Goal: Task Accomplishment & Management: Use online tool/utility

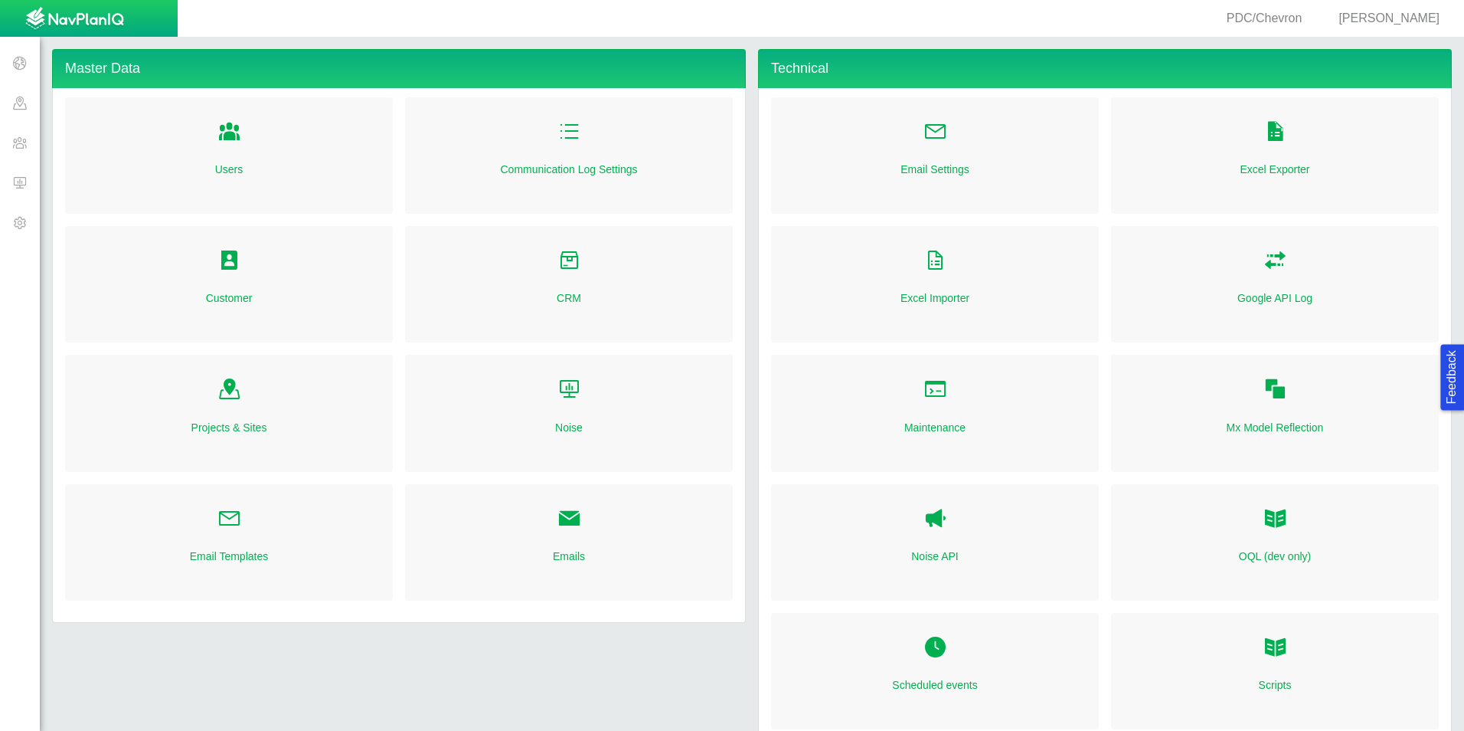
click at [8, 179] on span at bounding box center [20, 182] width 40 height 40
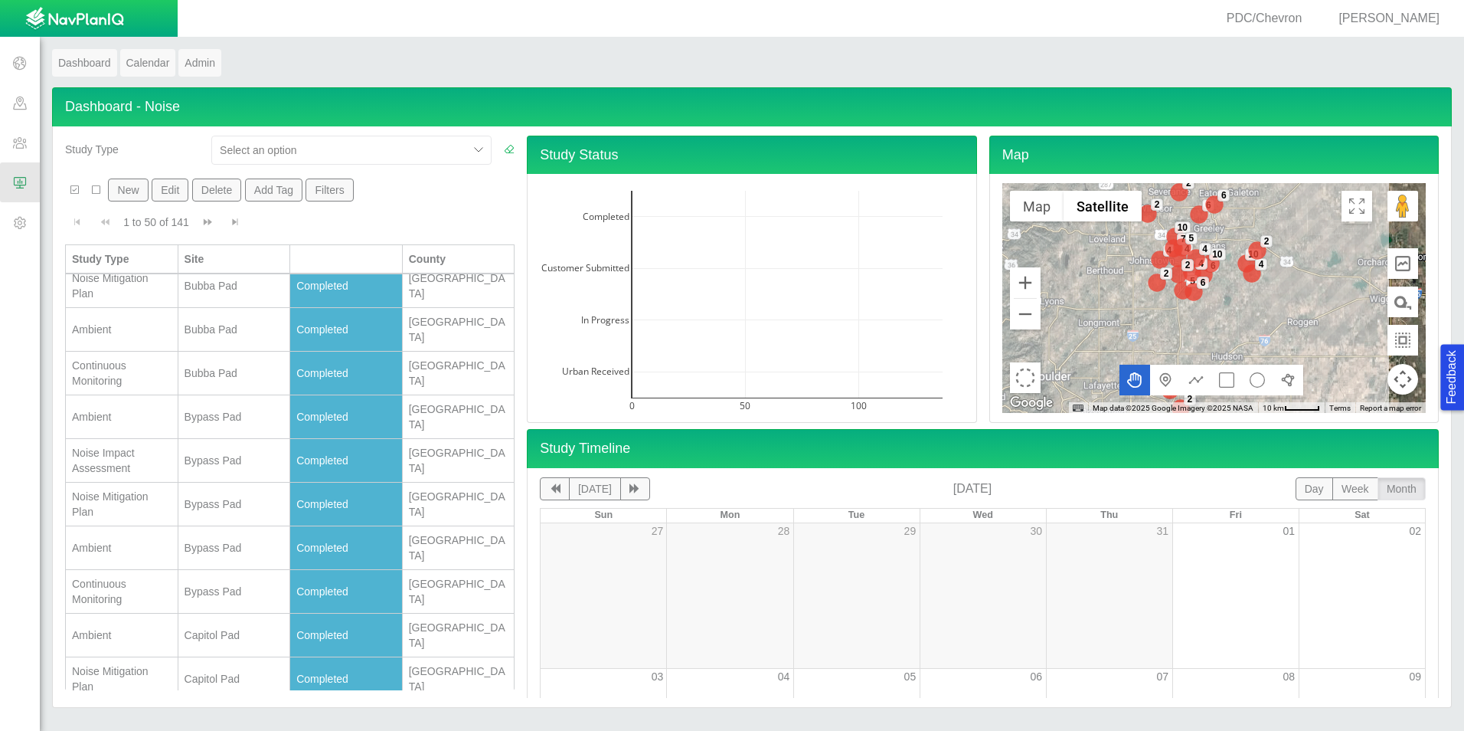
scroll to position [1537, 0]
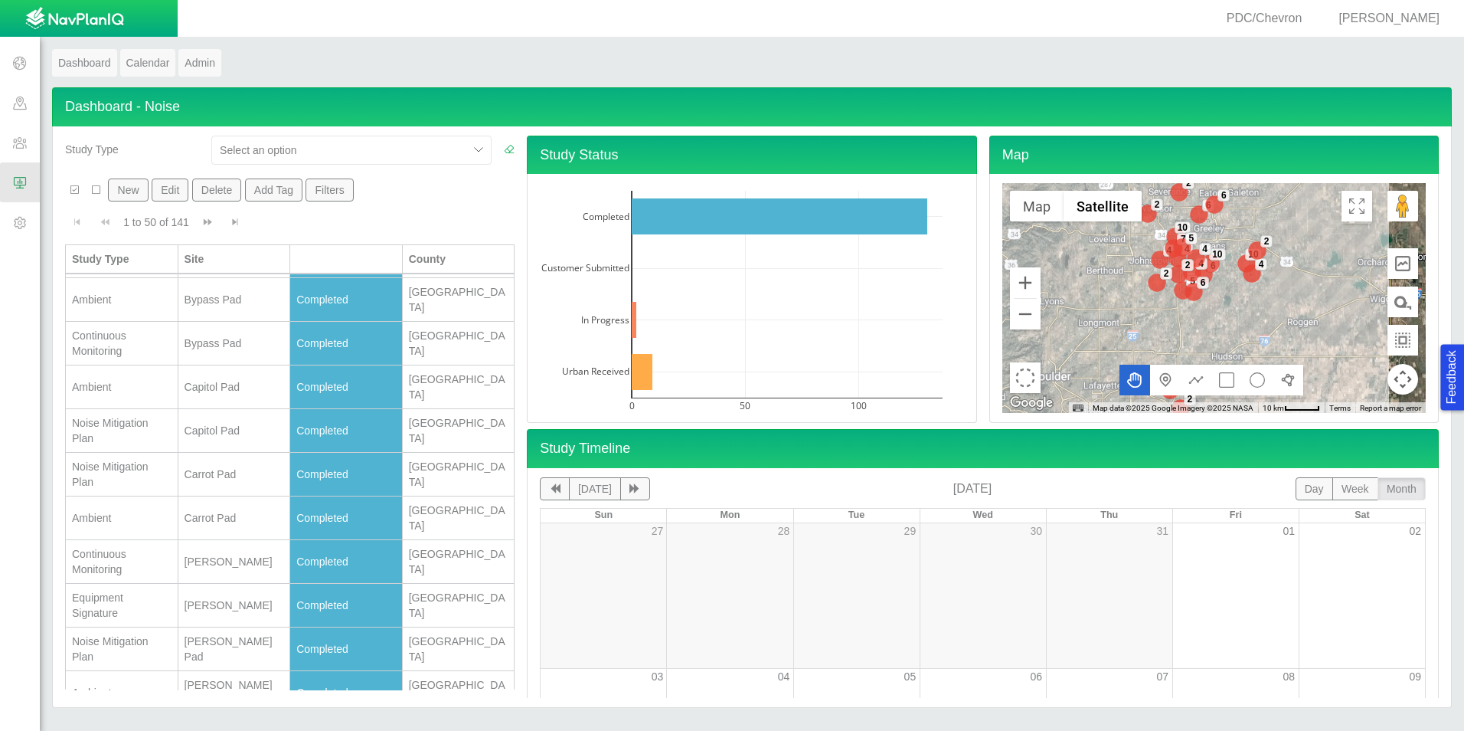
click at [204, 223] on span "Go to next page" at bounding box center [207, 222] width 11 height 11
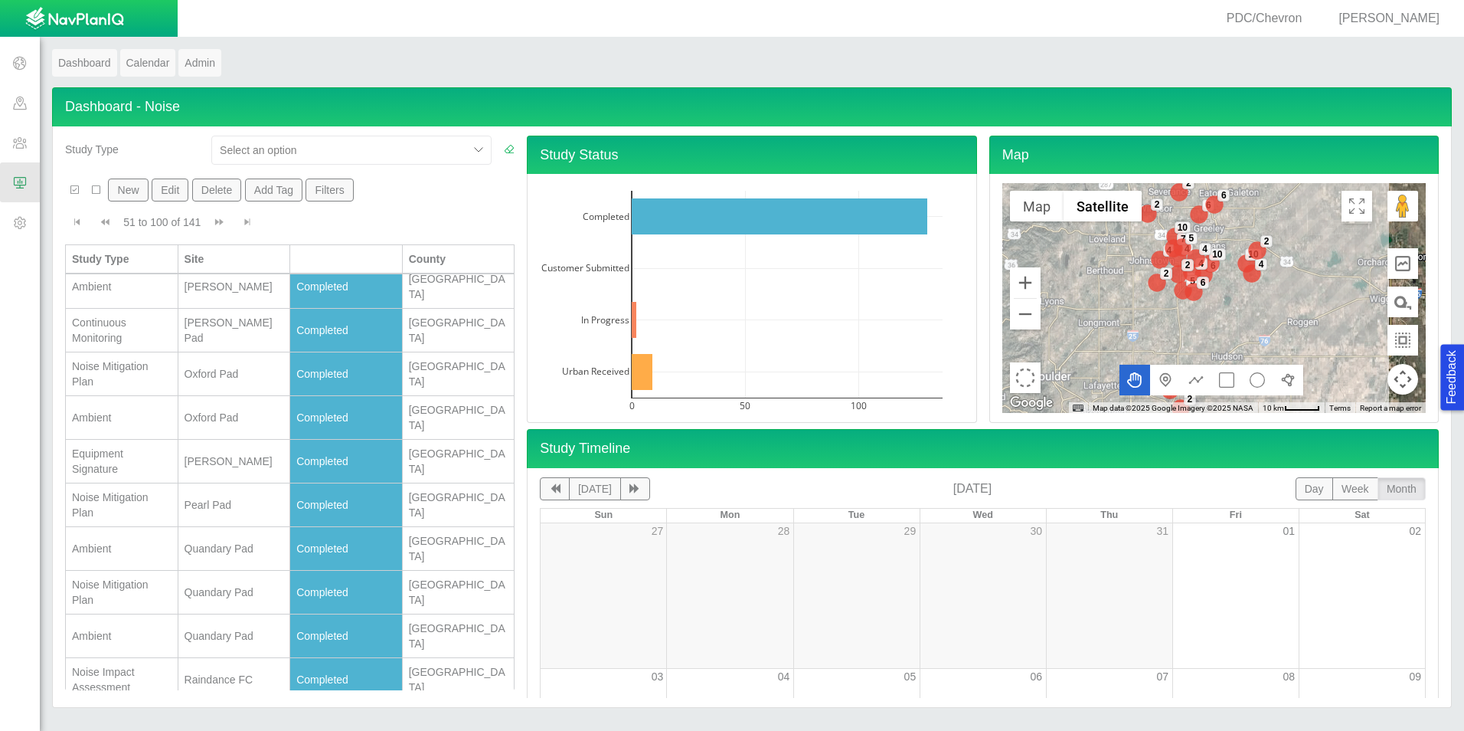
scroll to position [0, 0]
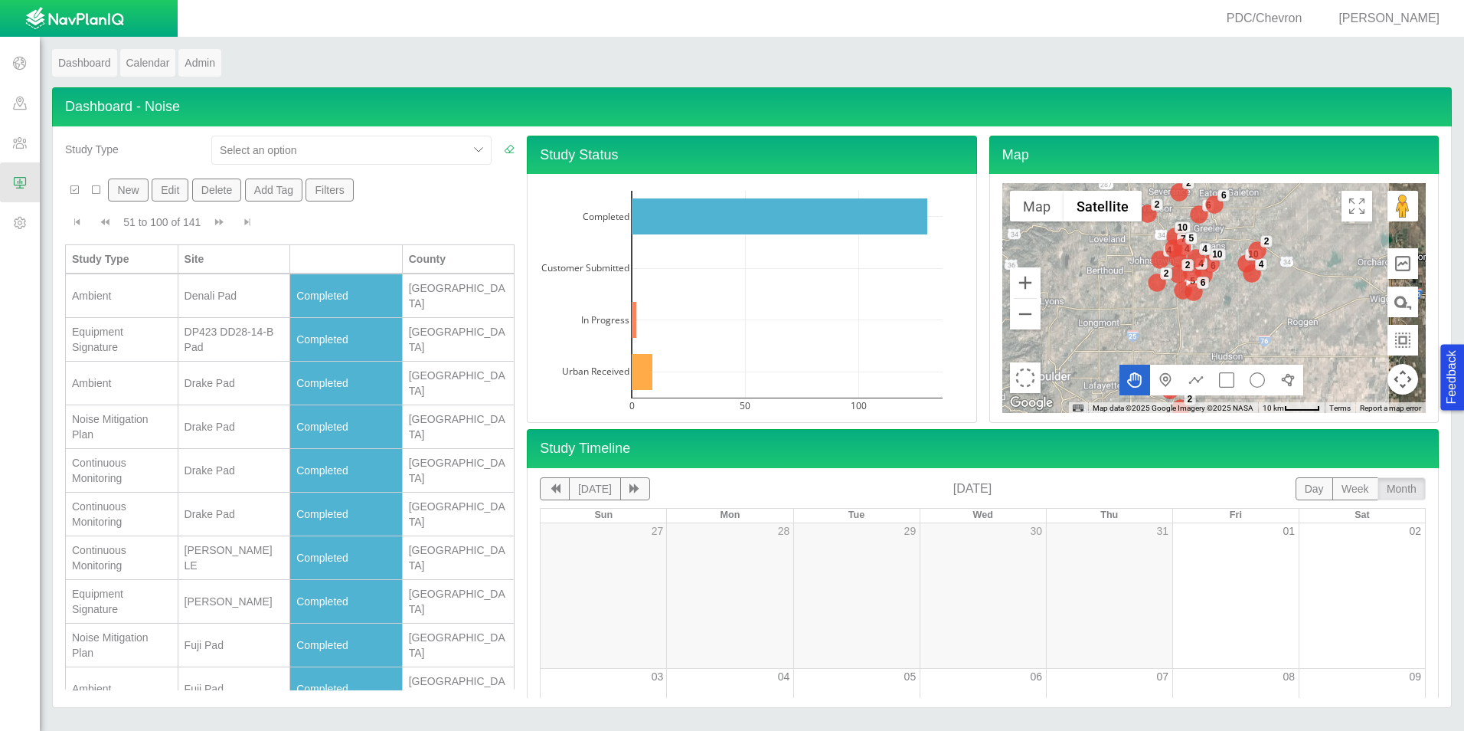
click at [270, 147] on div at bounding box center [340, 150] width 240 height 18
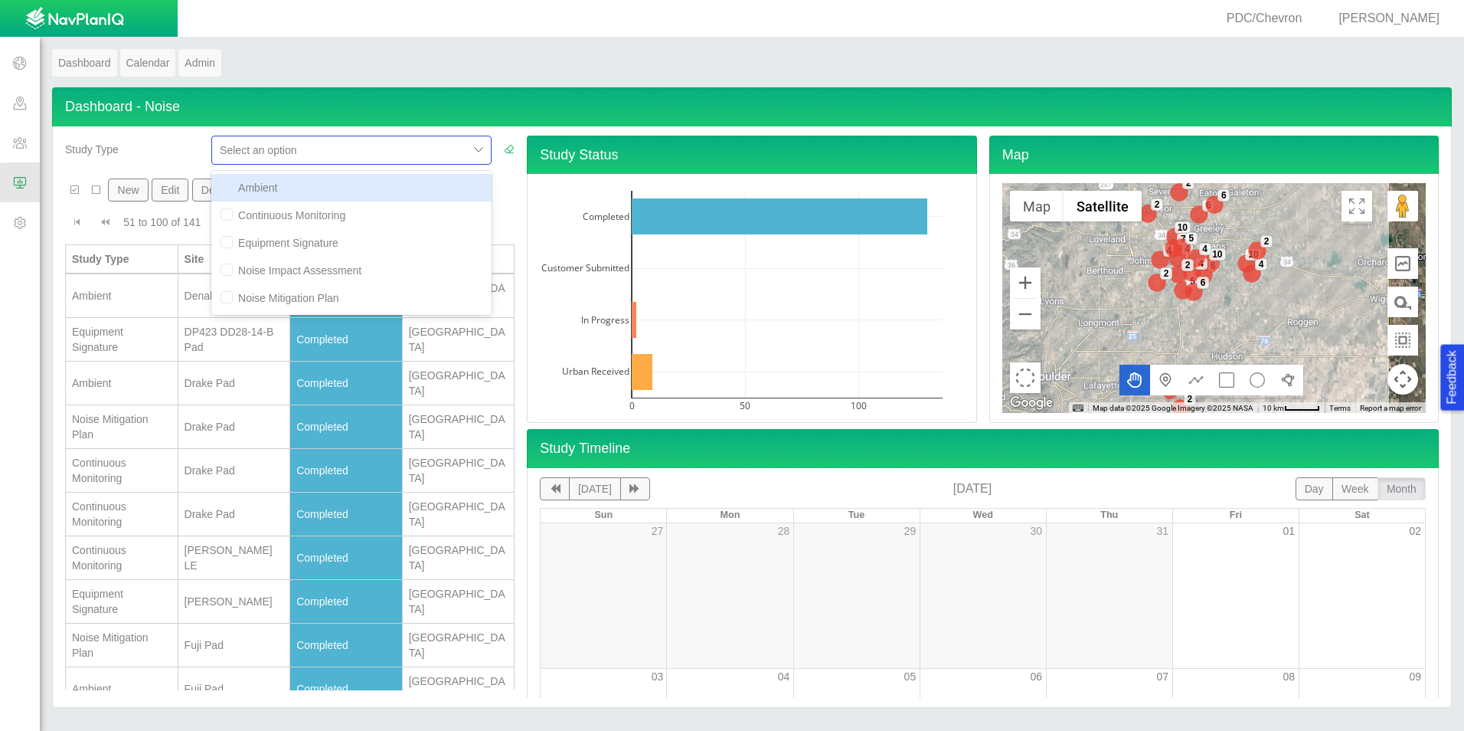
click at [175, 146] on div "Study Type" at bounding box center [132, 146] width 134 height 21
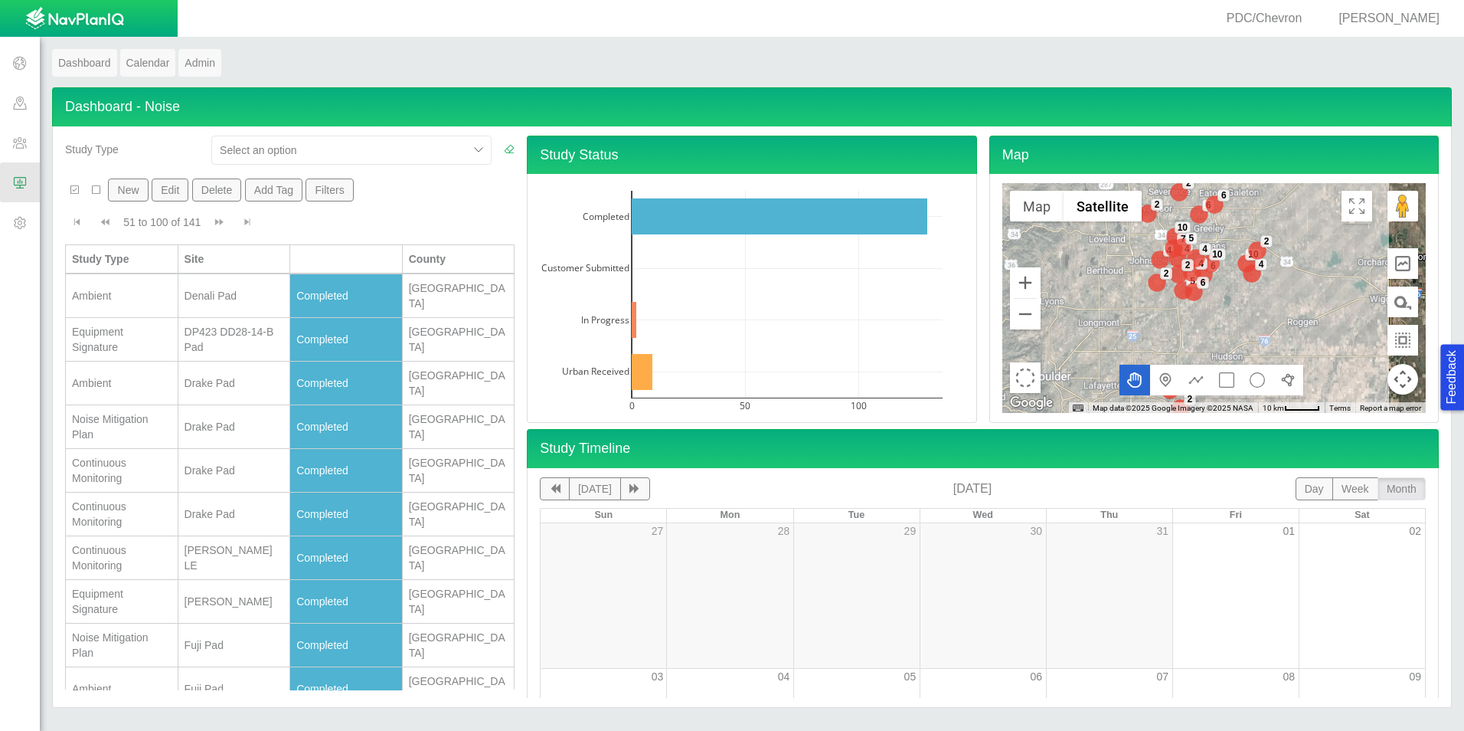
click at [329, 192] on button "Filters" at bounding box center [330, 189] width 48 height 23
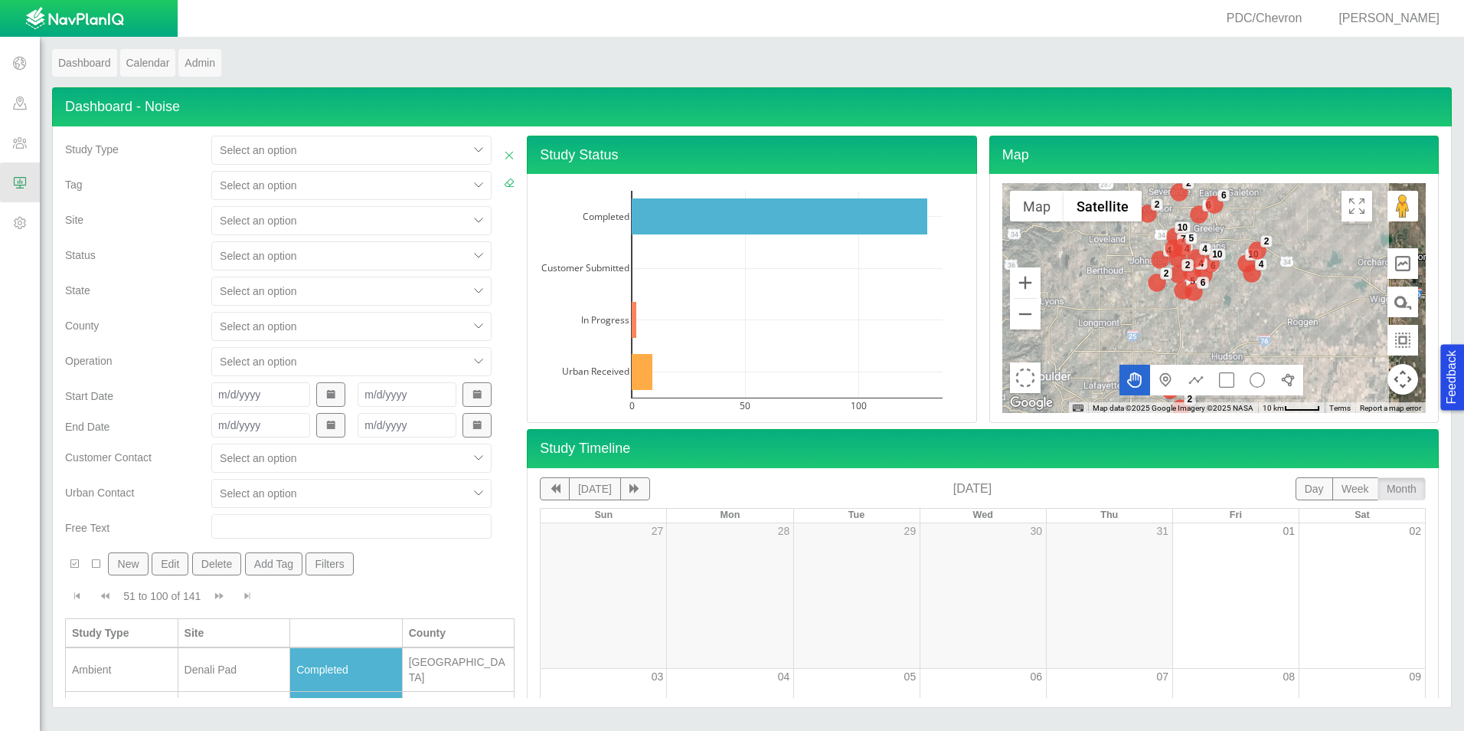
click at [283, 149] on div at bounding box center [340, 150] width 240 height 18
click at [89, 234] on div "Site" at bounding box center [132, 223] width 146 height 35
click at [270, 520] on input "text" at bounding box center [351, 526] width 280 height 25
type input "q"
type input "Quandary"
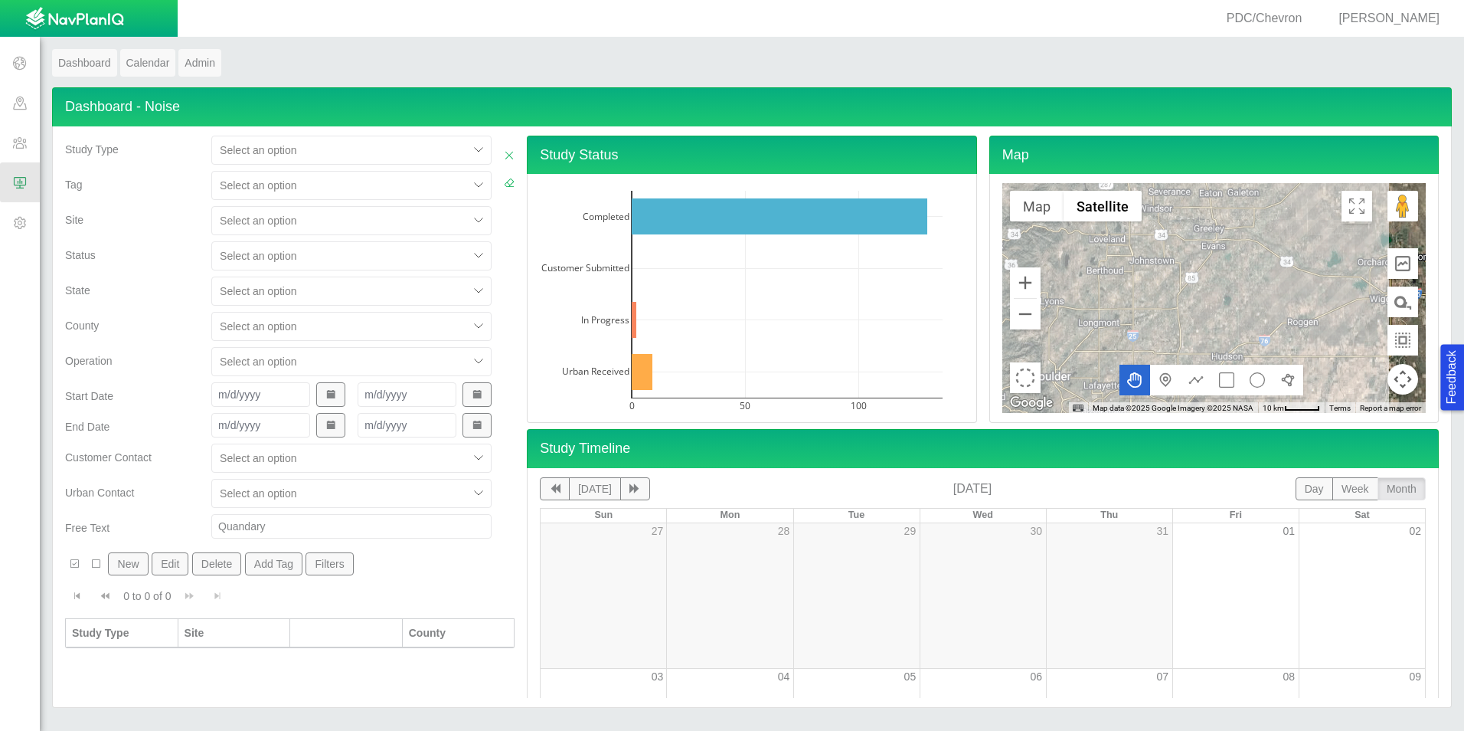
drag, startPoint x: 275, startPoint y: 525, endPoint x: 198, endPoint y: 525, distance: 76.6
click at [200, 525] on div "Quandary" at bounding box center [351, 526] width 303 height 25
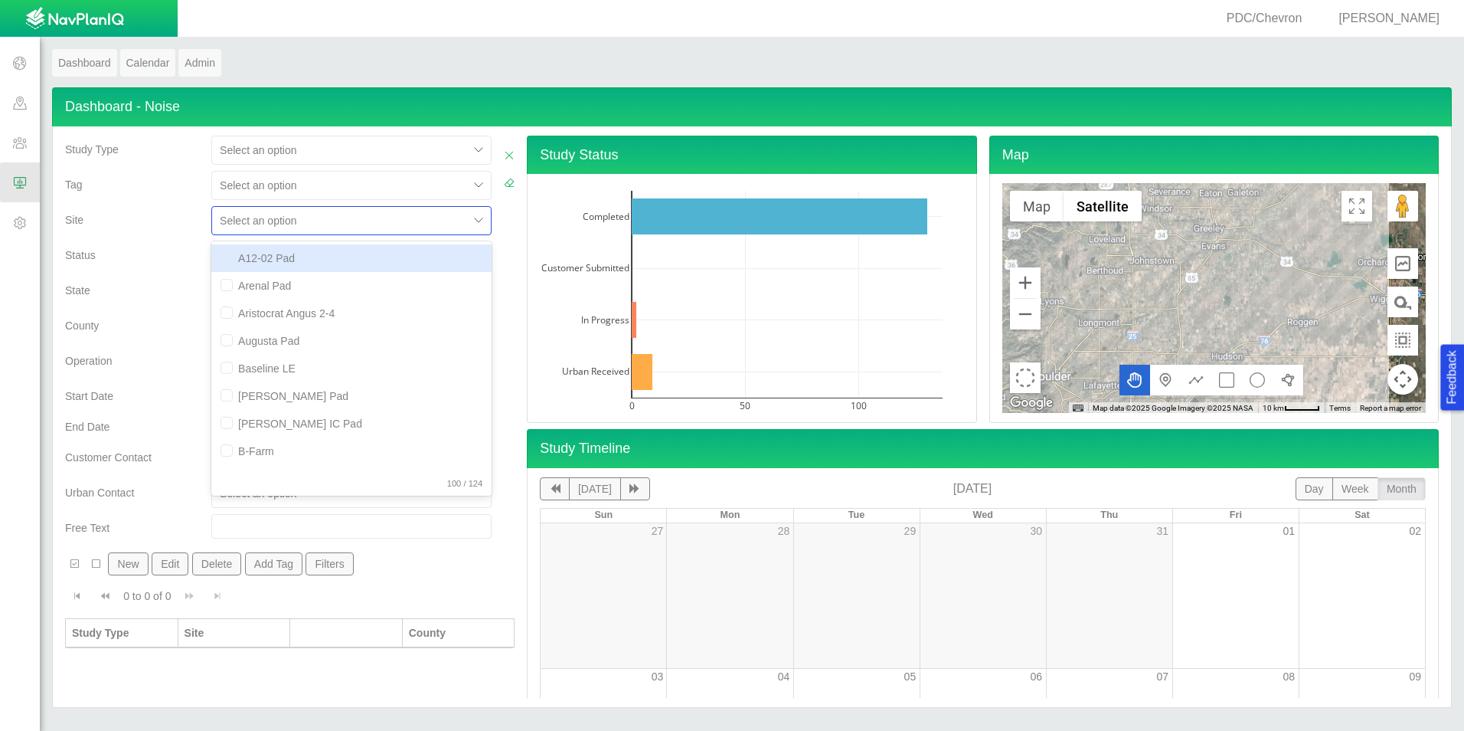
click at [254, 214] on div at bounding box center [340, 220] width 240 height 18
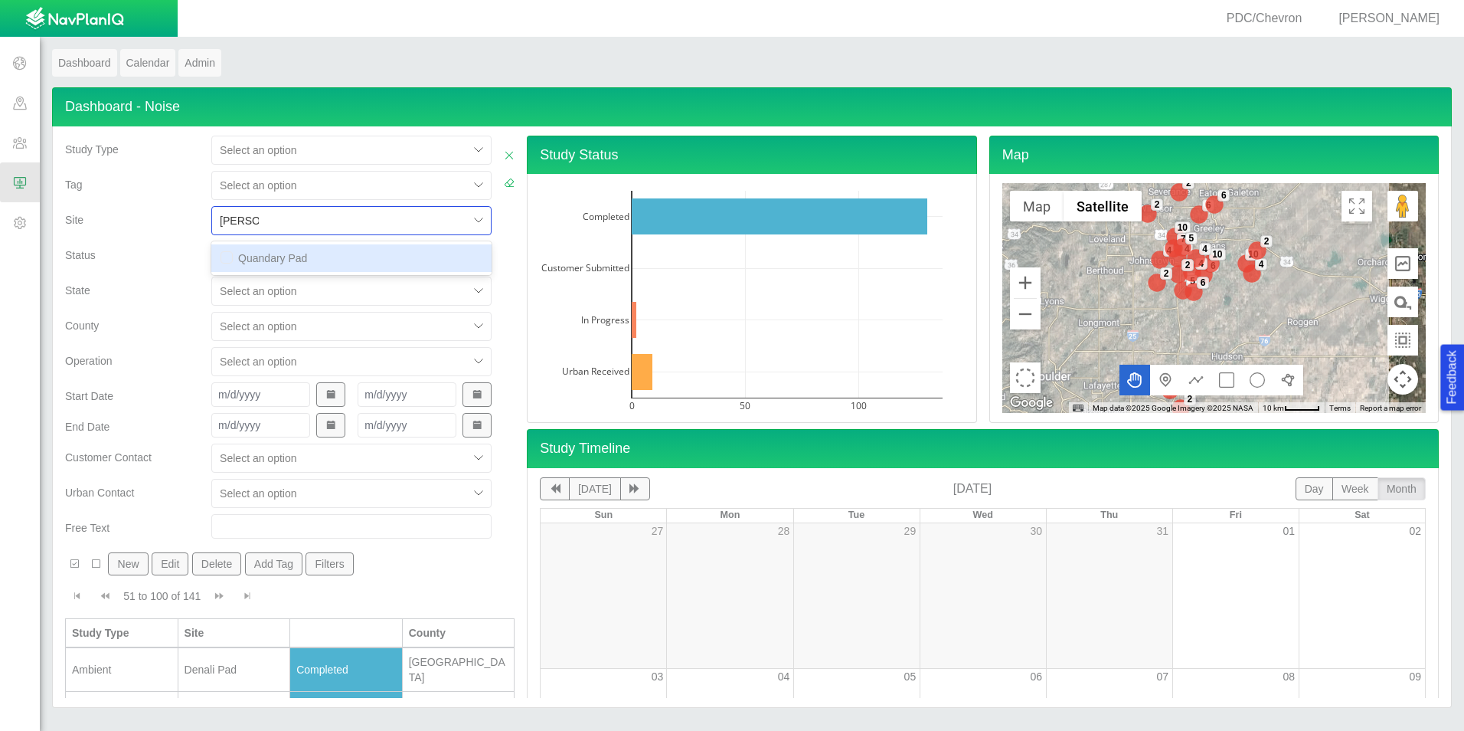
type input "quandar"
click at [253, 260] on div "Quandary Pad" at bounding box center [351, 258] width 280 height 28
checkbox input "false"
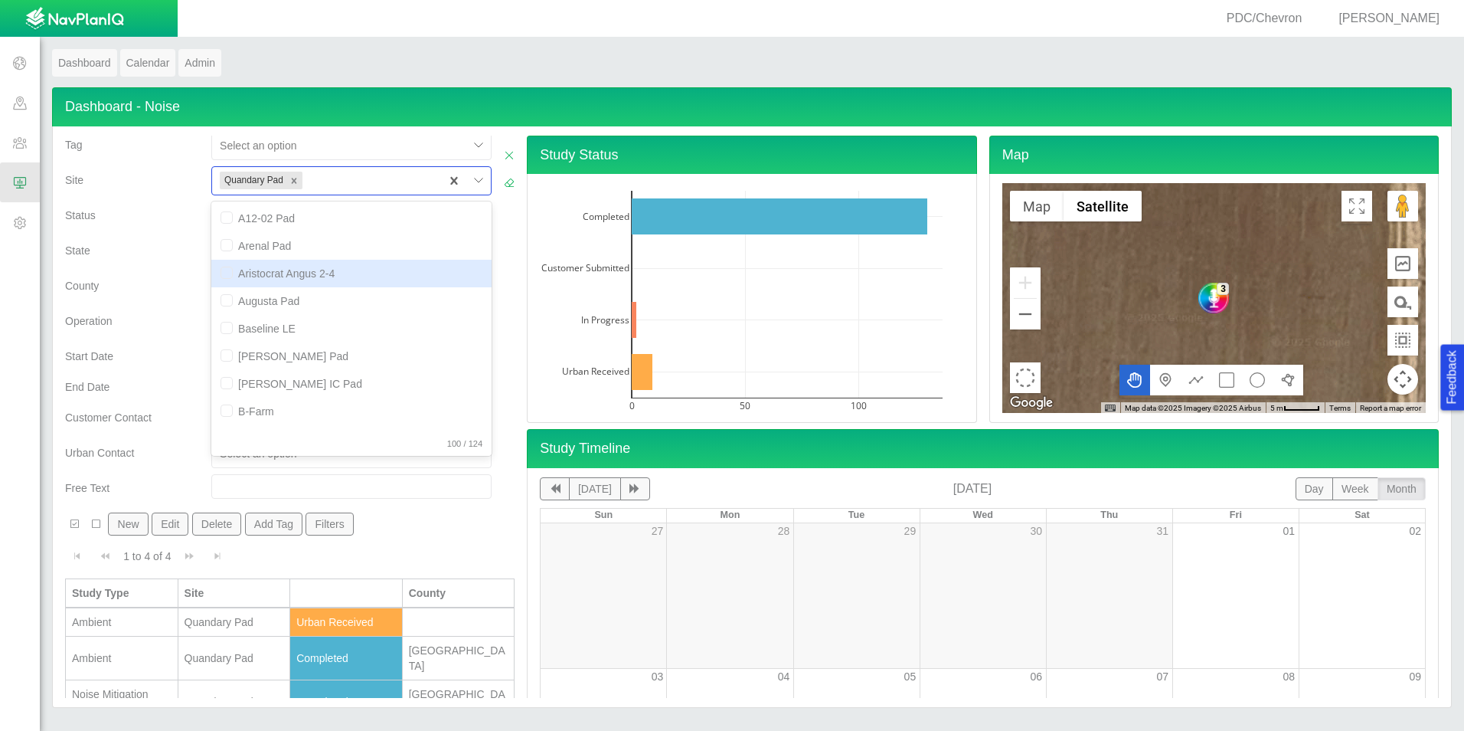
scroll to position [78, 0]
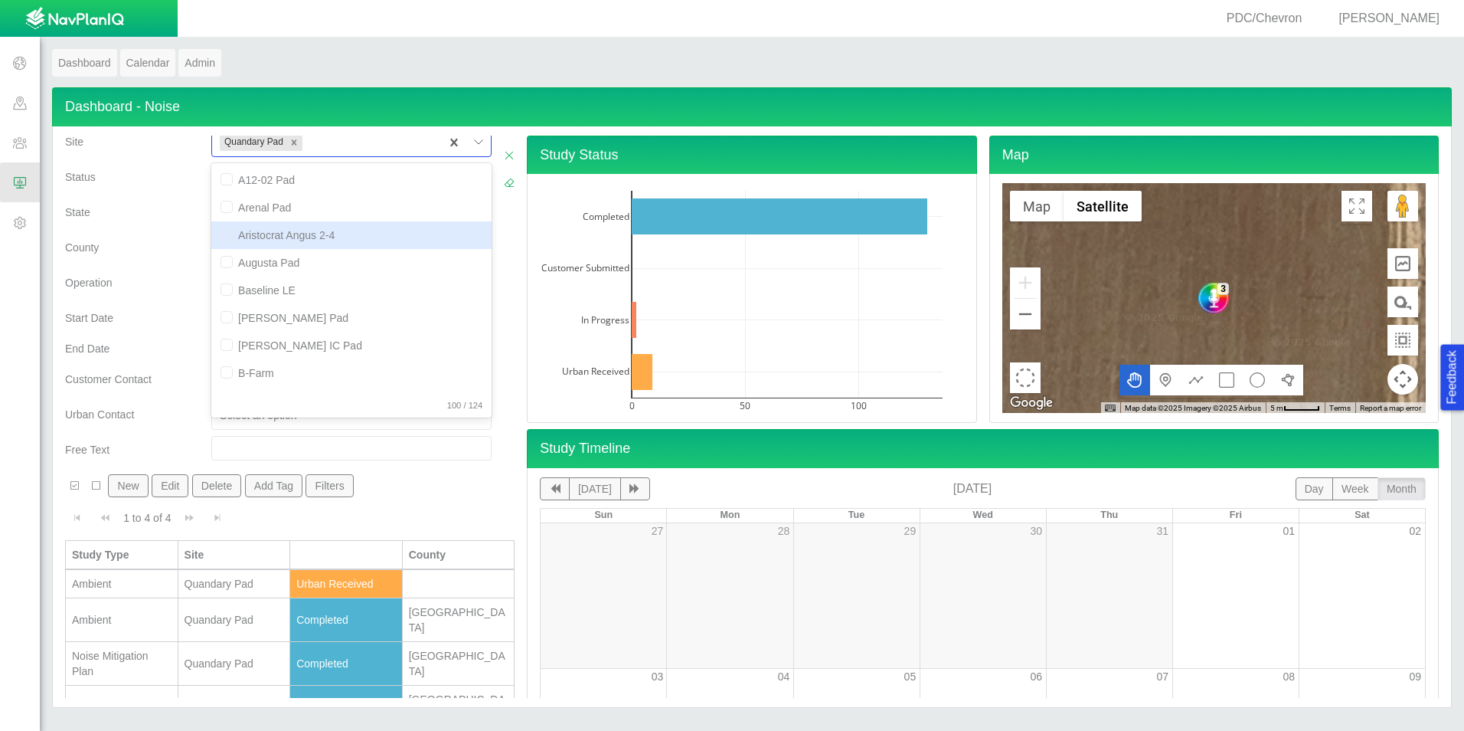
click at [245, 612] on div "Quandary Pad" at bounding box center [235, 619] width 100 height 15
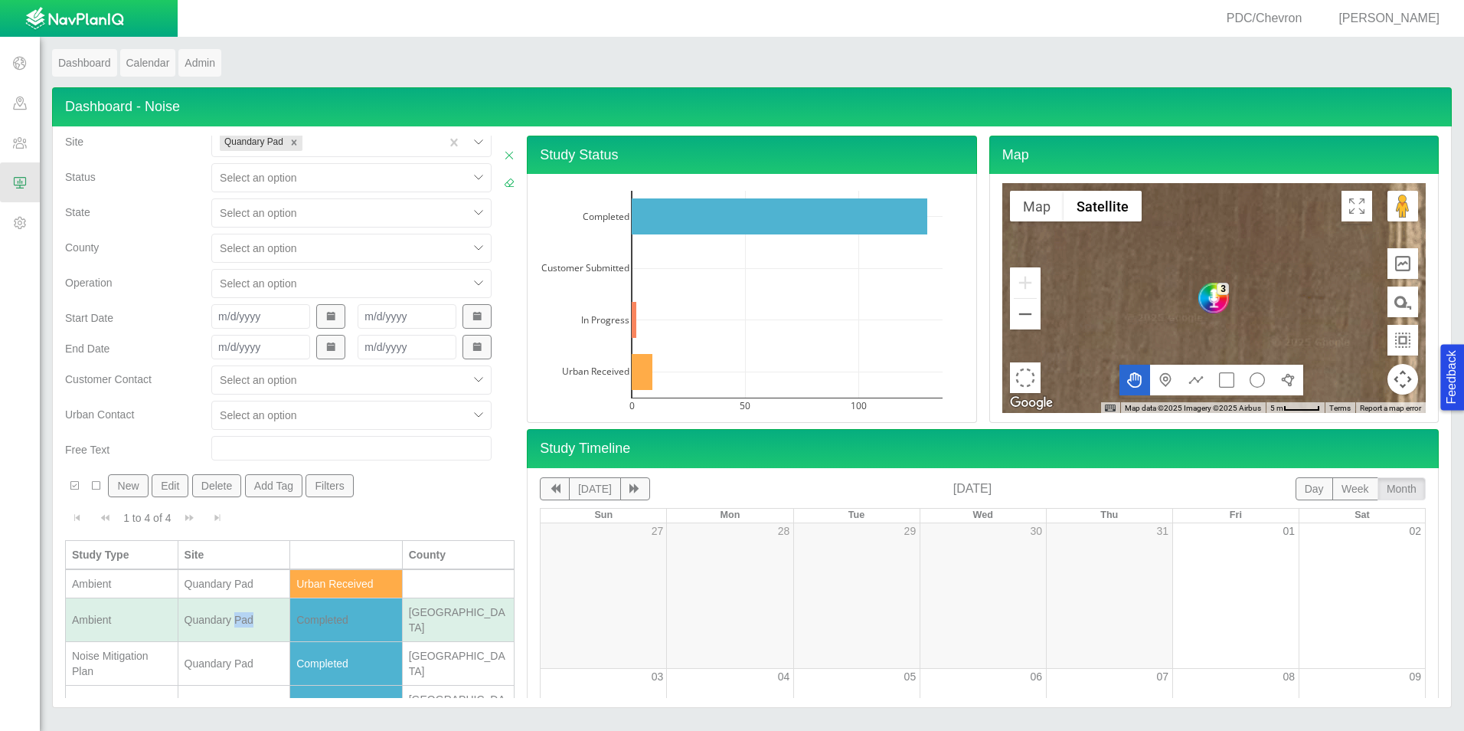
click at [245, 612] on div "Quandary Pad" at bounding box center [235, 619] width 100 height 15
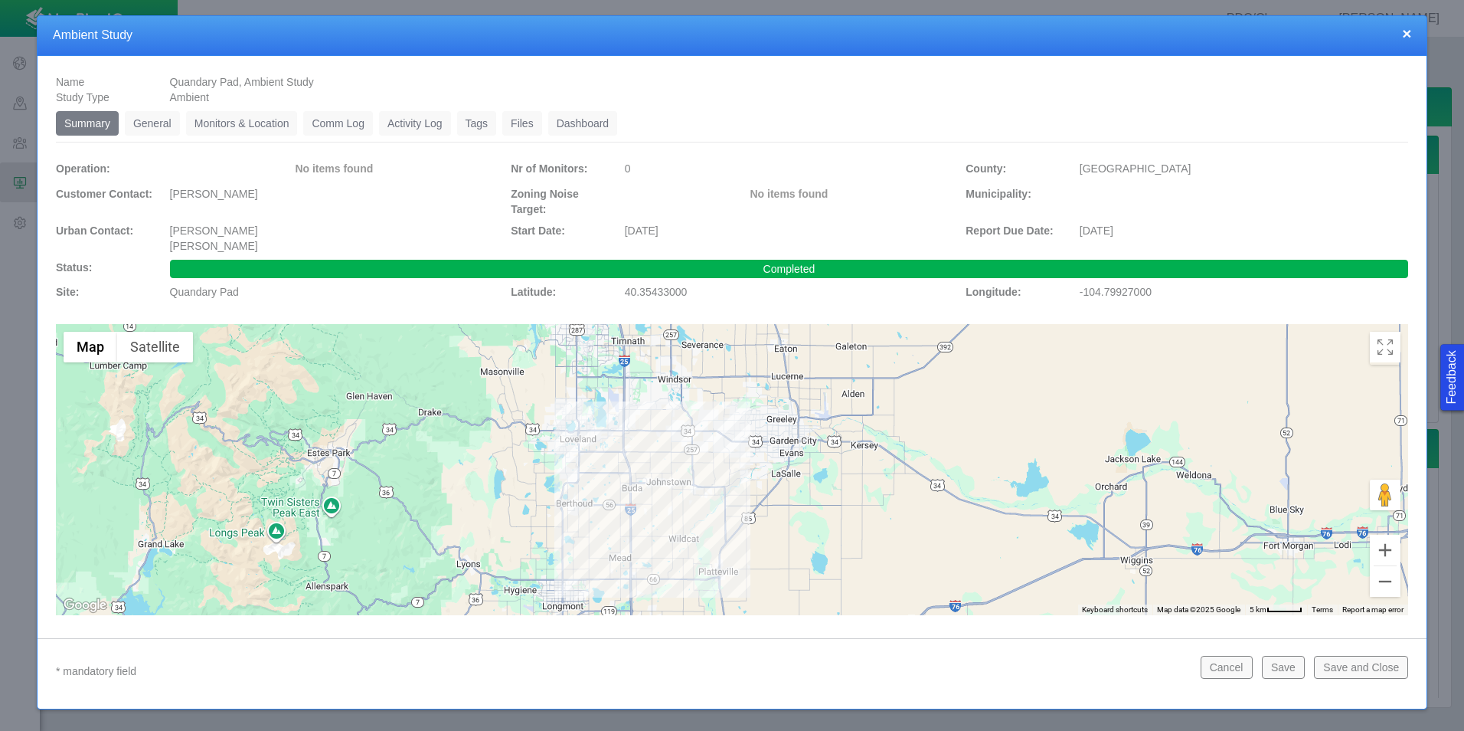
click at [250, 129] on link "Monitors & Location" at bounding box center [242, 123] width 112 height 25
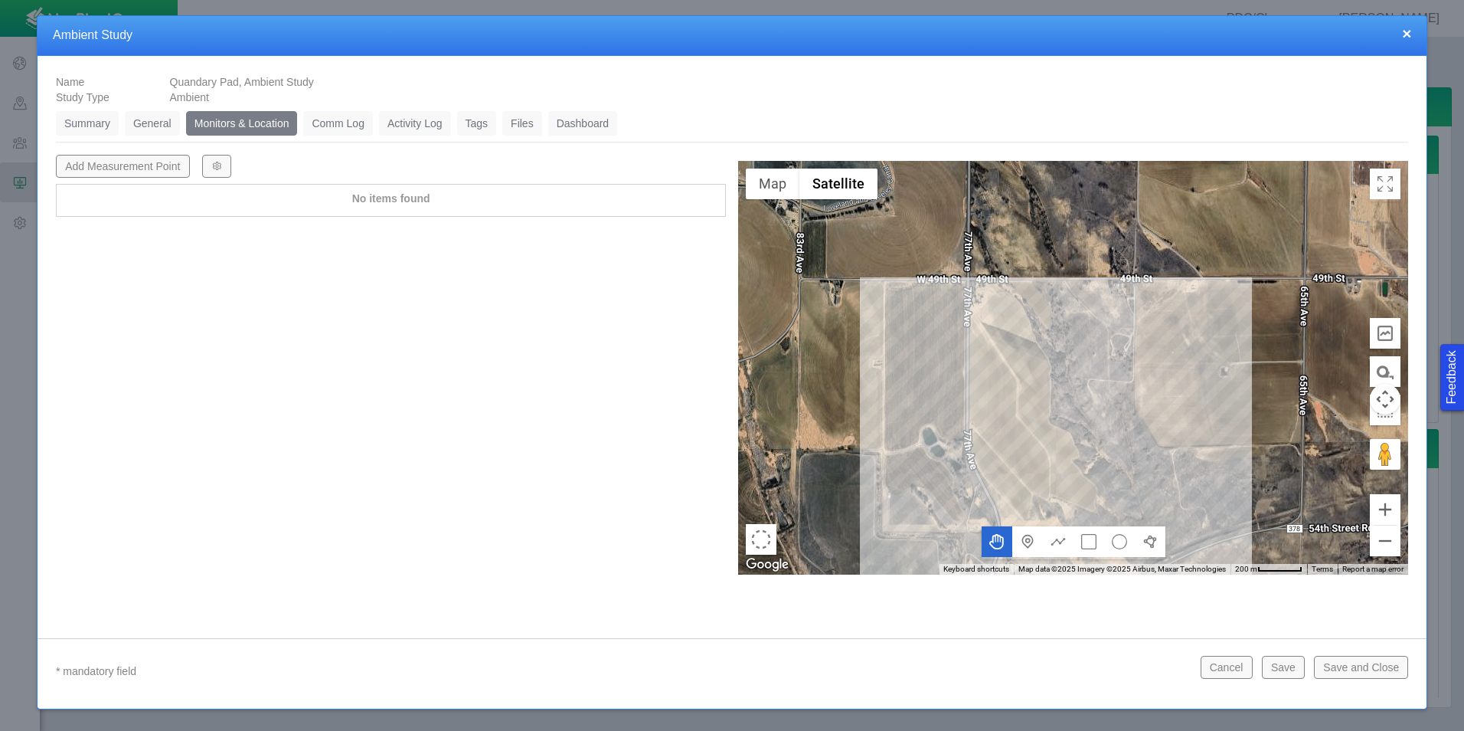
click at [1404, 40] on button "×" at bounding box center [1406, 33] width 9 height 16
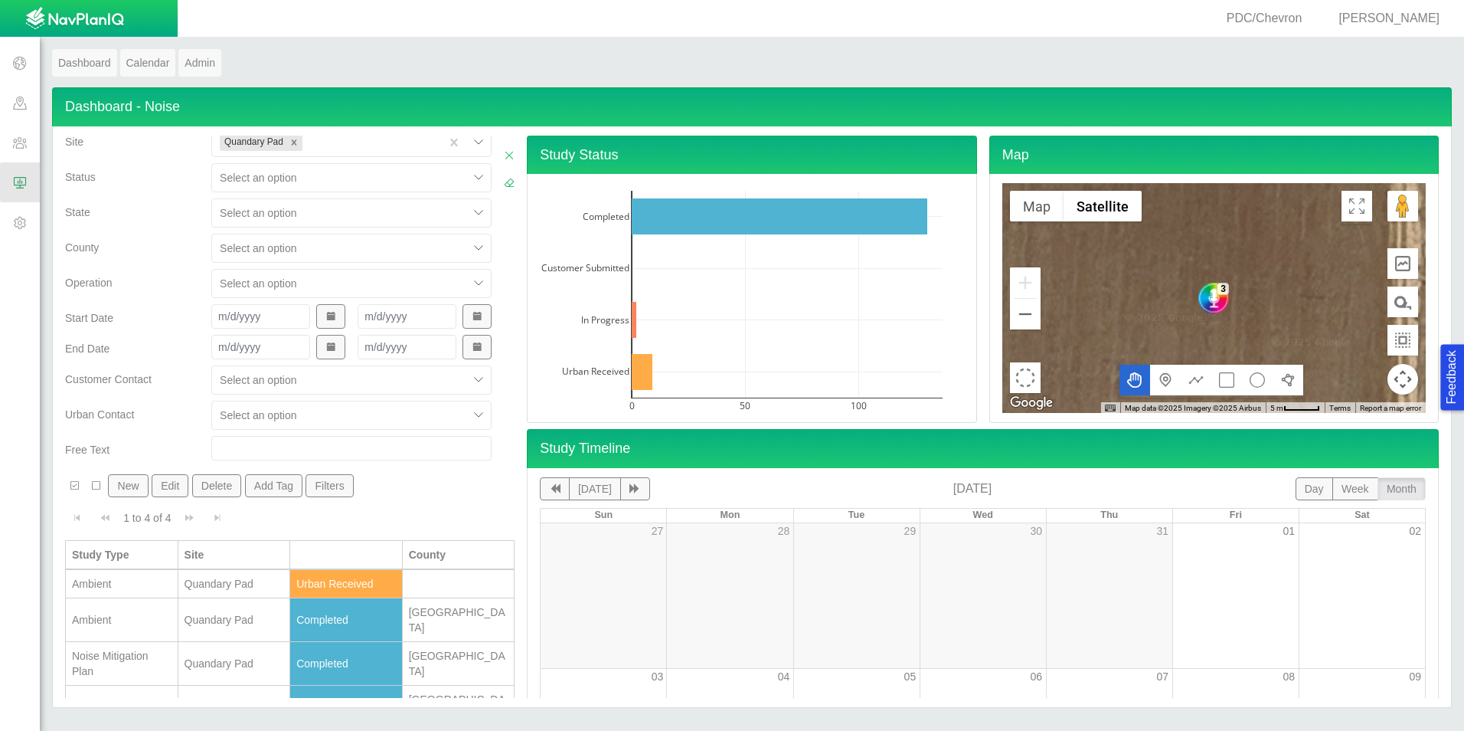
click at [247, 612] on div "Quandary Pad" at bounding box center [235, 619] width 100 height 15
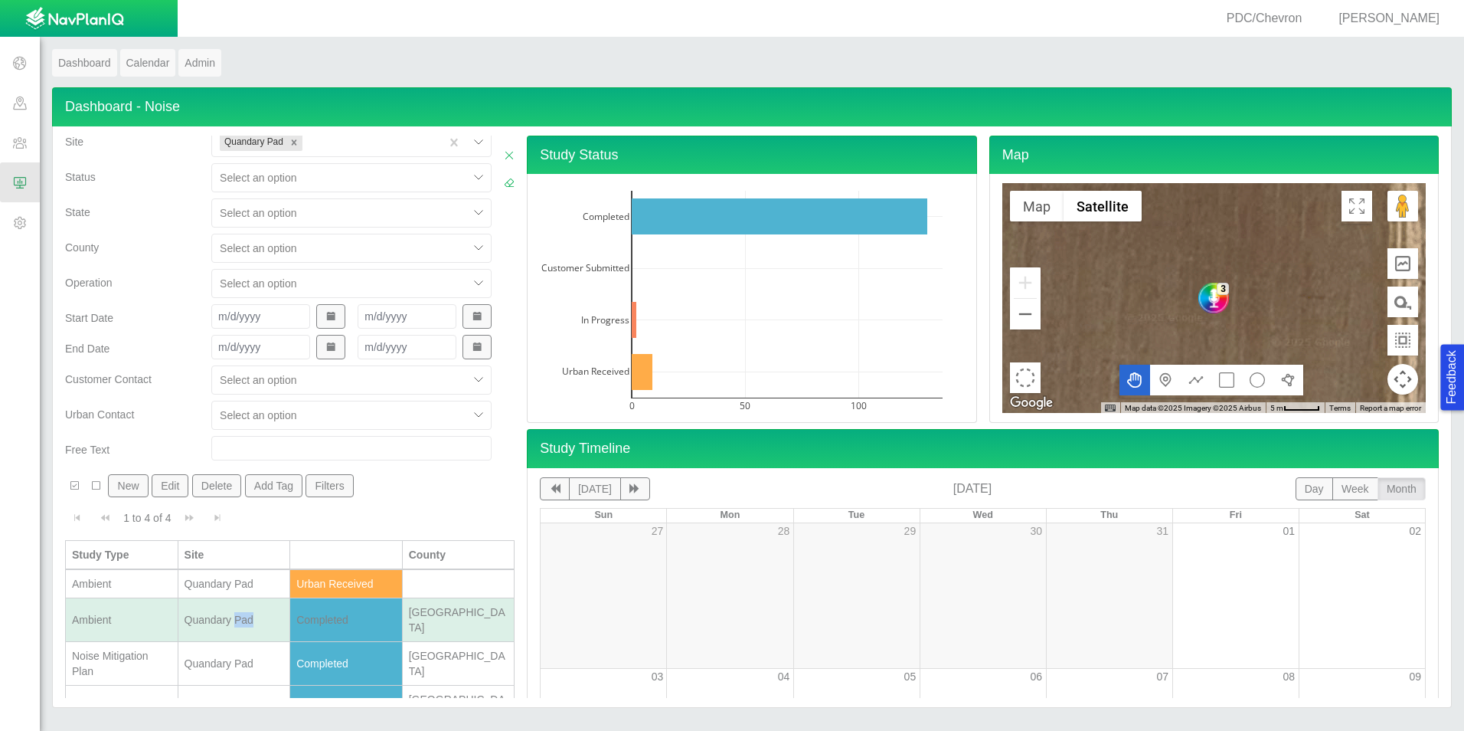
click at [247, 612] on div "Quandary Pad" at bounding box center [235, 619] width 100 height 15
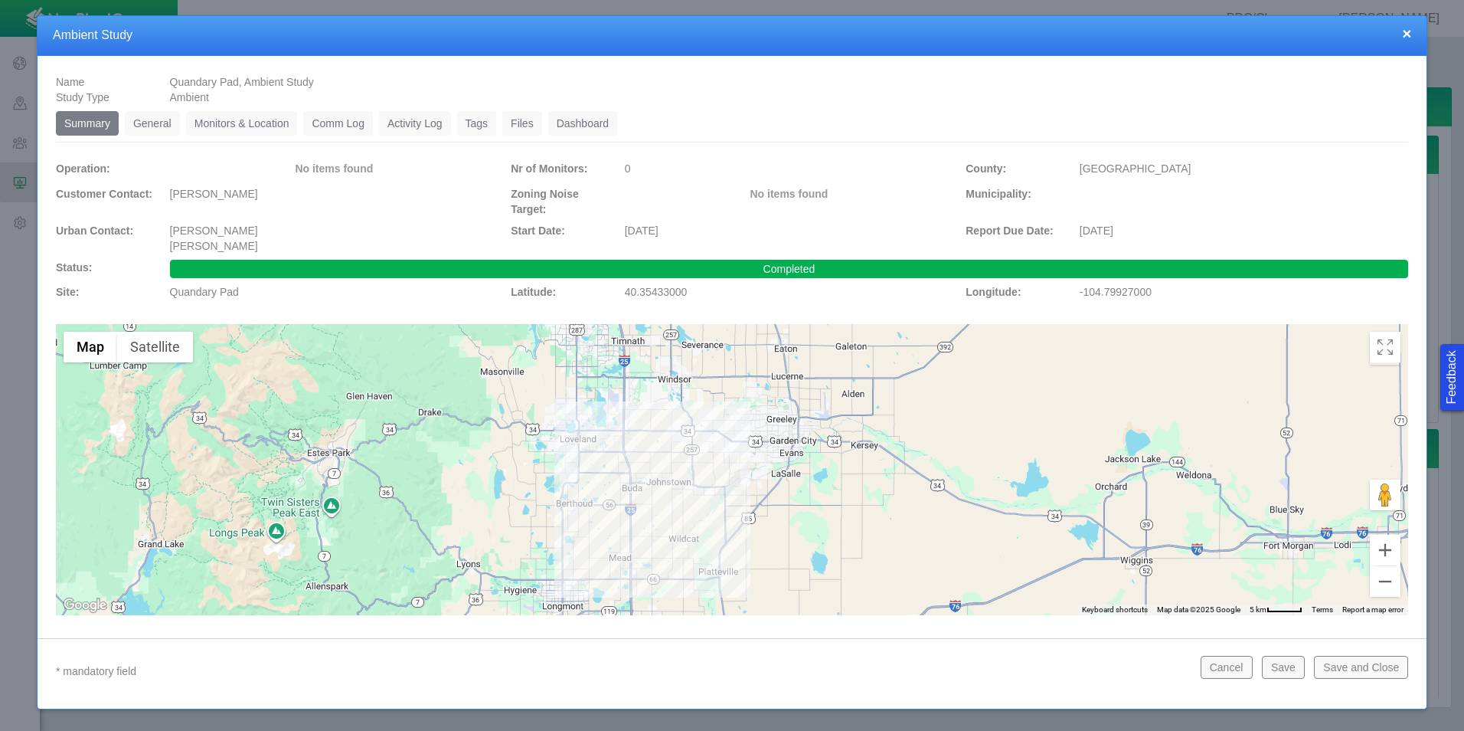
click at [582, 116] on link "Dashboard" at bounding box center [583, 123] width 70 height 25
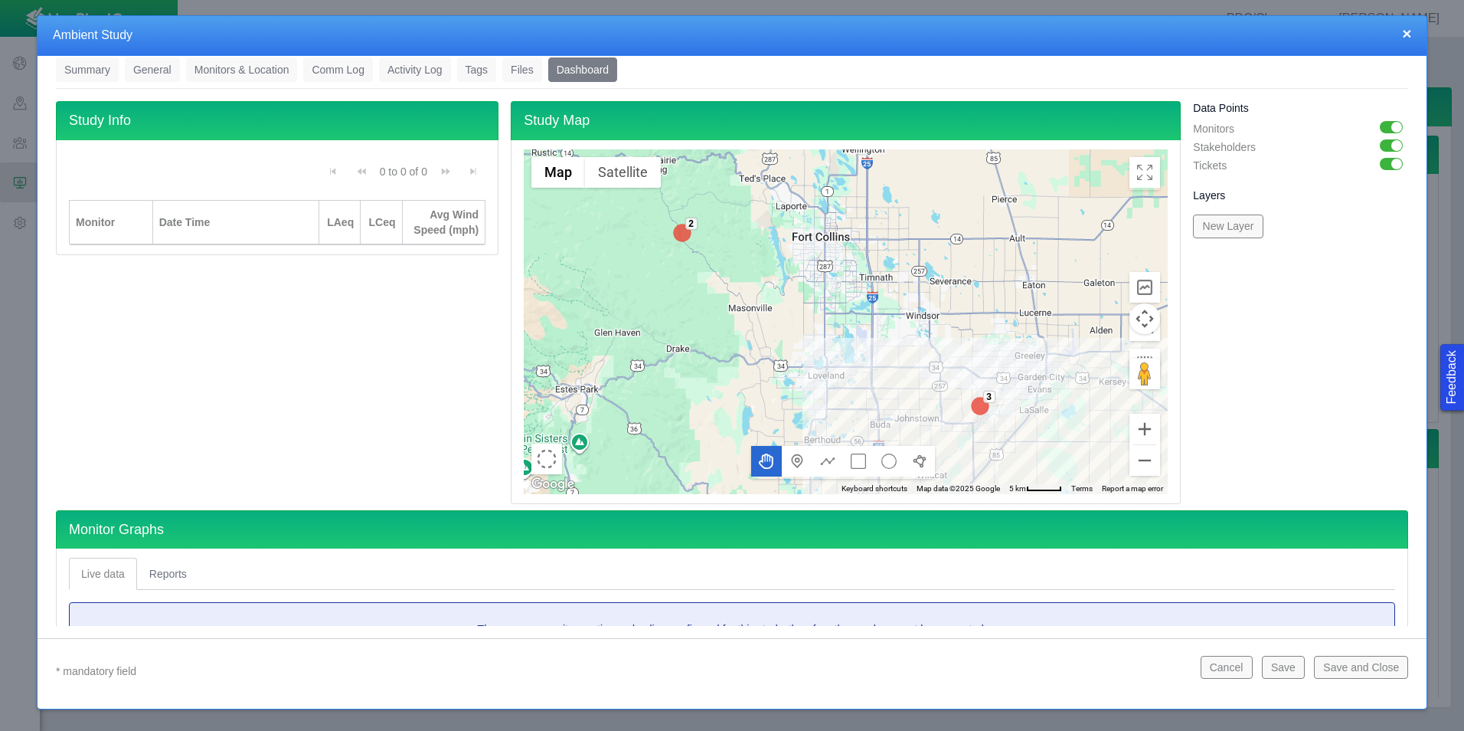
scroll to position [0, 0]
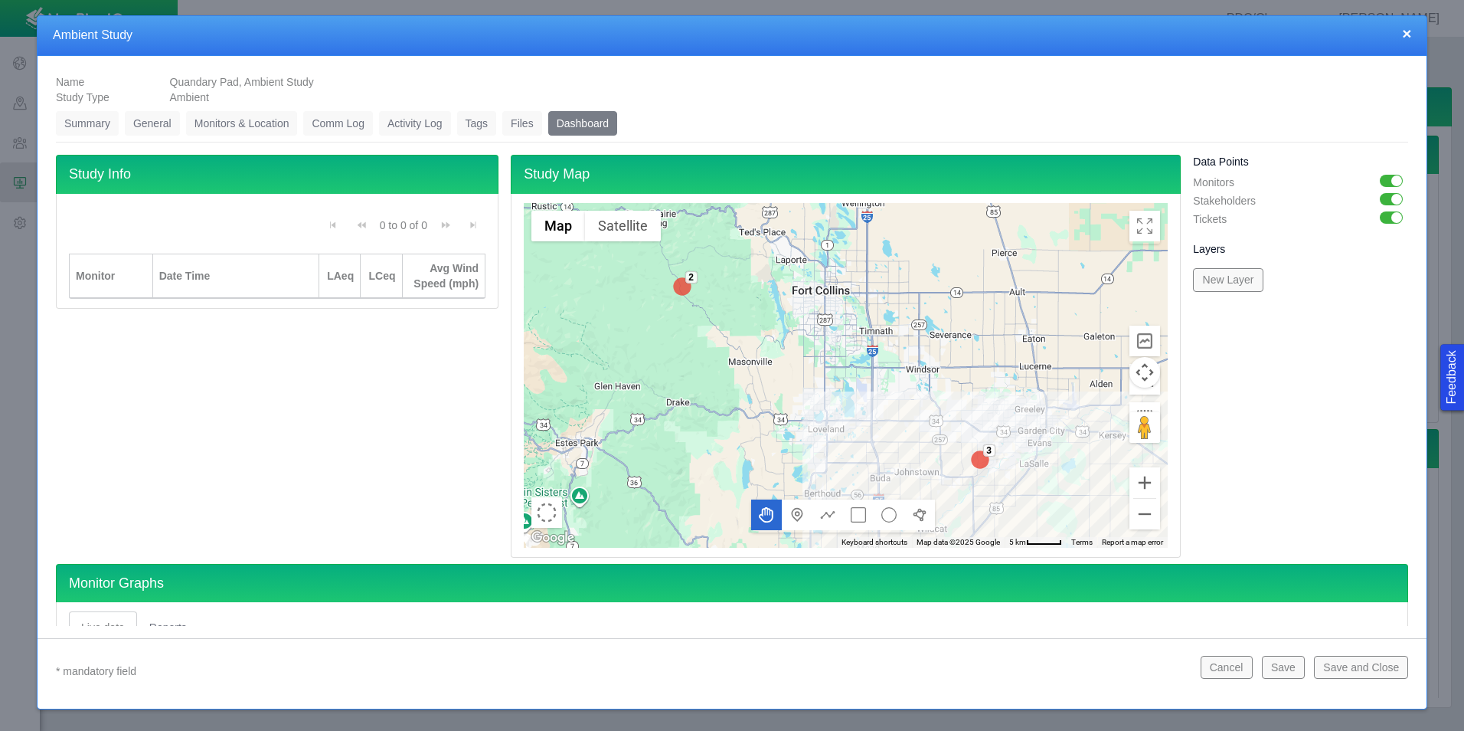
click at [515, 119] on link "Files" at bounding box center [522, 123] width 40 height 25
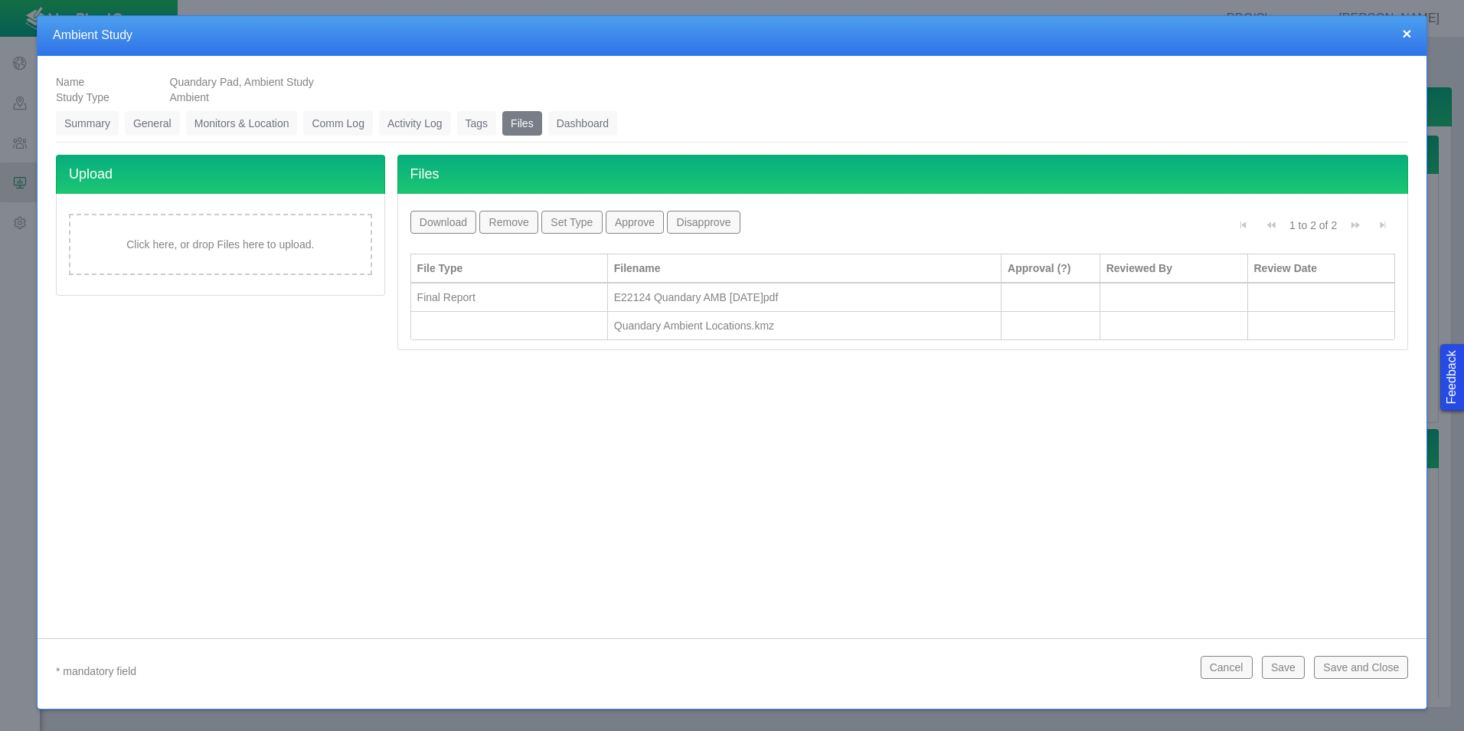
click at [1408, 32] on button "×" at bounding box center [1406, 33] width 9 height 16
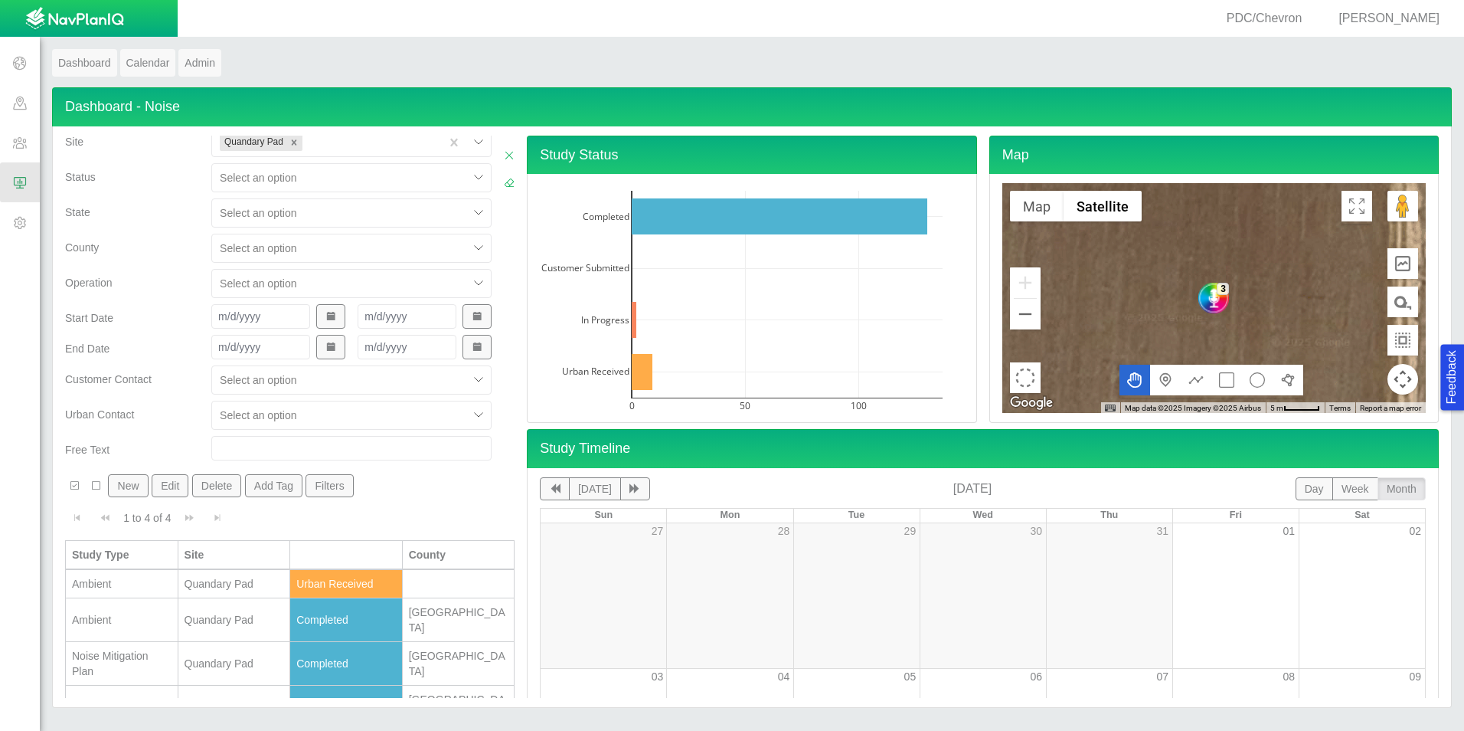
click at [207, 696] on td "Quandary Pad" at bounding box center [234, 707] width 113 height 44
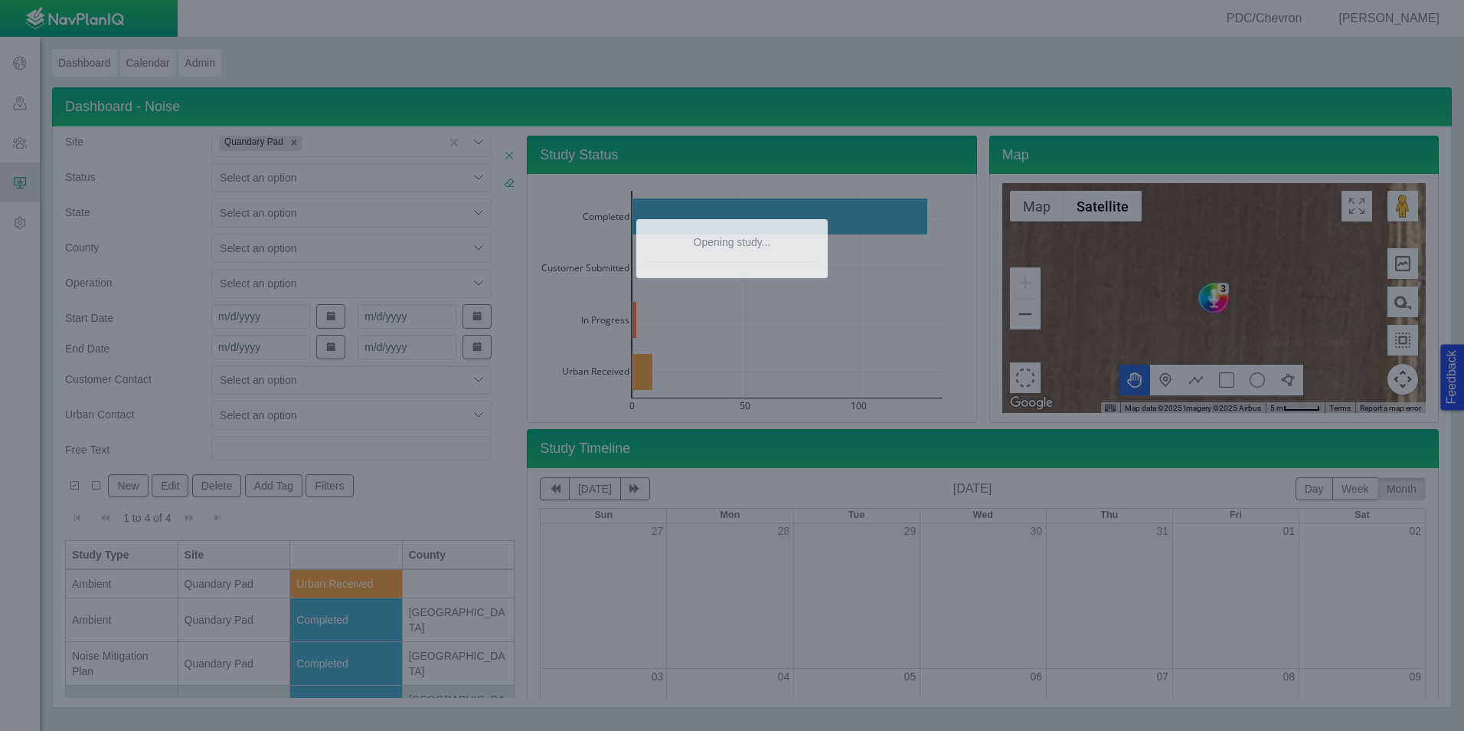
type textarea "x"
select select "CostumerReview"
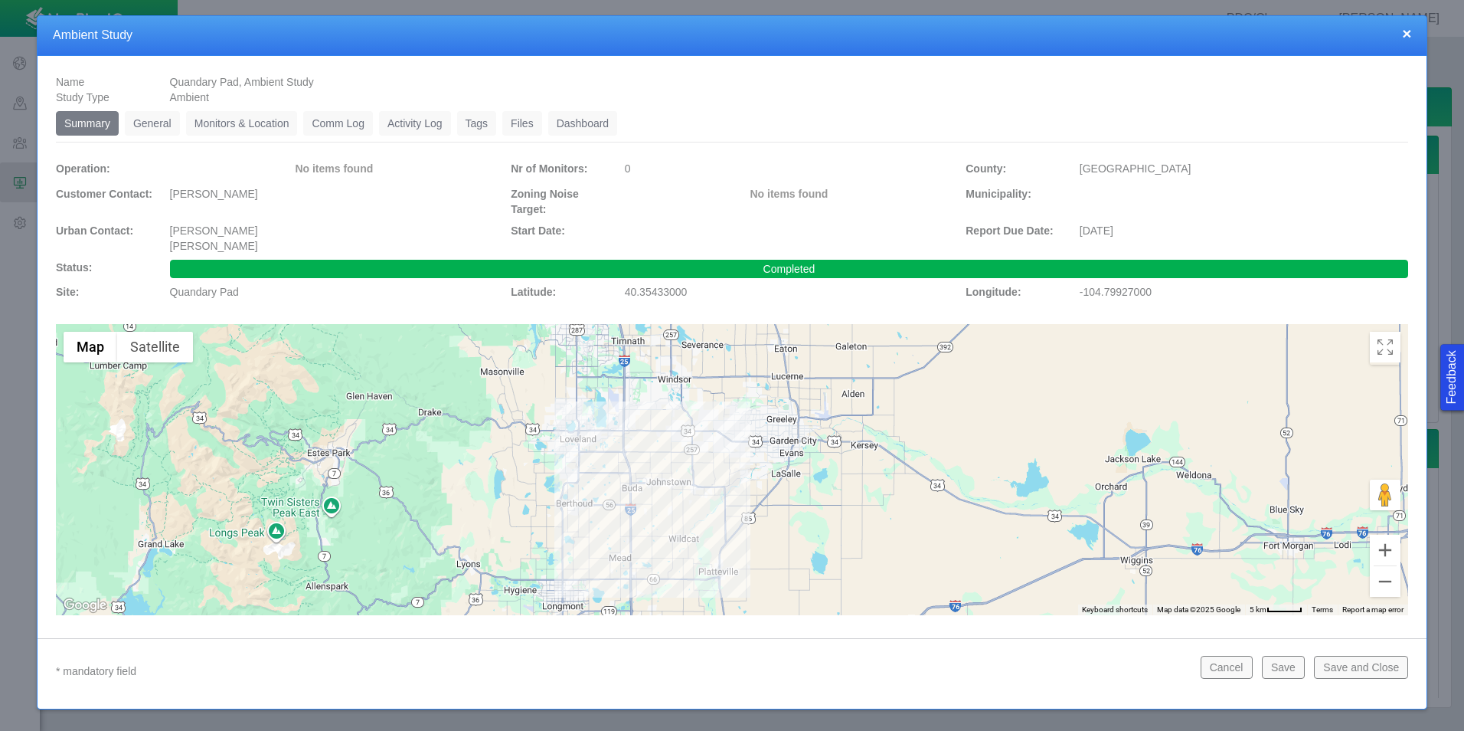
click at [229, 128] on link "Monitors & Location" at bounding box center [242, 123] width 112 height 25
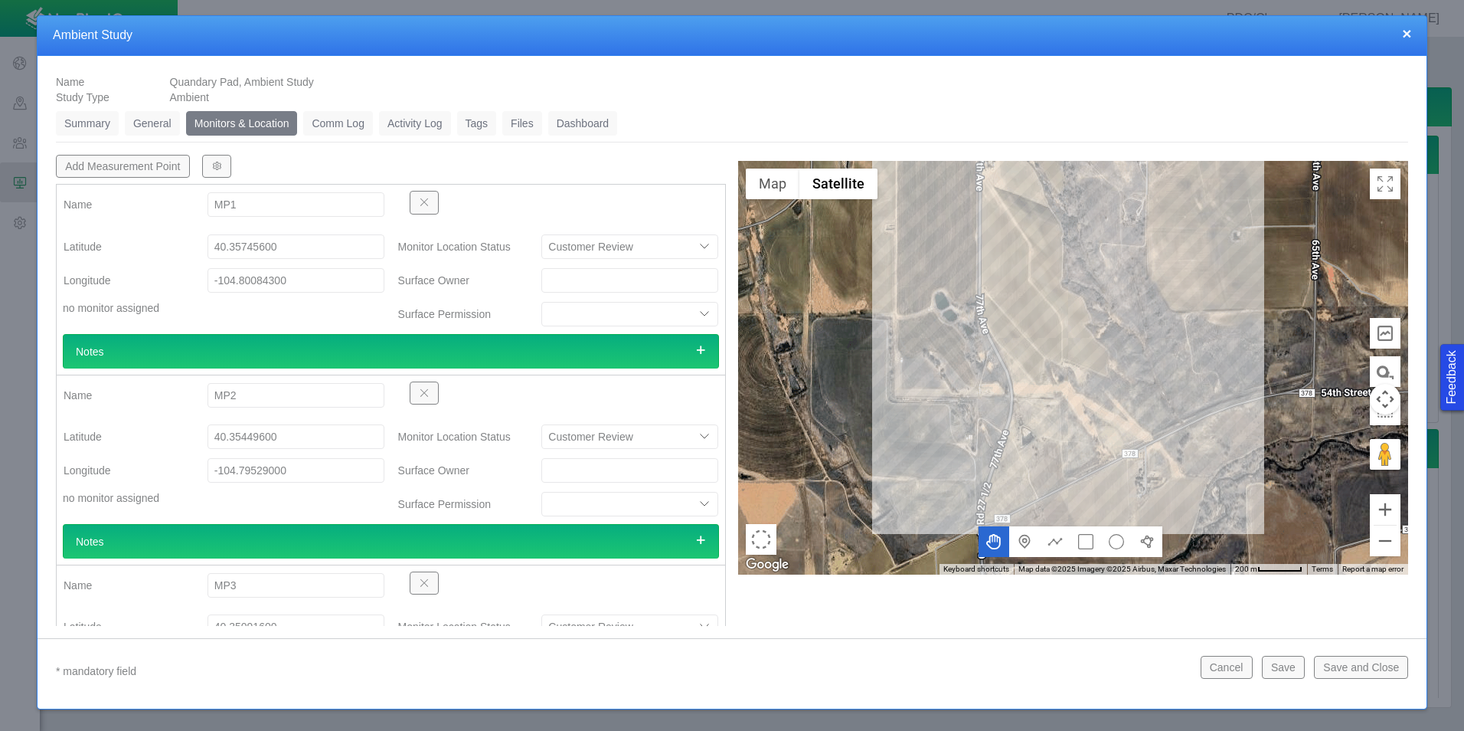
click at [1407, 35] on button "×" at bounding box center [1406, 33] width 9 height 16
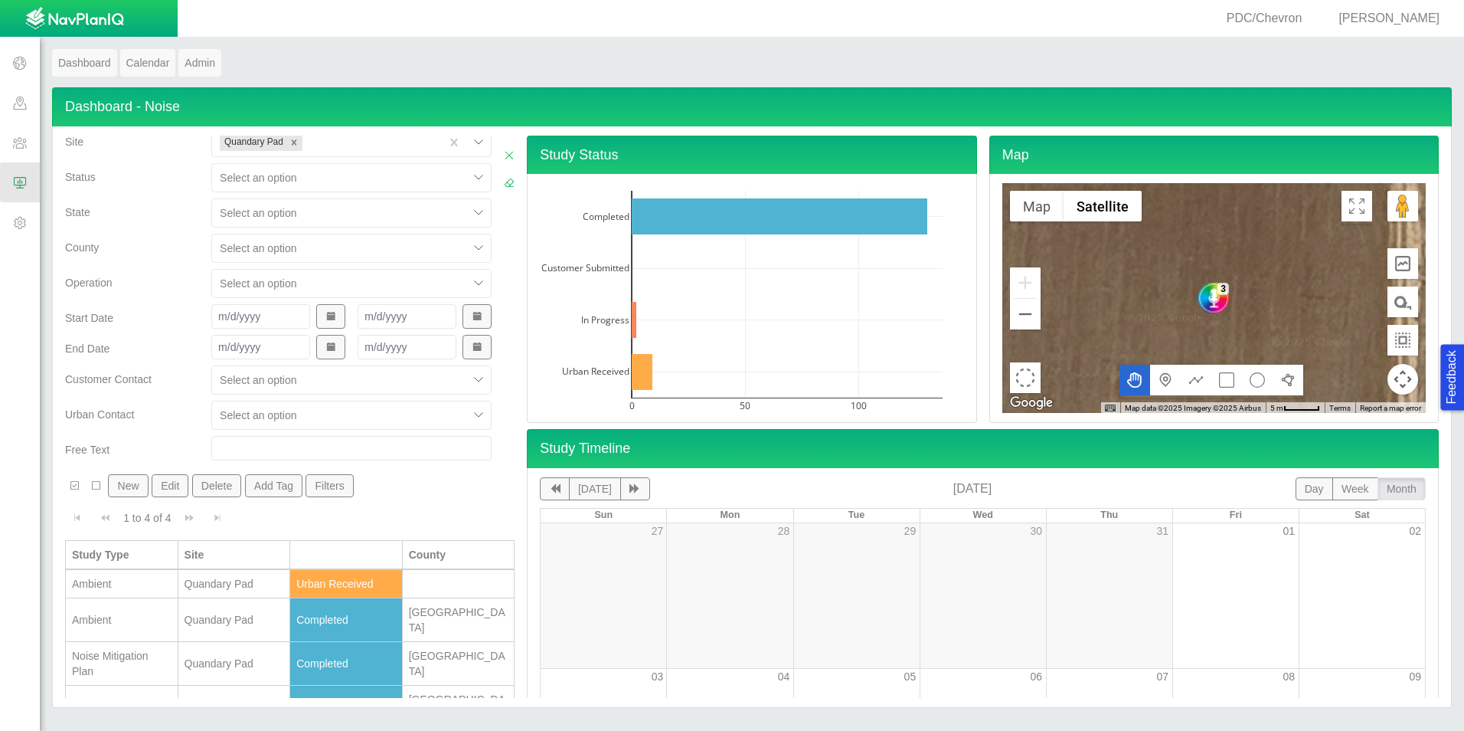
click at [223, 577] on div "Quandary Pad" at bounding box center [235, 583] width 100 height 15
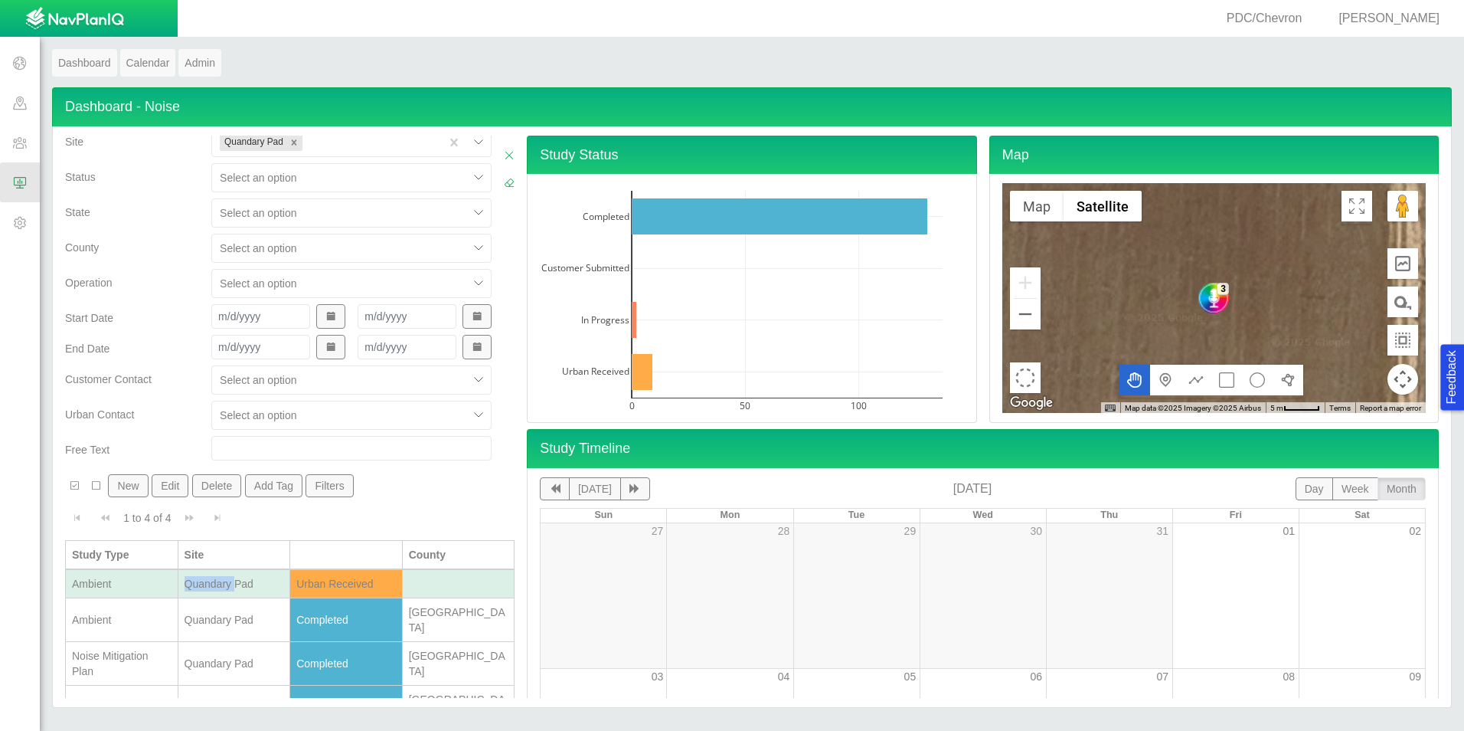
click at [223, 577] on div "Quandary Pad" at bounding box center [235, 583] width 100 height 15
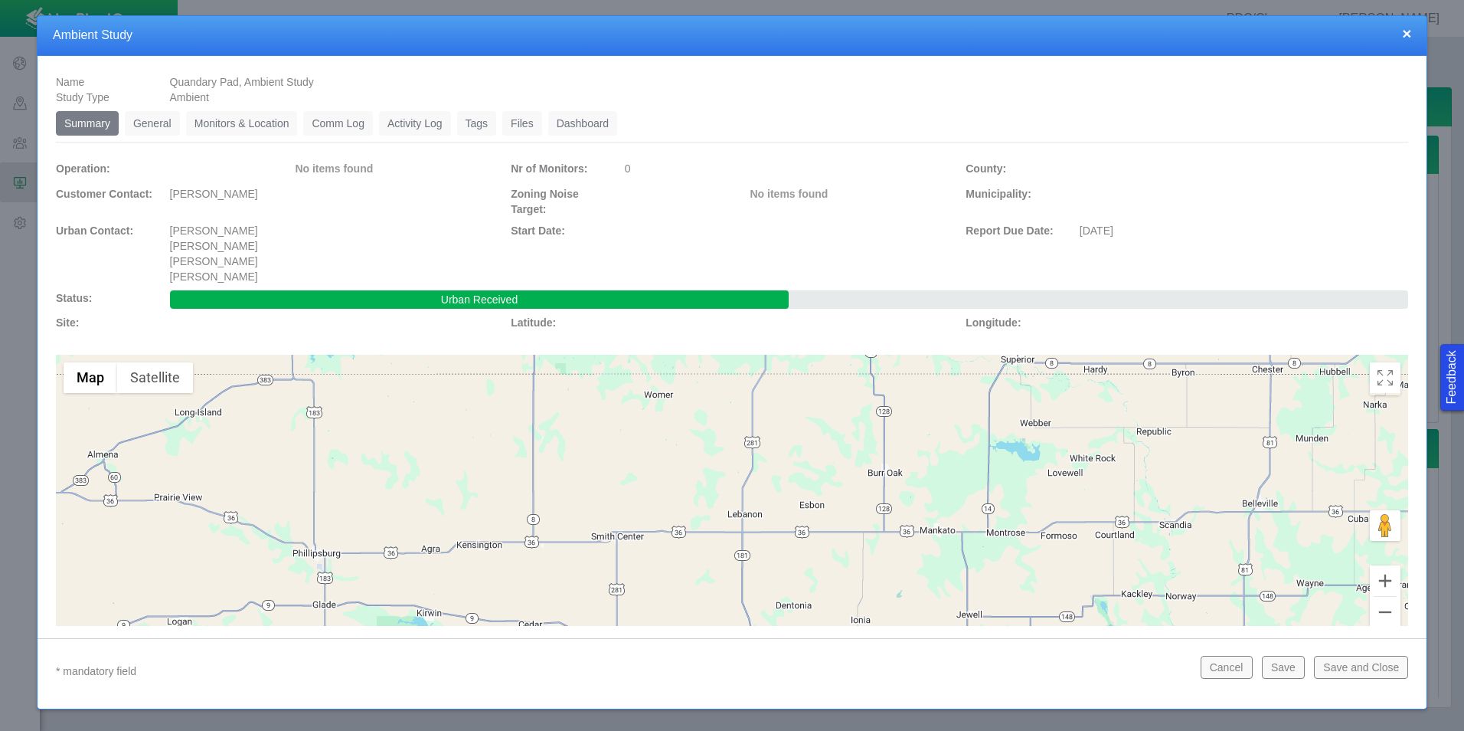
drag, startPoint x: 281, startPoint y: 126, endPoint x: 319, endPoint y: 139, distance: 40.4
click at [281, 126] on link "Monitors & Location" at bounding box center [242, 123] width 112 height 25
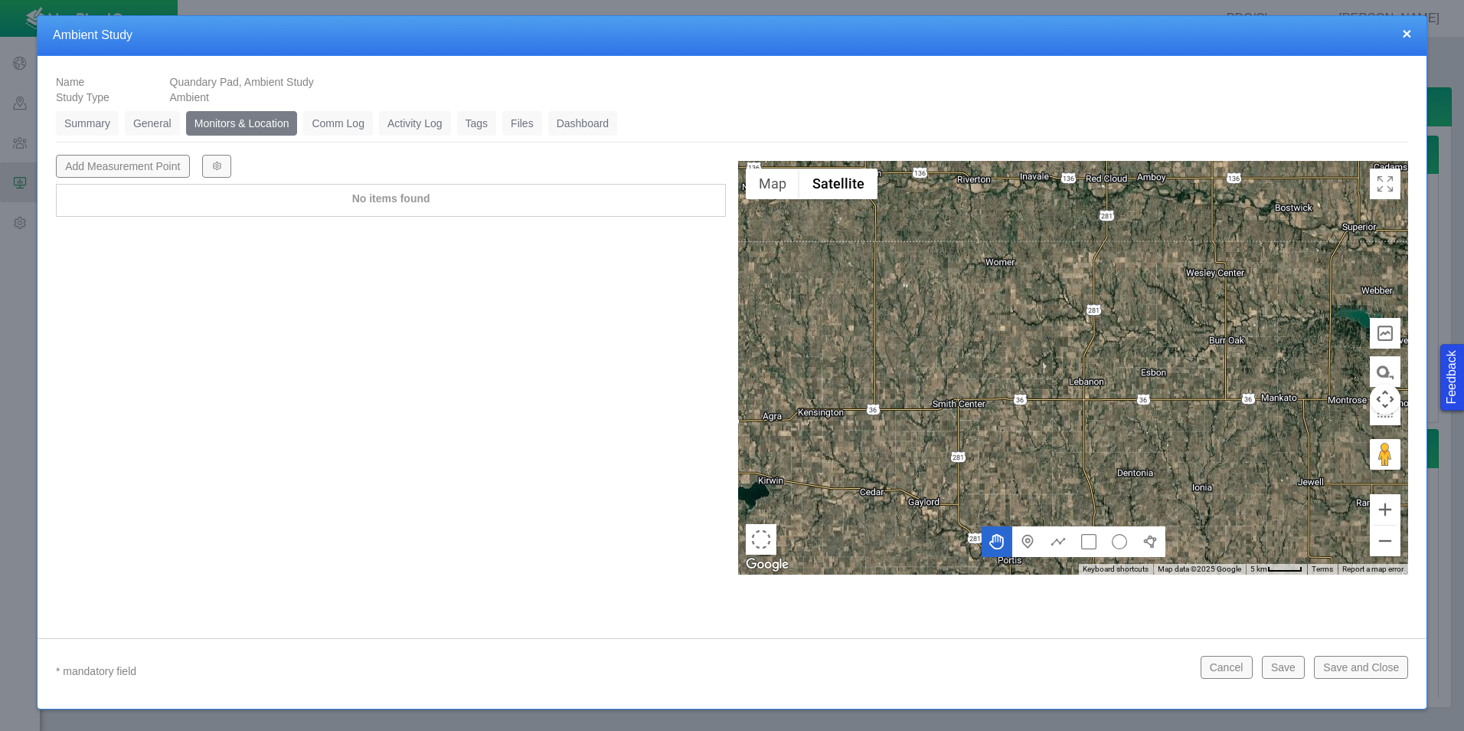
click at [1405, 38] on button "×" at bounding box center [1406, 33] width 9 height 16
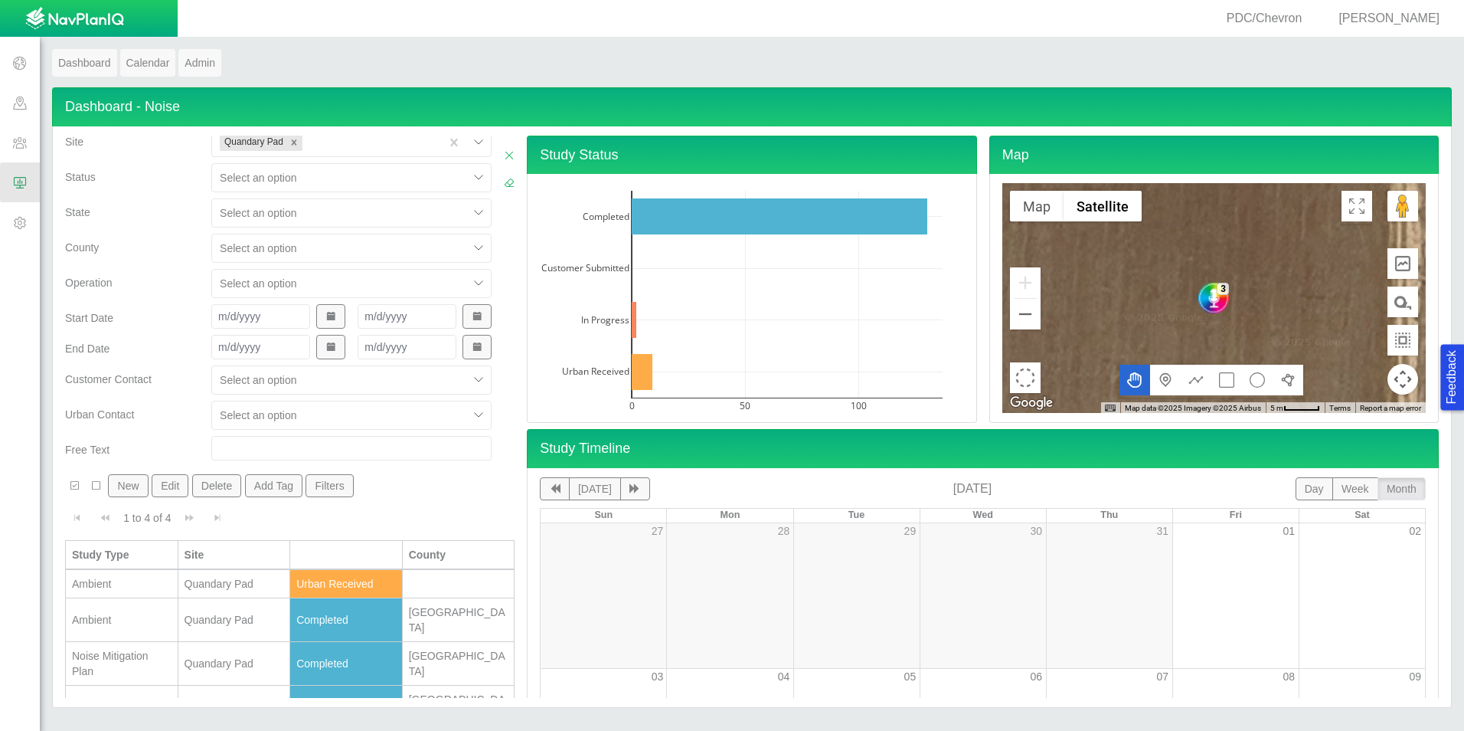
click at [218, 699] on div "Quandary Pad" at bounding box center [235, 706] width 100 height 15
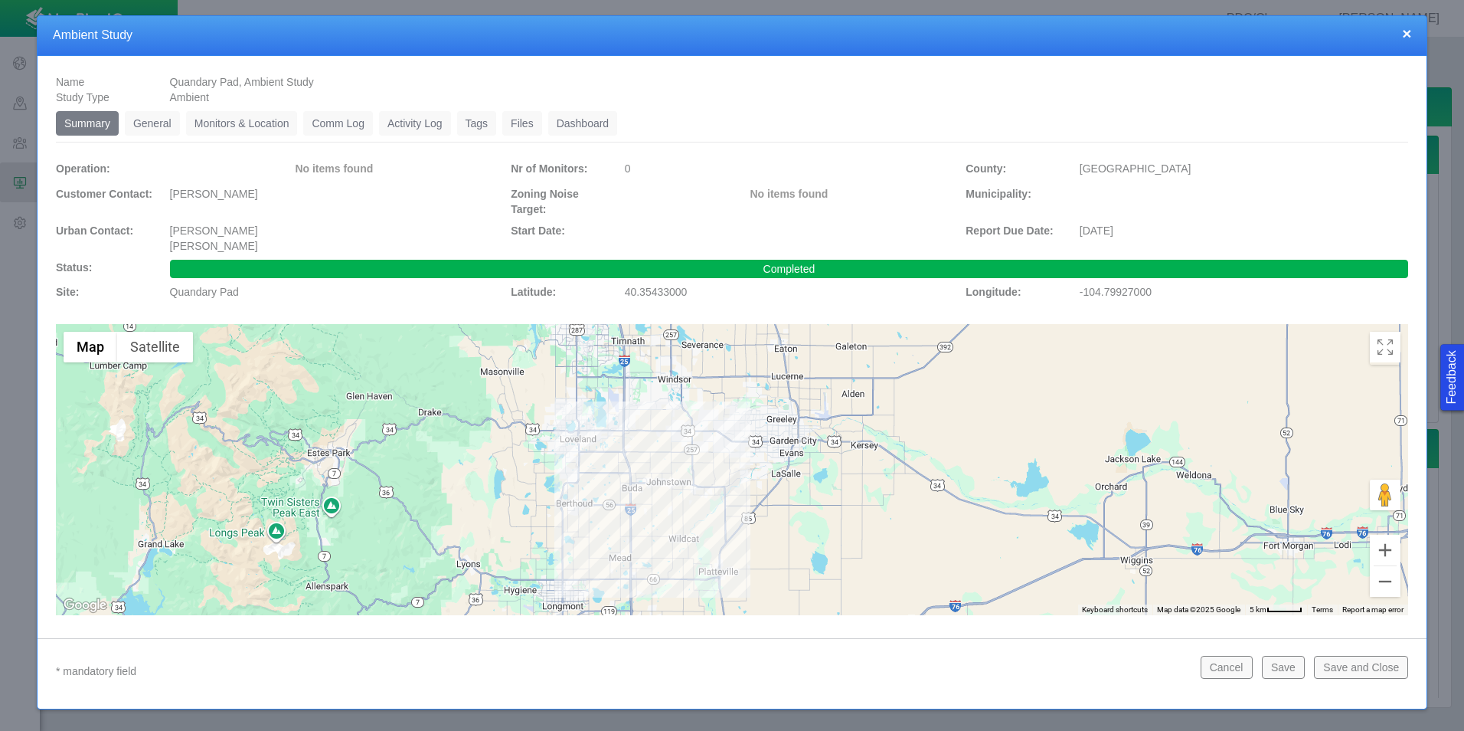
click at [568, 146] on div "Summary 0 General 0 Monitors & Location 0 Comm Log 0 Activity Log 0 Tags 0 File…" at bounding box center [732, 363] width 1353 height 504
click at [588, 116] on link "Dashboard" at bounding box center [583, 123] width 70 height 25
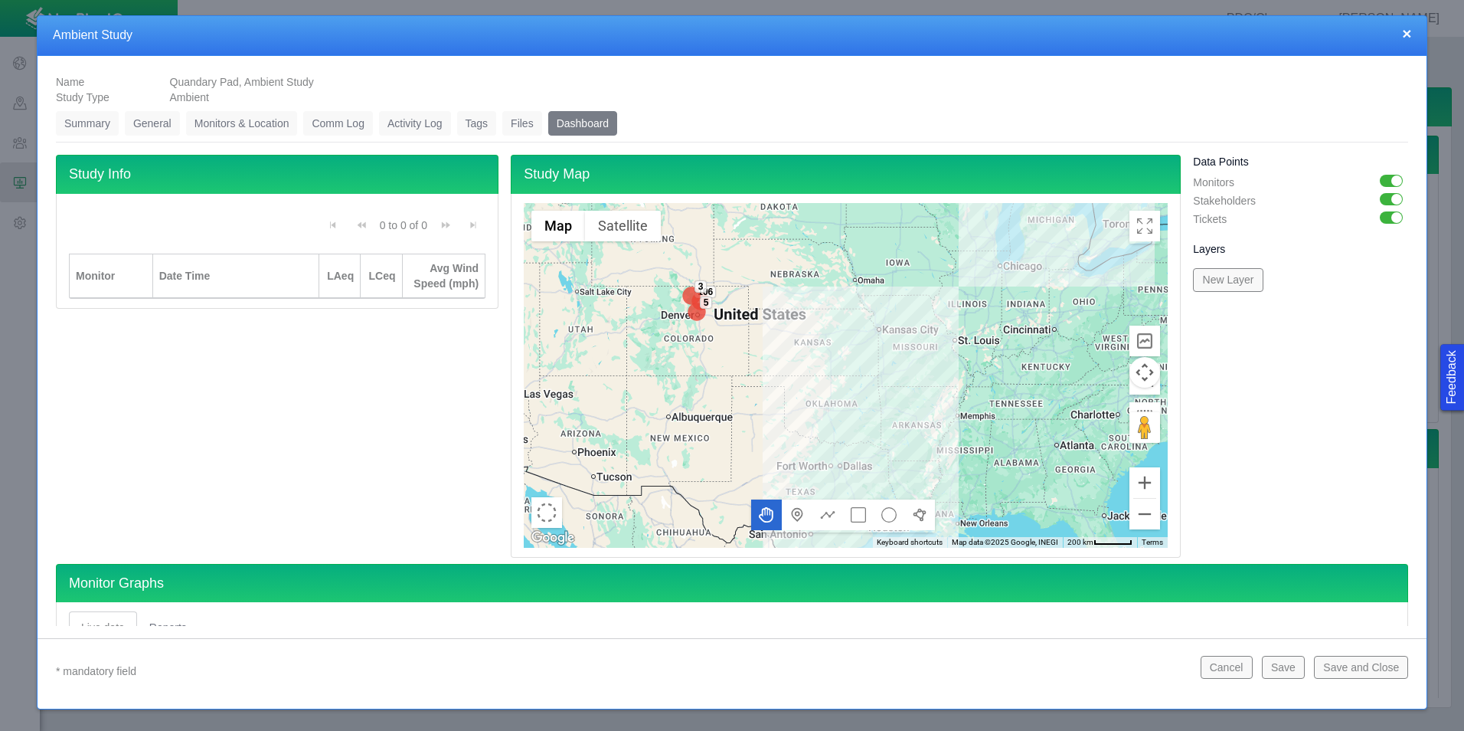
click at [1407, 26] on button "×" at bounding box center [1406, 33] width 9 height 16
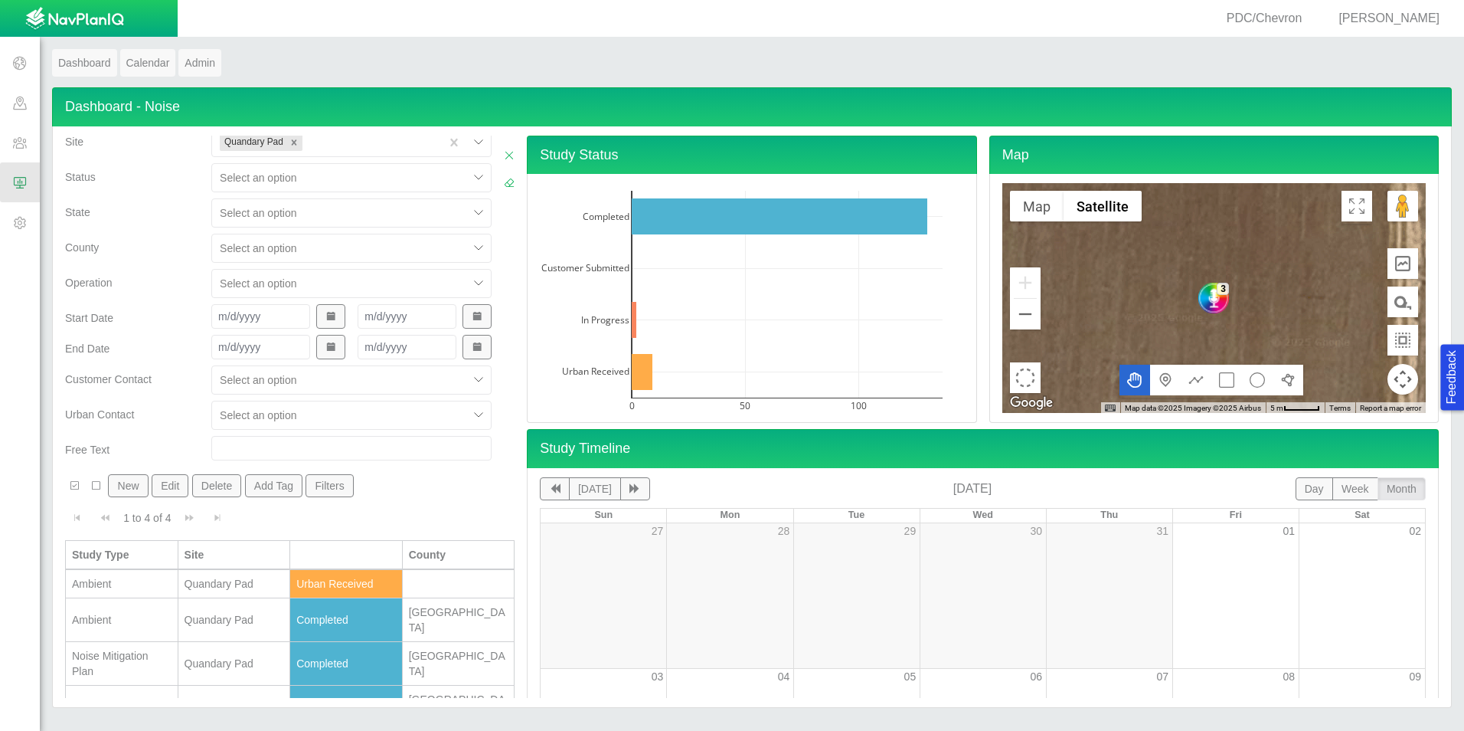
click at [249, 587] on div "Quandary Pad" at bounding box center [235, 583] width 100 height 15
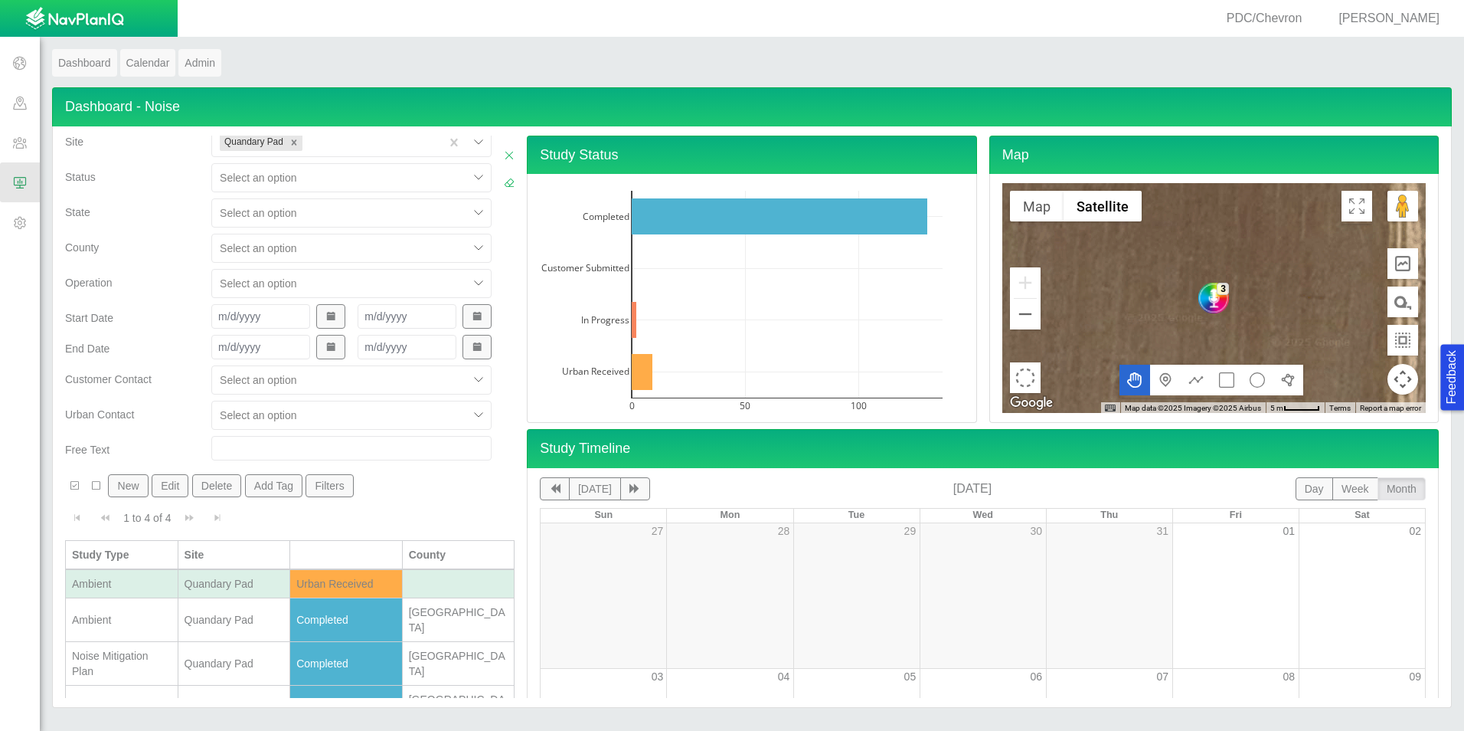
click at [249, 587] on div "Quandary Pad" at bounding box center [235, 583] width 100 height 15
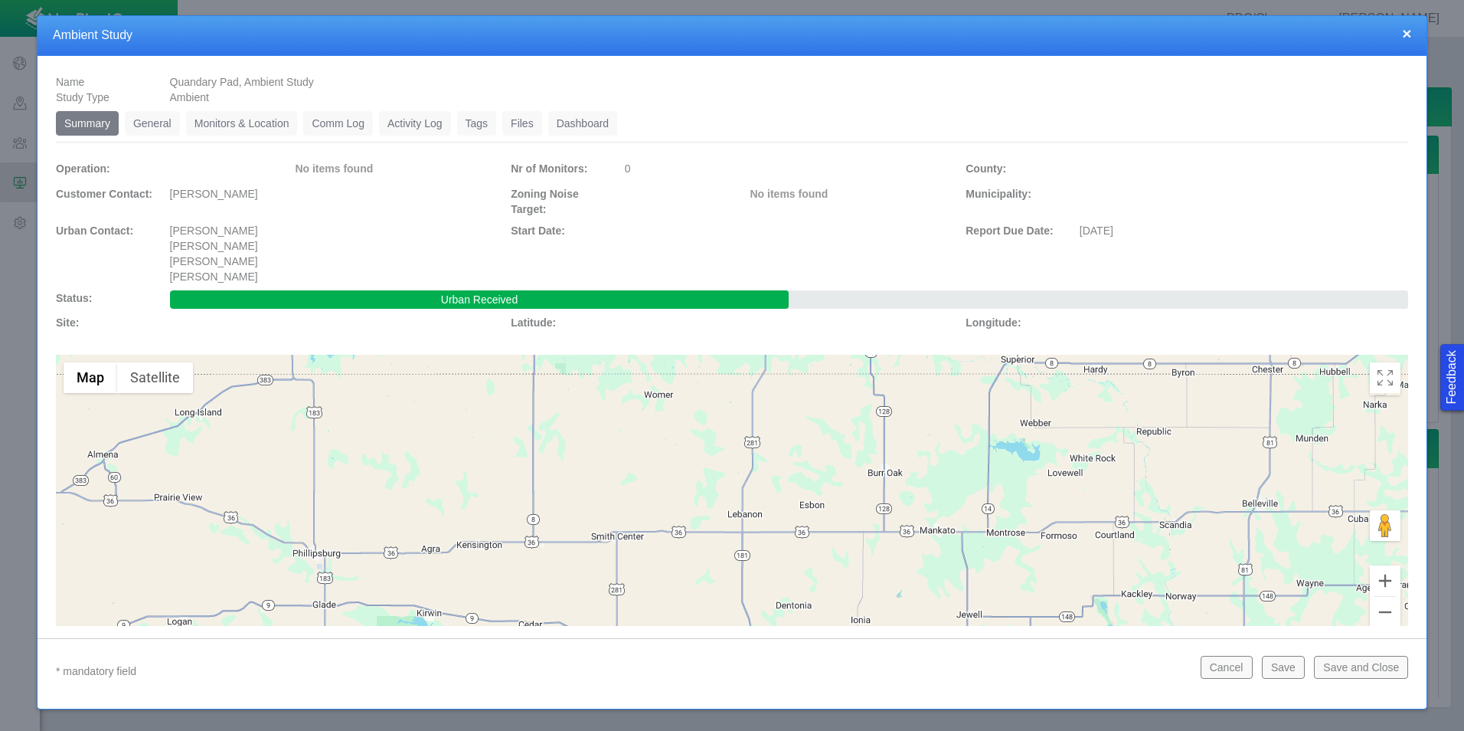
click at [1408, 36] on button "×" at bounding box center [1406, 33] width 9 height 16
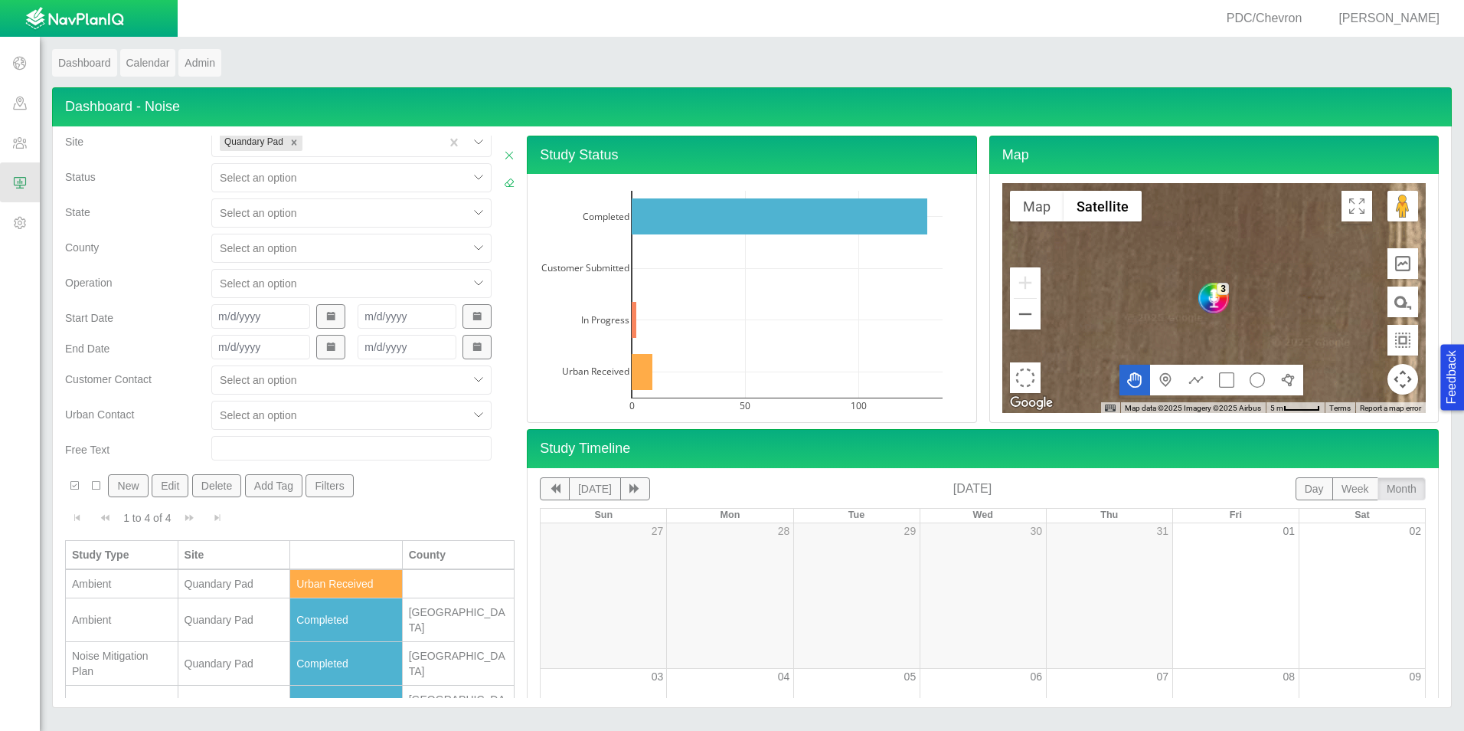
click at [232, 699] on div "Quandary Pad" at bounding box center [235, 706] width 100 height 15
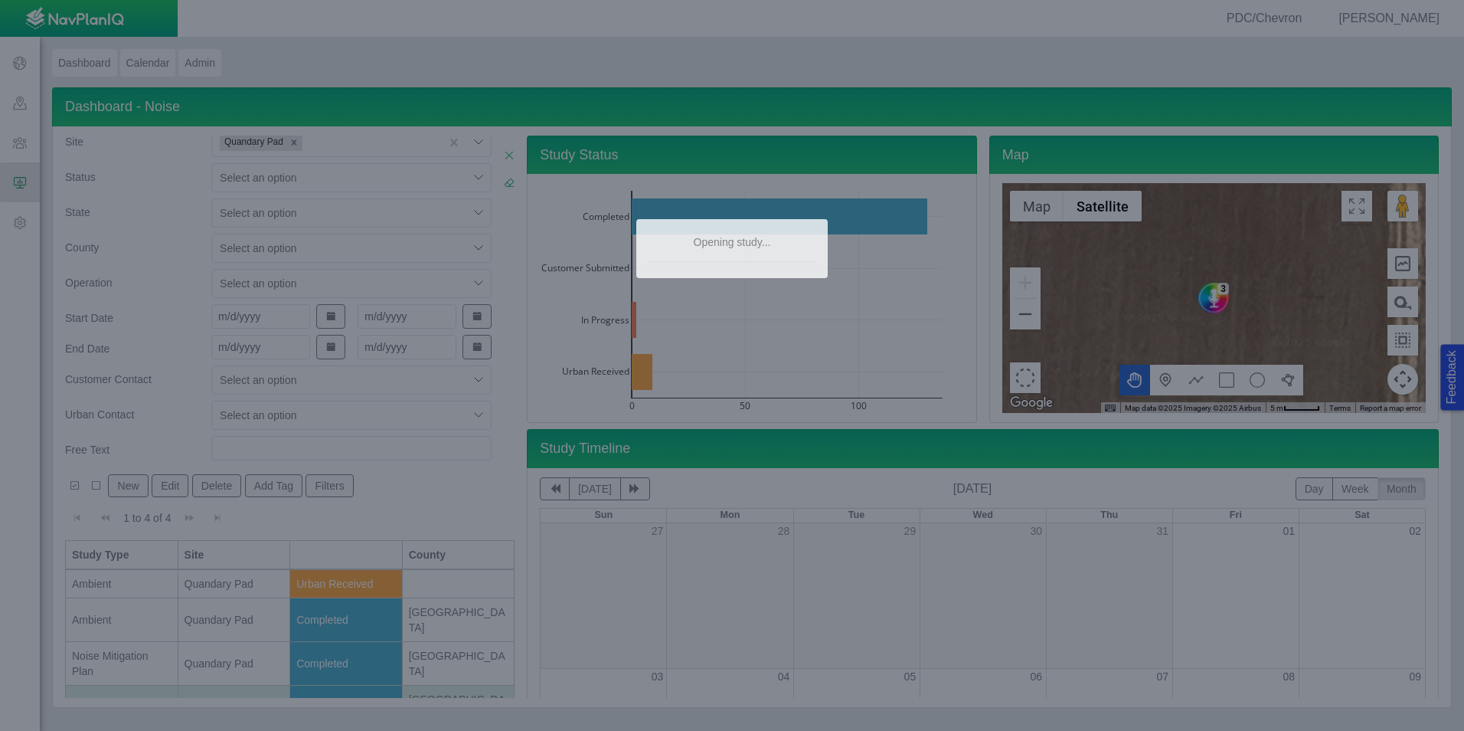
type textarea "x"
select select "CostumerReview"
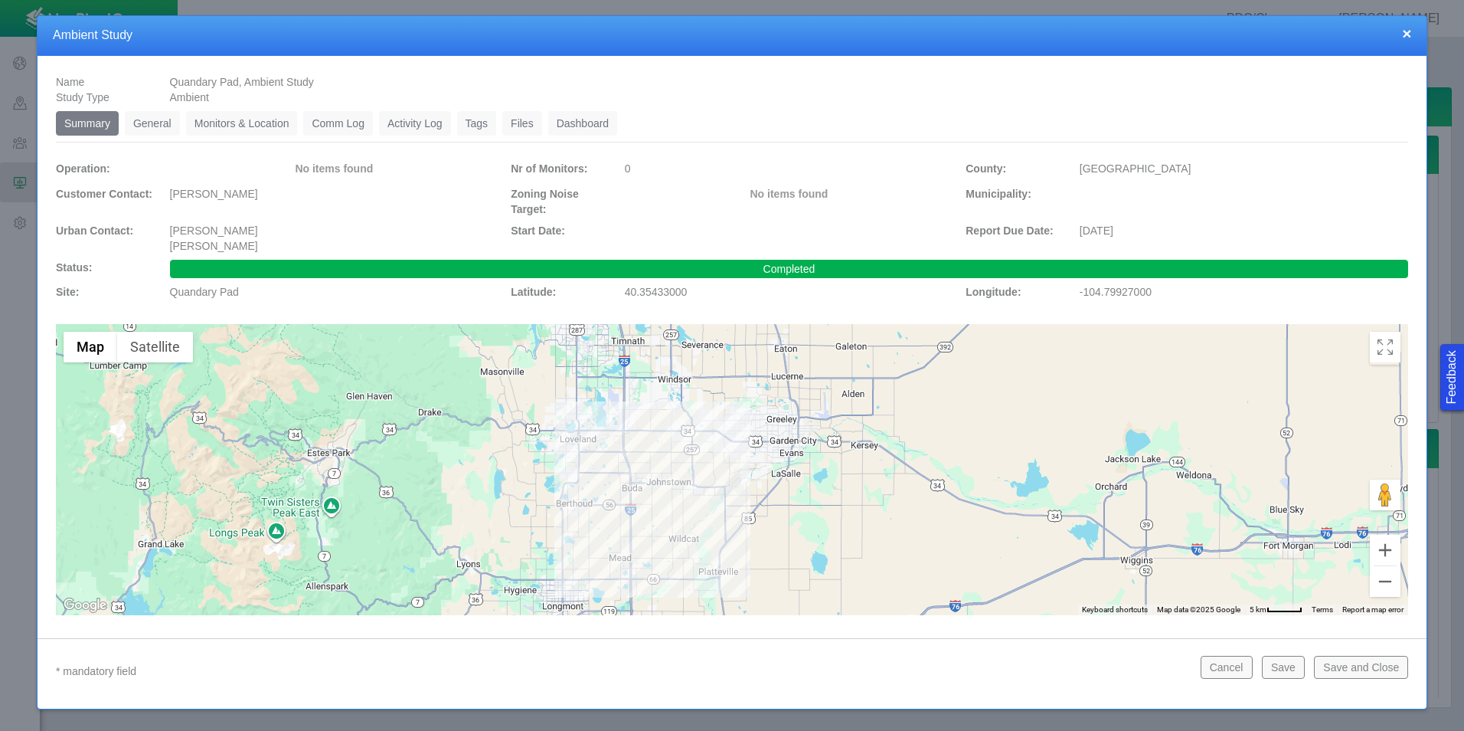
click at [254, 119] on link "Monitors & Location" at bounding box center [242, 123] width 112 height 25
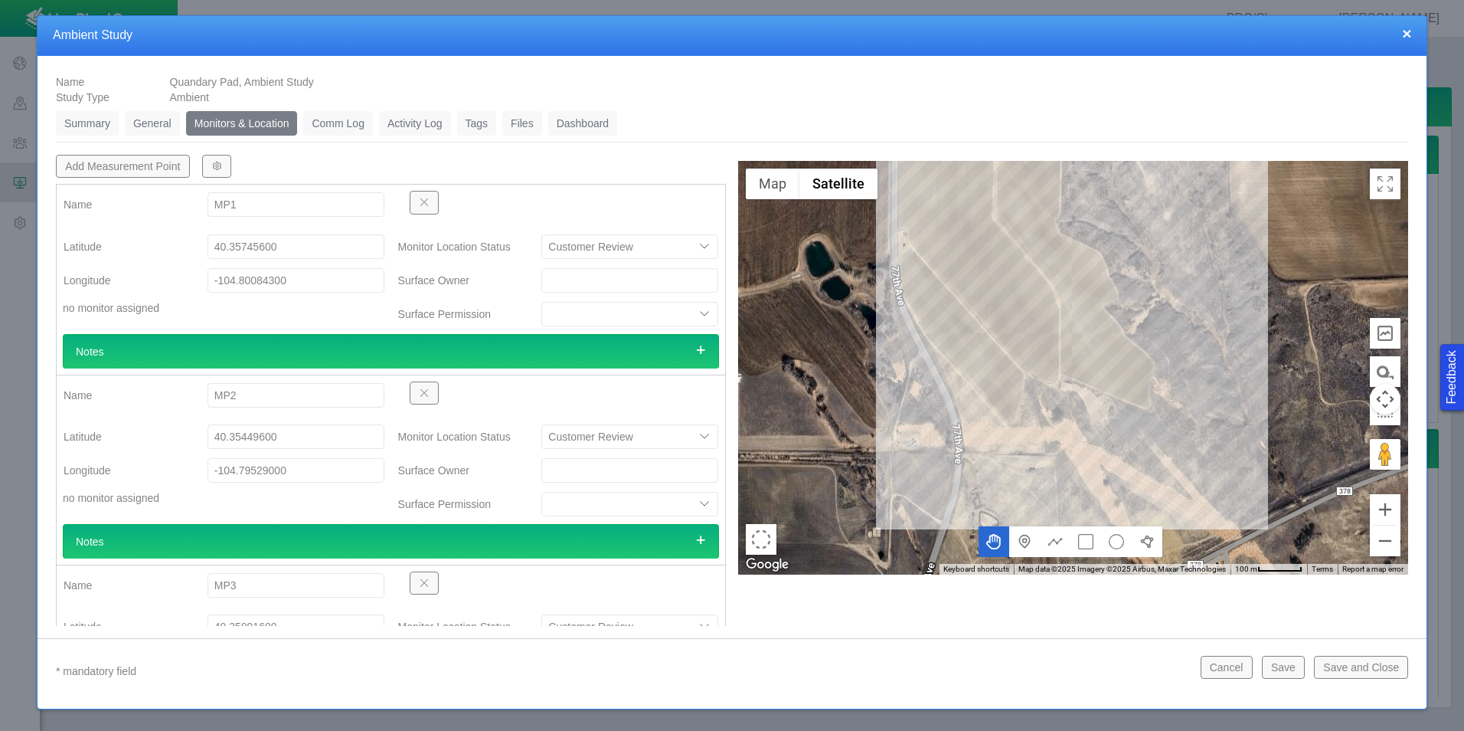
click at [1153, 506] on div at bounding box center [1073, 368] width 670 height 414
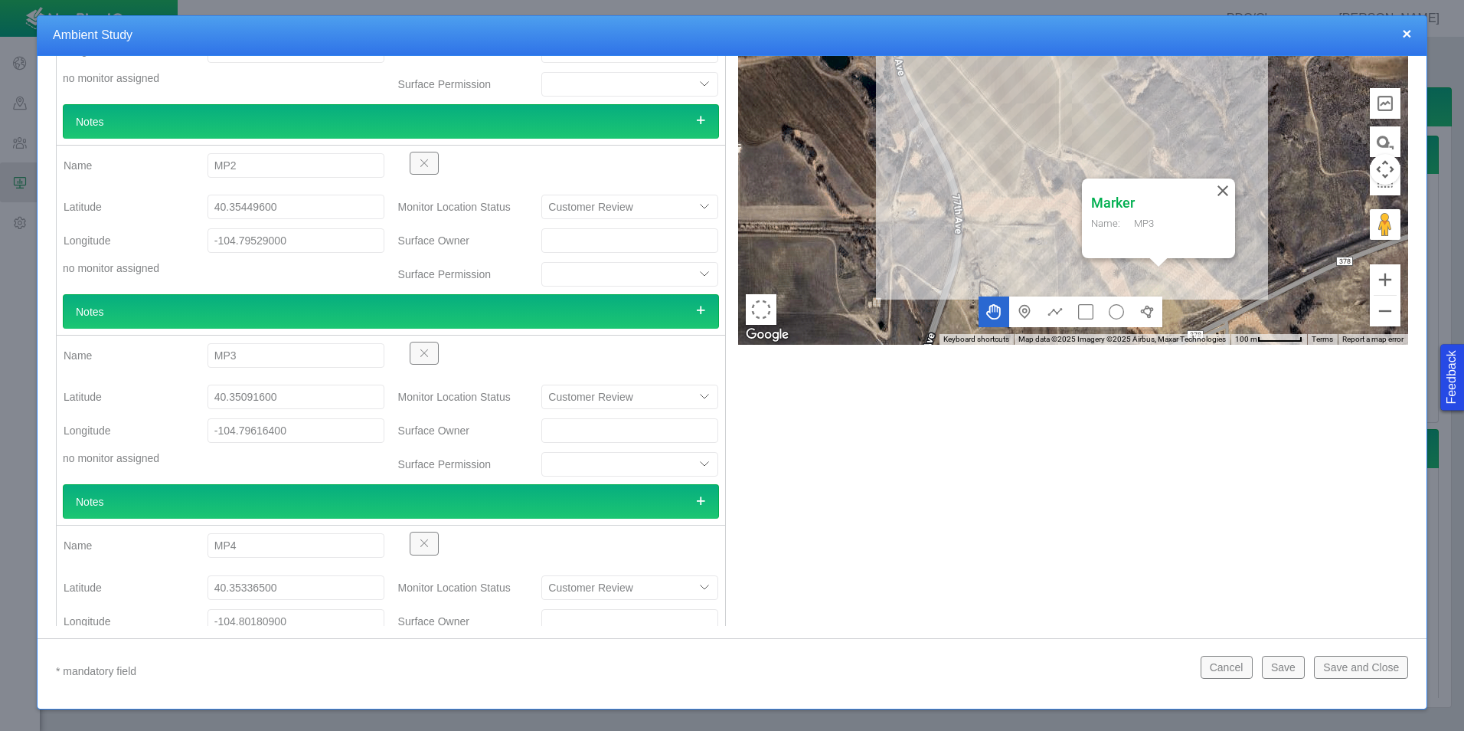
drag, startPoint x: 314, startPoint y: 397, endPoint x: 198, endPoint y: 394, distance: 116.4
click at [198, 394] on div "40.35091600" at bounding box center [295, 397] width 201 height 28
drag, startPoint x: 297, startPoint y: 434, endPoint x: 199, endPoint y: 437, distance: 98.1
click at [199, 437] on div "-104.79616400" at bounding box center [295, 431] width 201 height 28
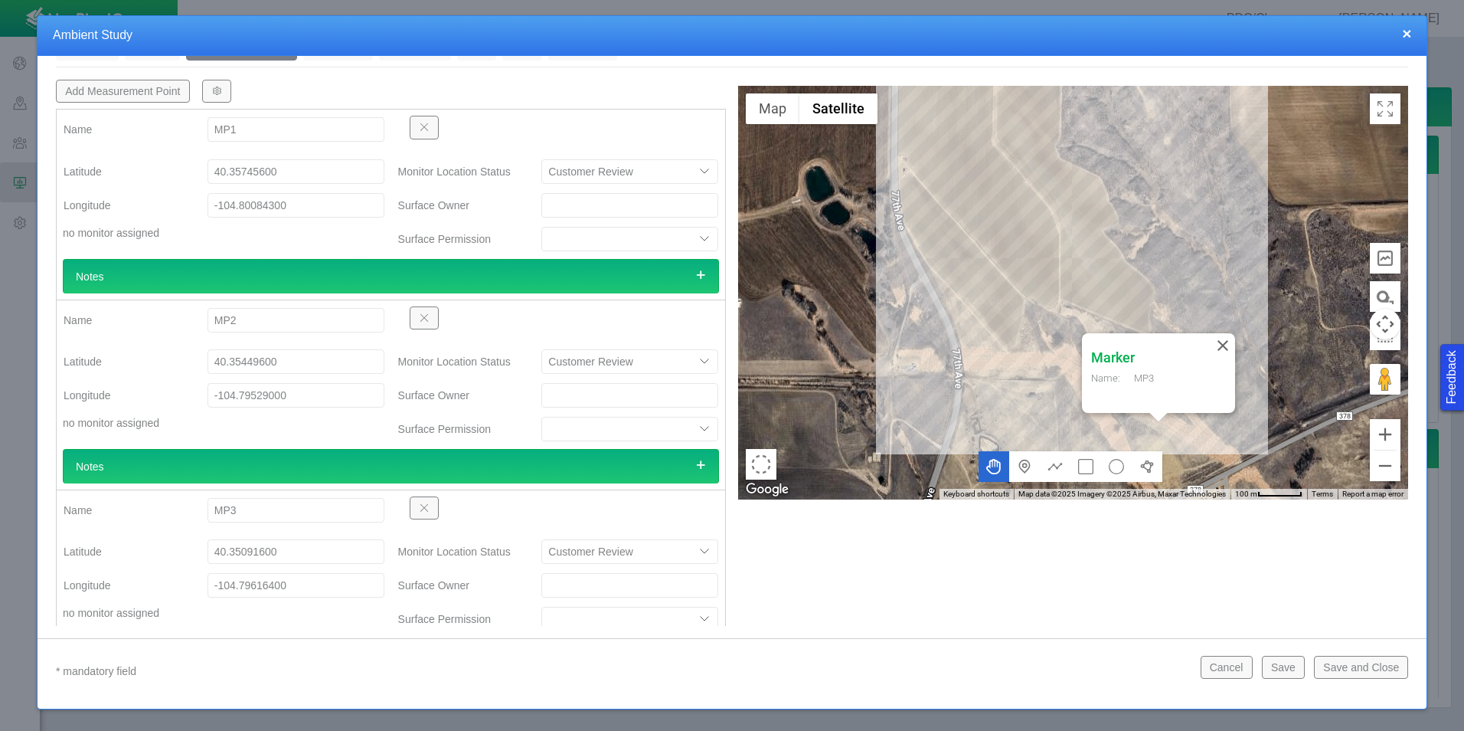
scroll to position [0, 0]
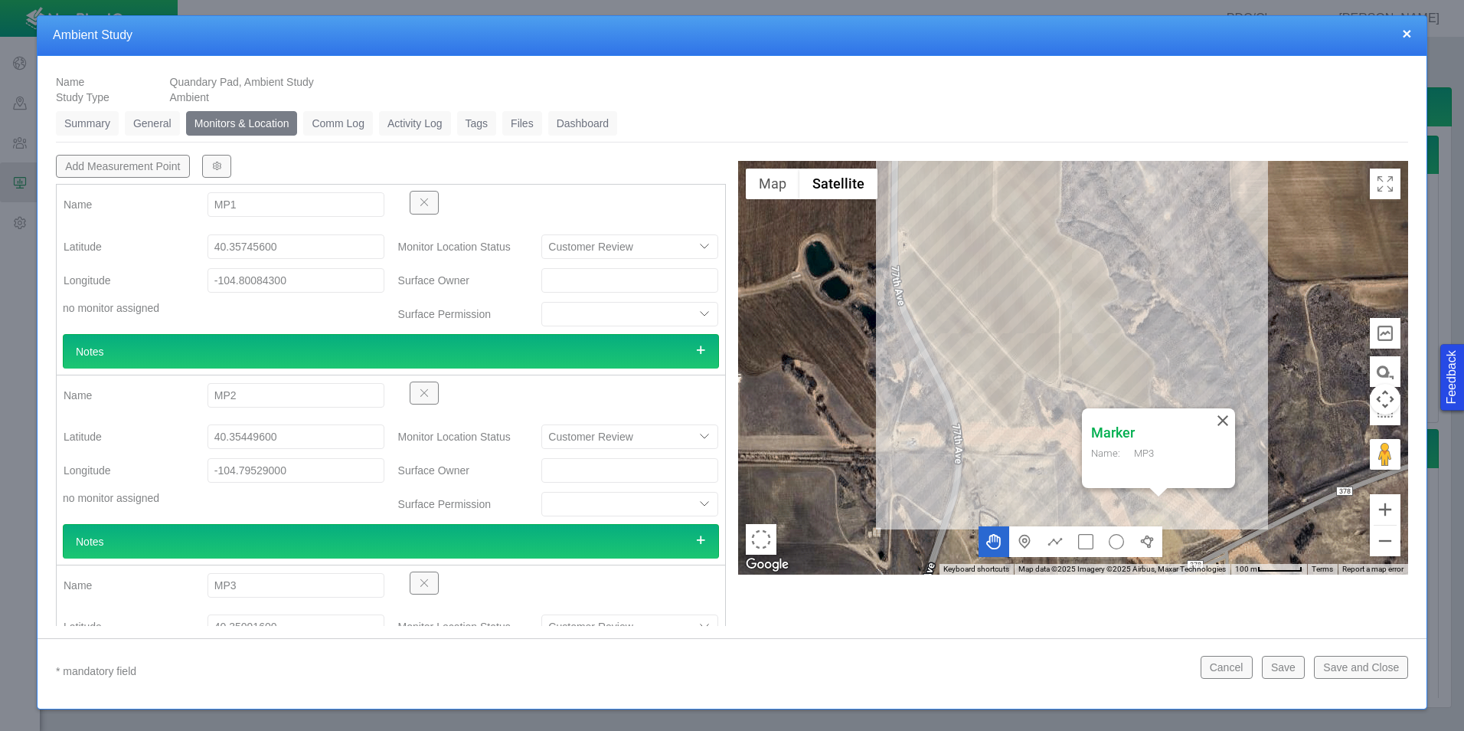
click at [1405, 38] on button "×" at bounding box center [1406, 33] width 9 height 16
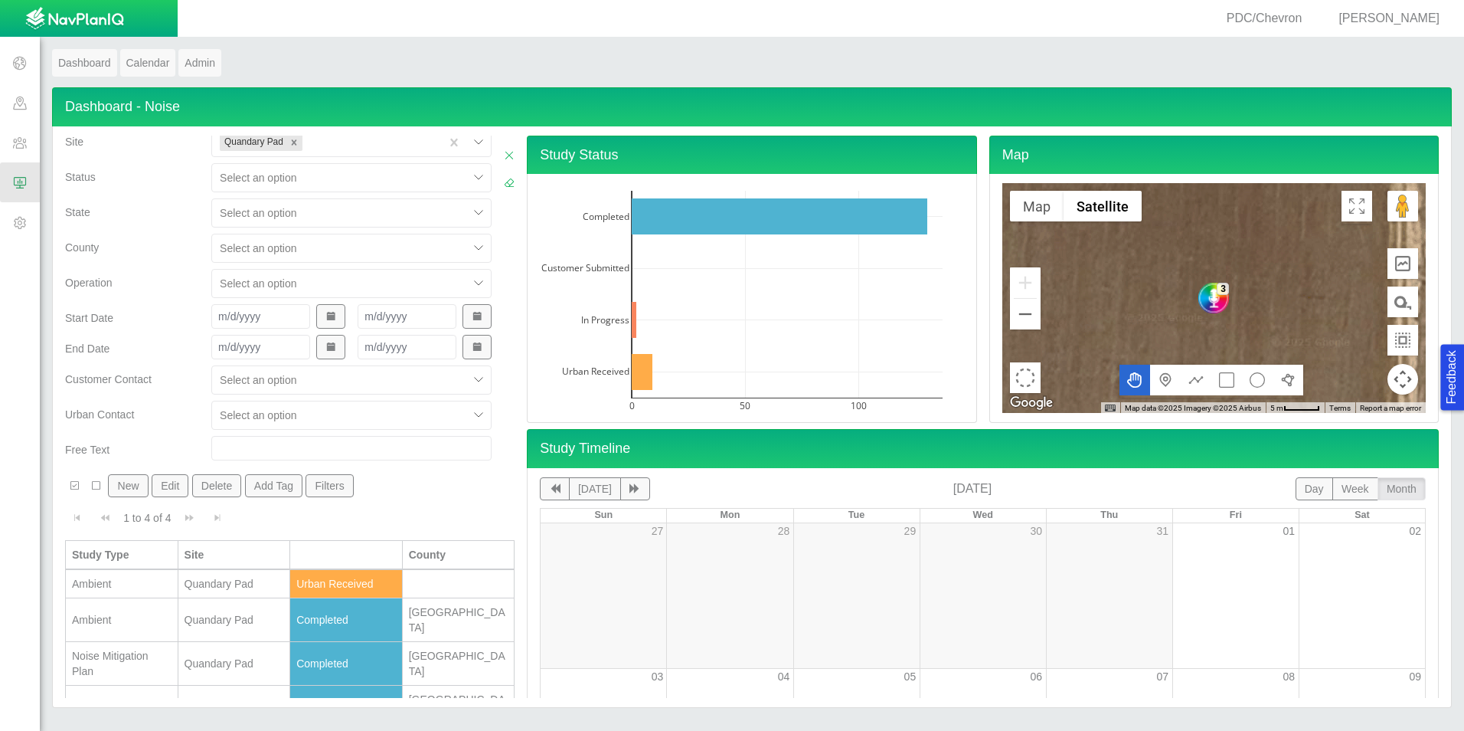
click at [243, 584] on div "Quandary Pad" at bounding box center [235, 583] width 100 height 15
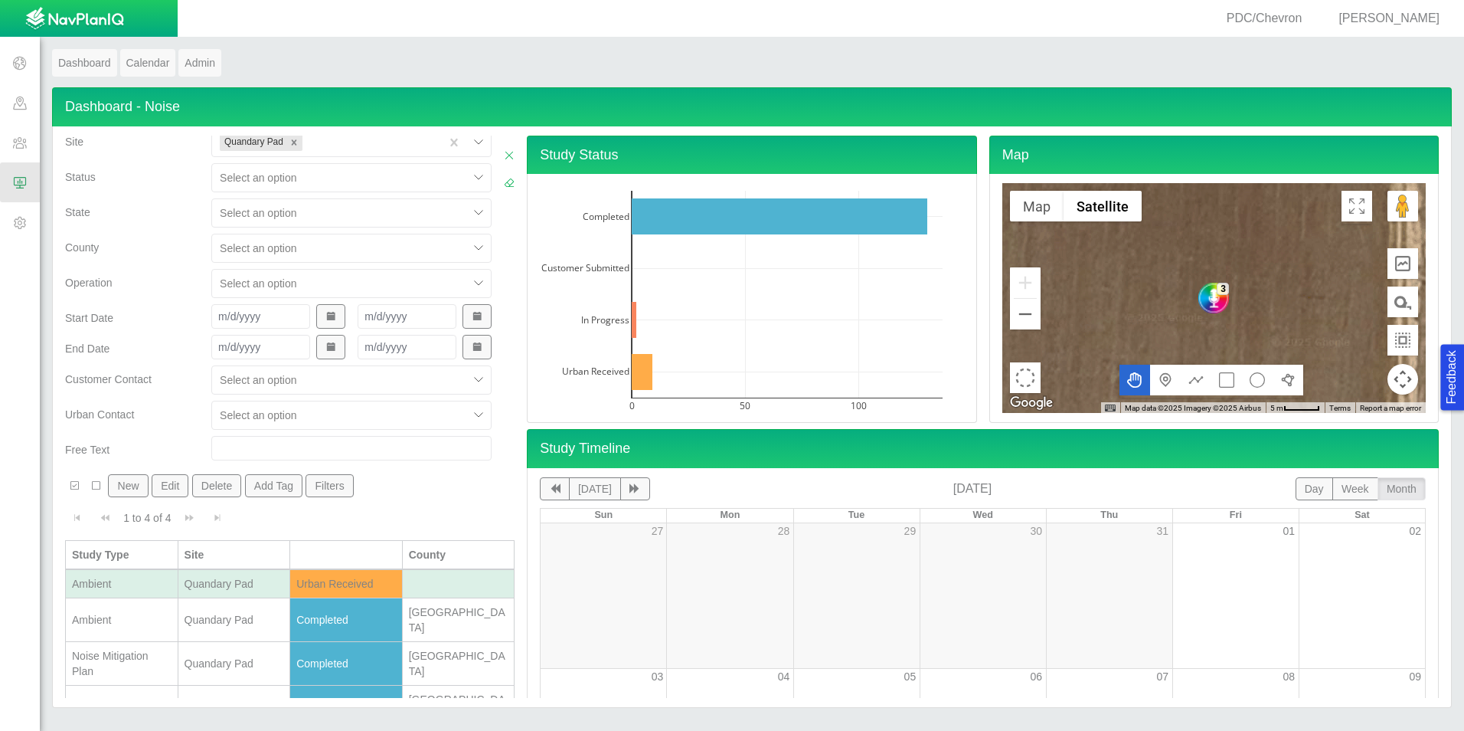
click at [243, 584] on div "Quandary Pad" at bounding box center [235, 583] width 100 height 15
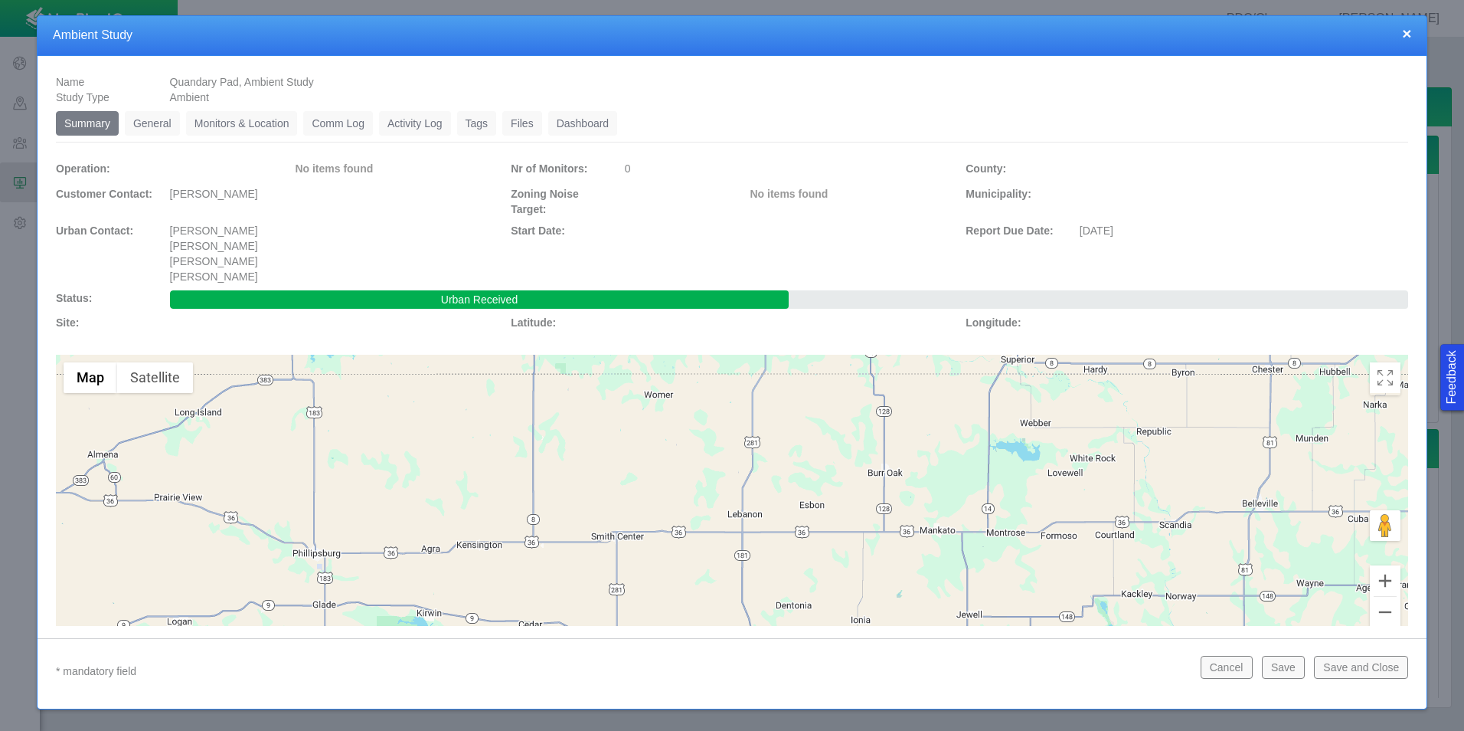
click at [257, 125] on link "Monitors & Location" at bounding box center [242, 123] width 112 height 25
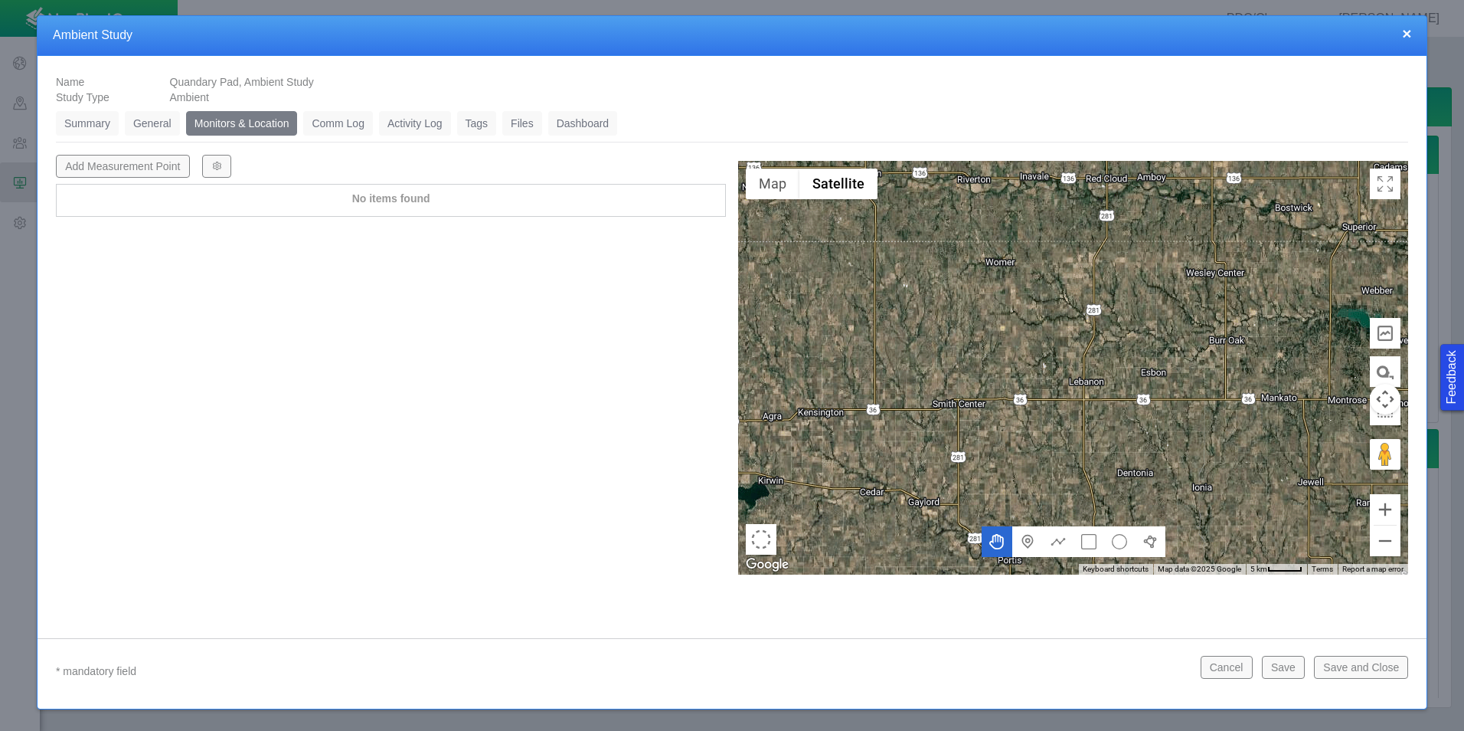
click at [161, 158] on button "Add Measurement Point" at bounding box center [123, 166] width 134 height 23
type textarea "x"
select select "CostumerReview"
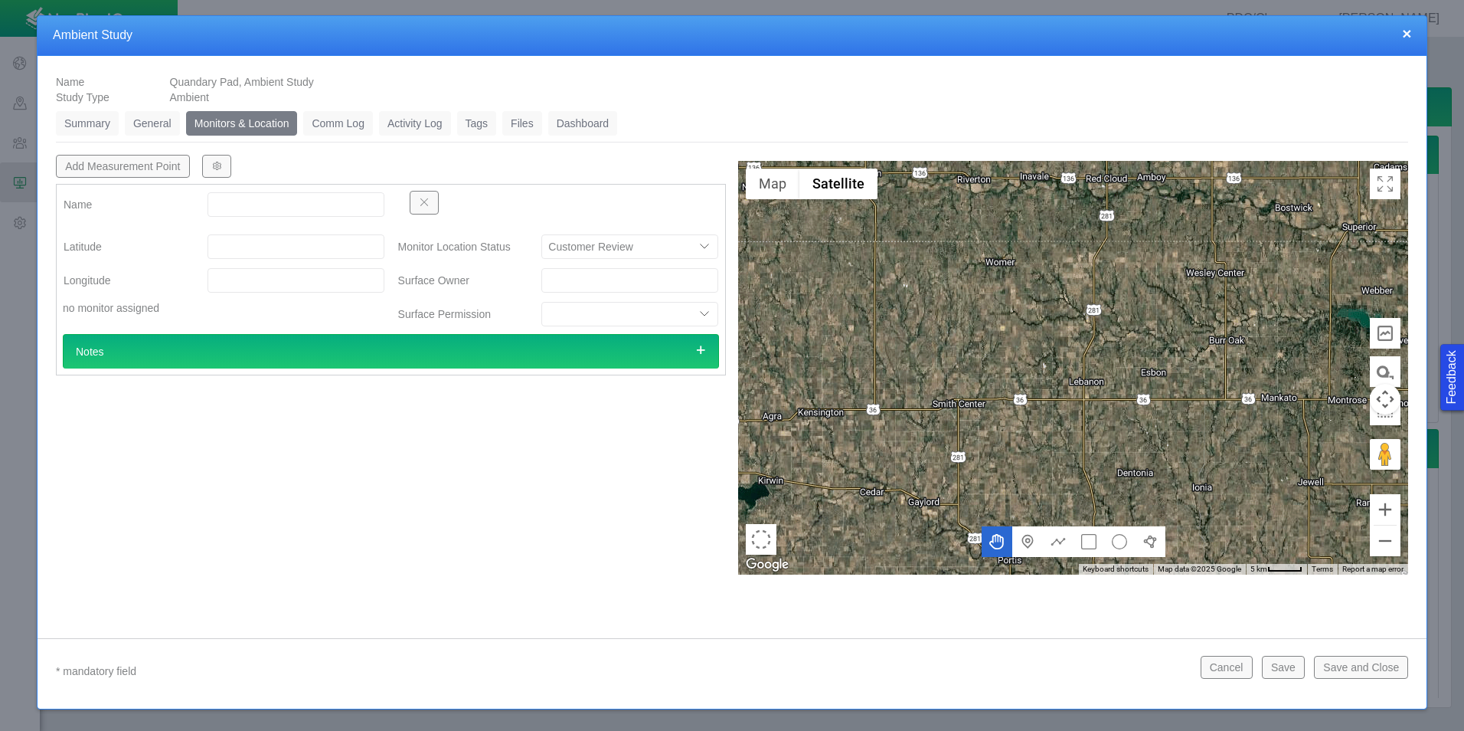
click at [250, 206] on input "Name" at bounding box center [296, 204] width 177 height 25
type input "MP1"
click at [232, 257] on input "Latitude" at bounding box center [296, 246] width 177 height 25
paste input "40.35091600"
type input "40.35091600"
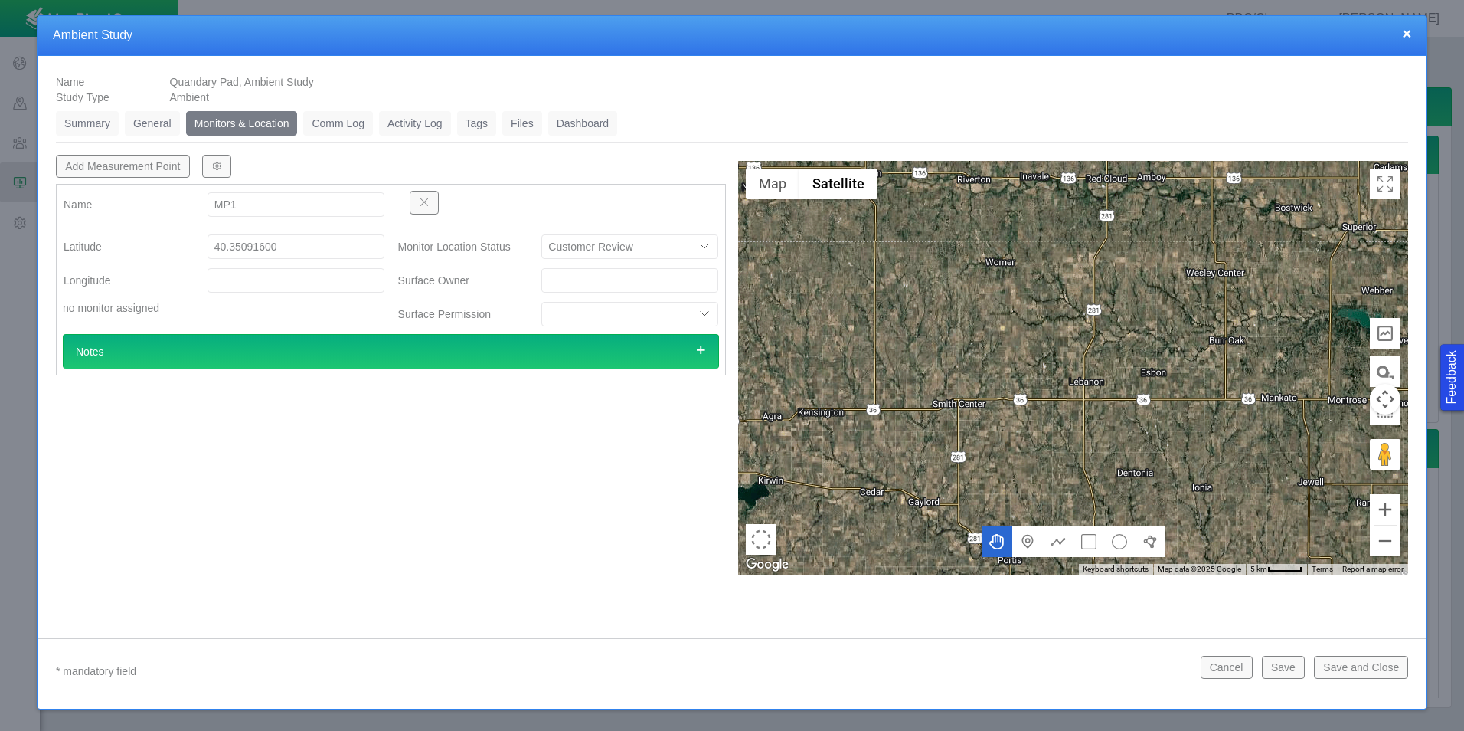
click at [255, 273] on input "Longitude" at bounding box center [296, 280] width 177 height 25
paste input "-104.79616400"
type input "-104.79616400"
click at [381, 469] on div "Add Measurement Point Name MP1 [GEOGRAPHIC_DATA] no monitor assigned Monitor Lo…" at bounding box center [391, 365] width 682 height 420
click at [136, 160] on button "Add Measurement Point" at bounding box center [123, 166] width 134 height 23
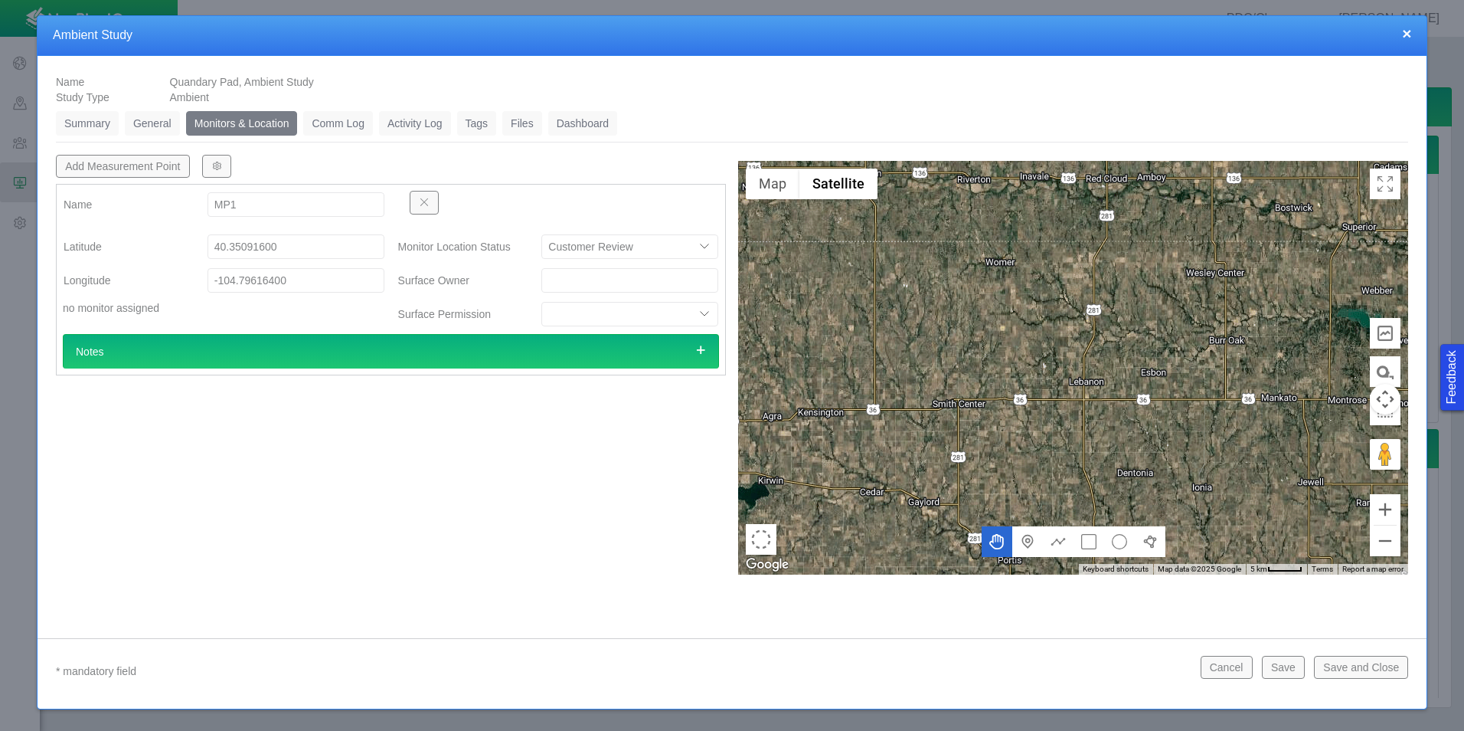
type textarea "x"
select select "CostumerReview"
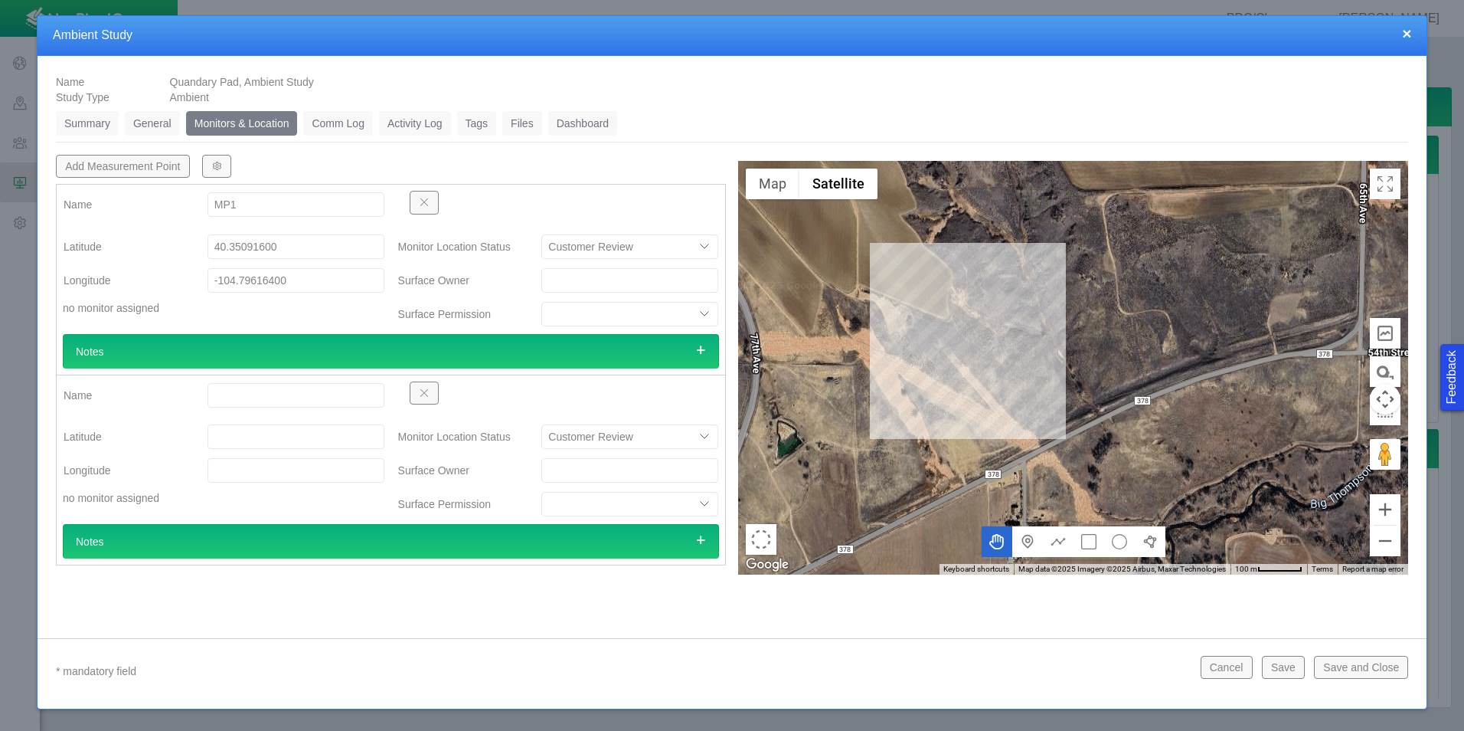
drag, startPoint x: 999, startPoint y: 321, endPoint x: 1026, endPoint y: 453, distance: 134.4
click at [1028, 473] on div at bounding box center [1073, 368] width 670 height 414
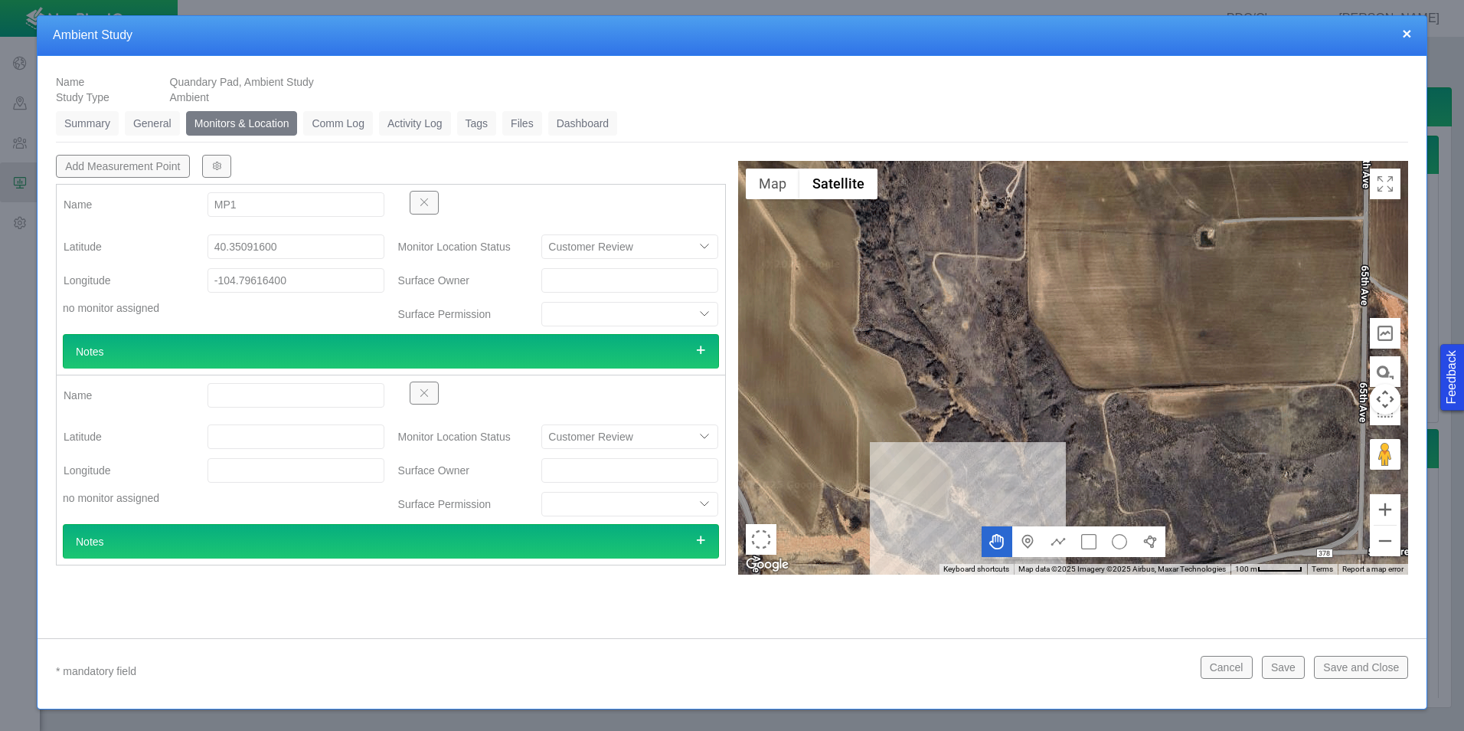
drag, startPoint x: 1002, startPoint y: 257, endPoint x: 1003, endPoint y: 473, distance: 216.8
click at [1003, 483] on div at bounding box center [1073, 368] width 670 height 414
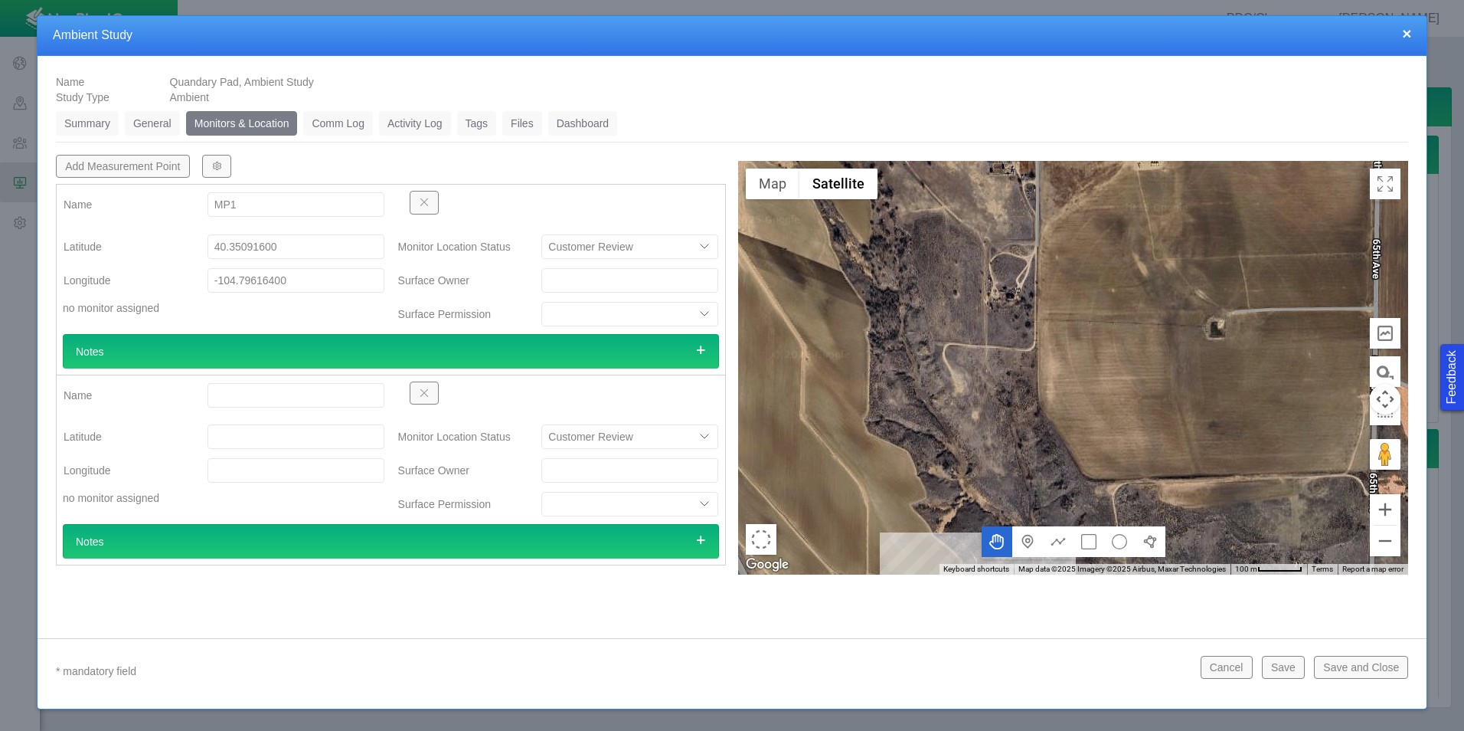
drag, startPoint x: 990, startPoint y: 311, endPoint x: 998, endPoint y: 353, distance: 43.0
click at [998, 353] on div at bounding box center [1073, 368] width 670 height 414
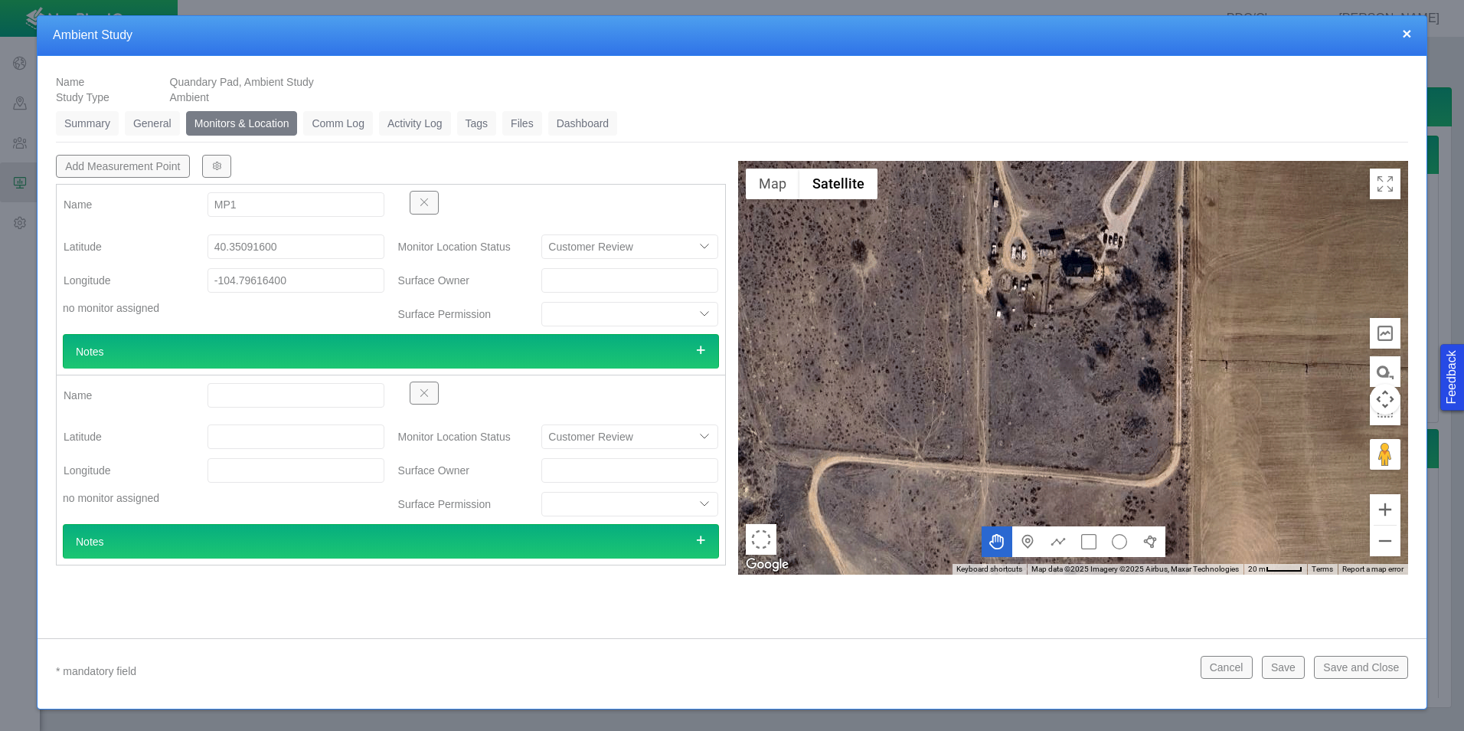
click at [256, 398] on input "Name" at bounding box center [296, 395] width 177 height 25
type input "MP2"
click at [276, 440] on input "Latitude" at bounding box center [296, 436] width 177 height 25
paste input "40.359661"
type input "40.35966100"
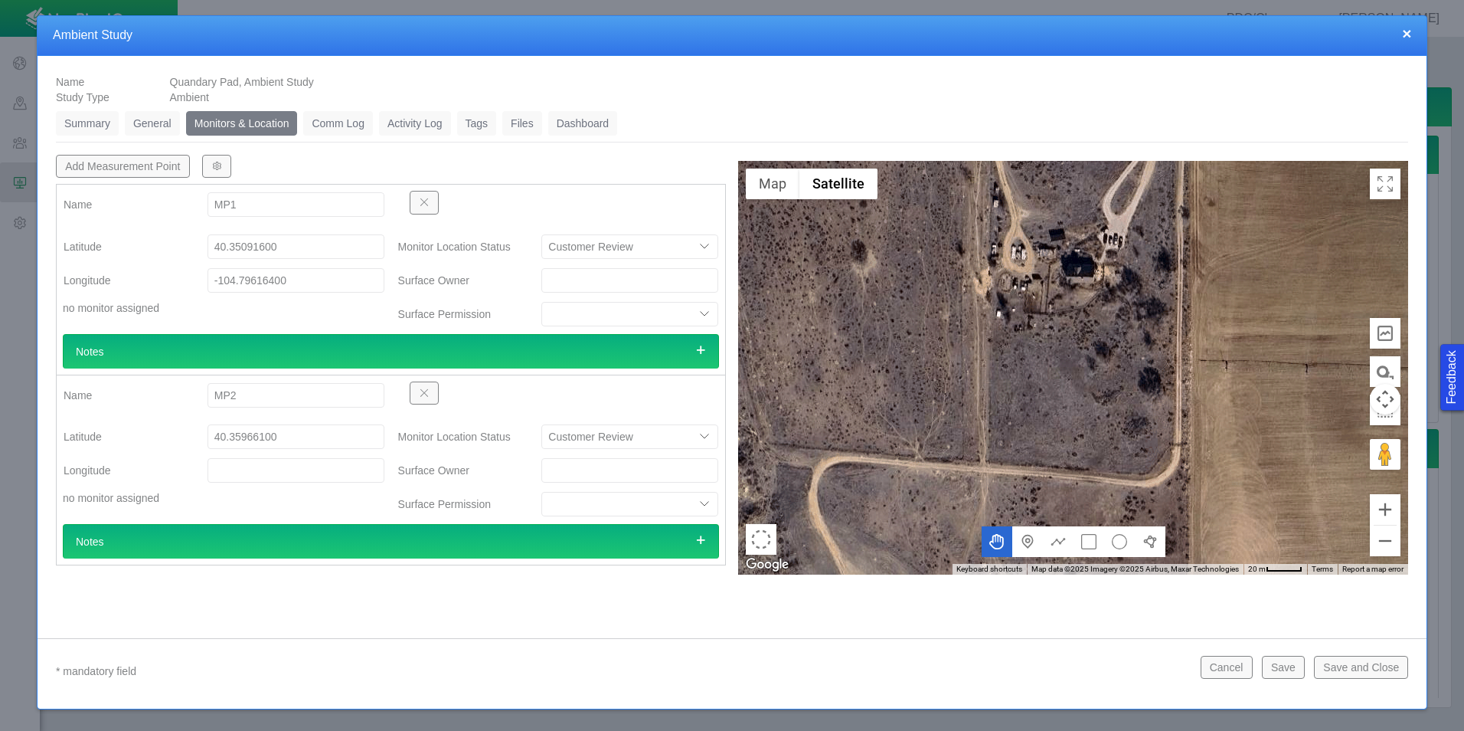
click at [273, 463] on input "Longitude" at bounding box center [296, 470] width 177 height 25
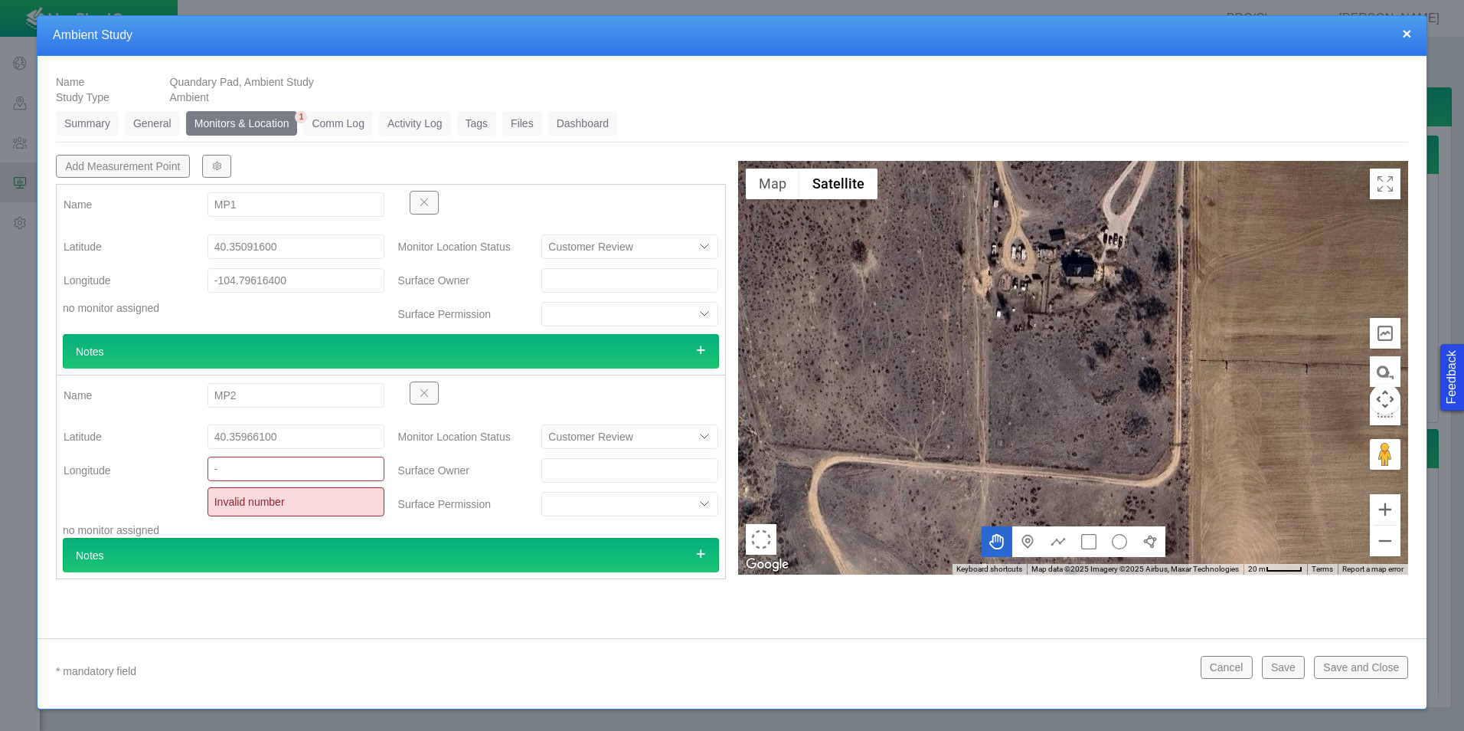
paste input "104.795664"
type input "-104.79566400"
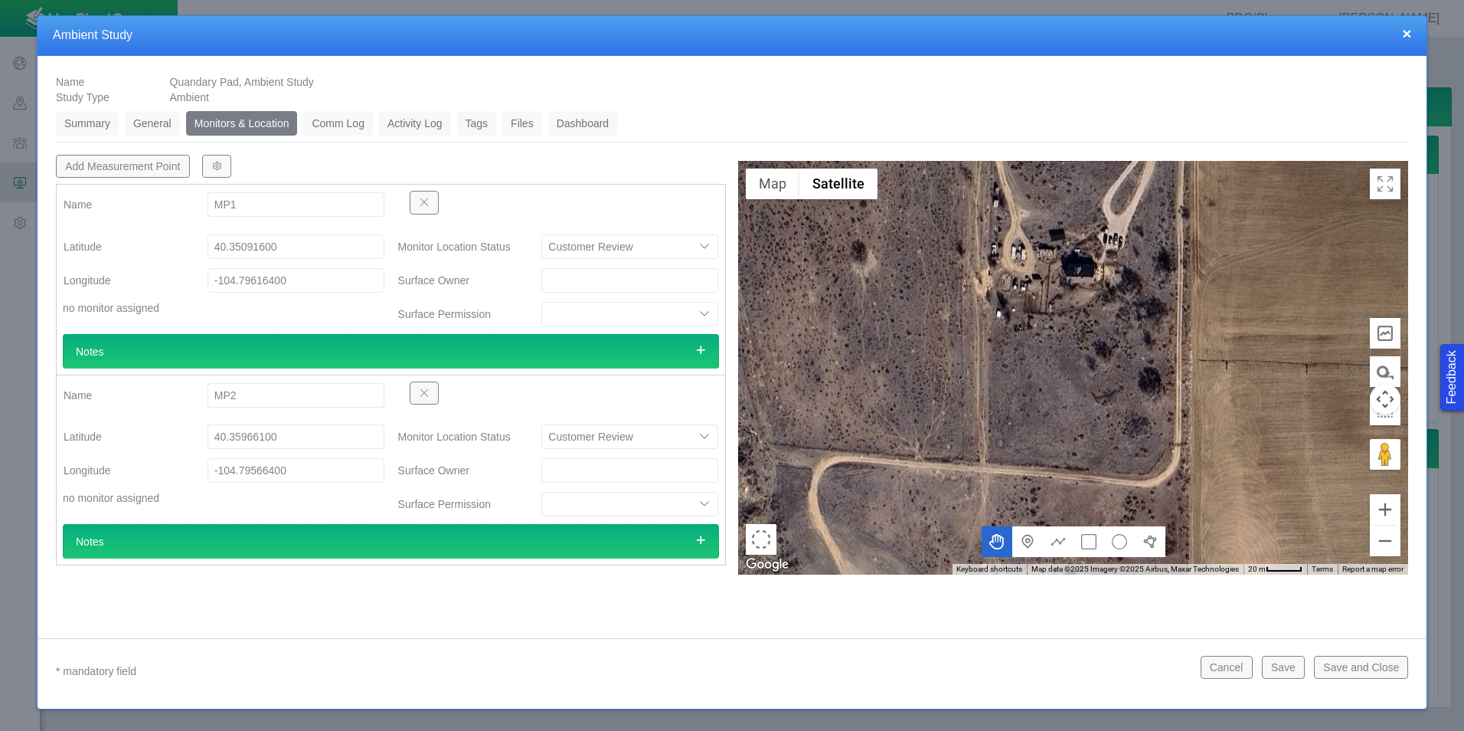
click at [369, 610] on div "Name Quandary Pad, Ambient Study DPQeOwRBPX Study Type Ambient Summary 0 Genera…" at bounding box center [732, 341] width 1389 height 570
click at [162, 170] on button "Add Measurement Point" at bounding box center [123, 166] width 134 height 23
type textarea "x"
select select "CostumerReview"
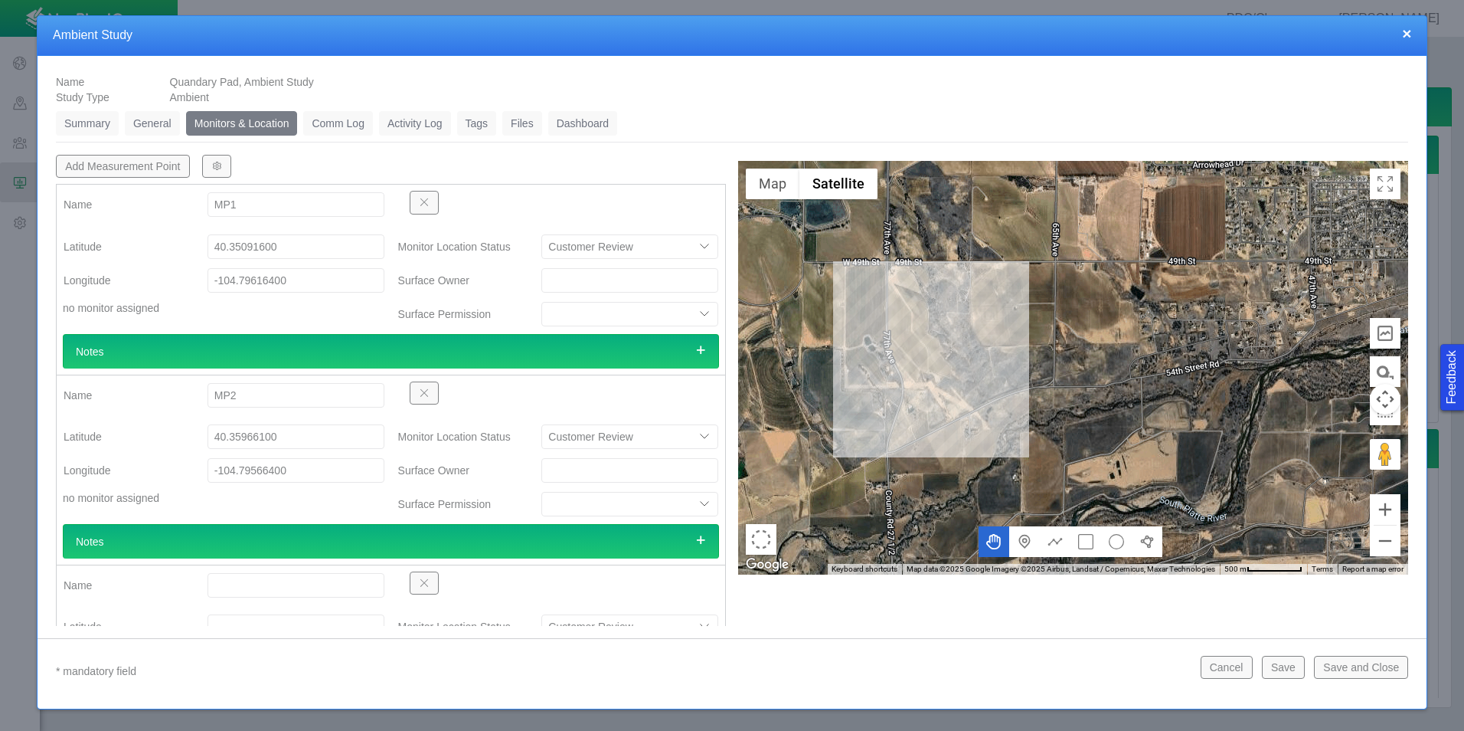
click at [418, 576] on button "button" at bounding box center [424, 582] width 29 height 23
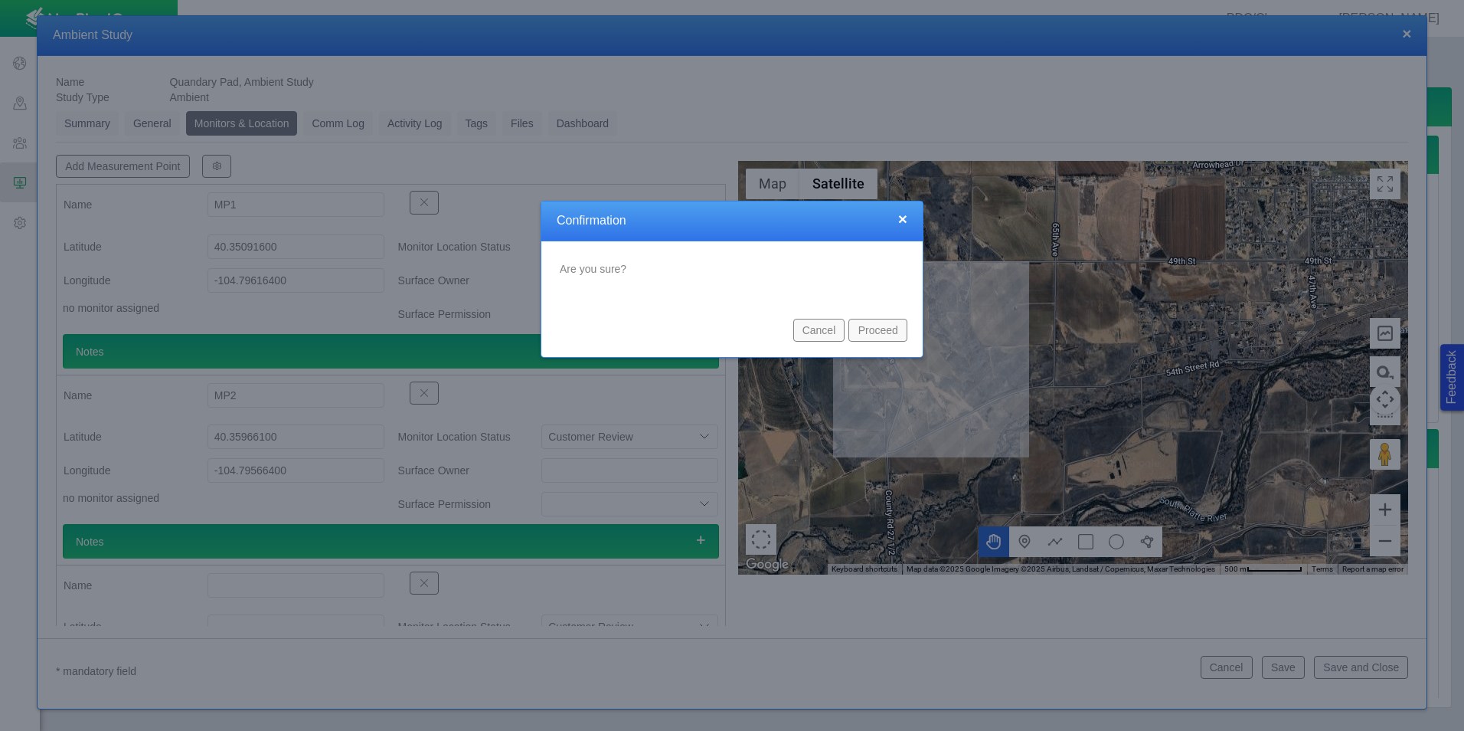
click at [886, 341] on button "Proceed" at bounding box center [878, 330] width 59 height 23
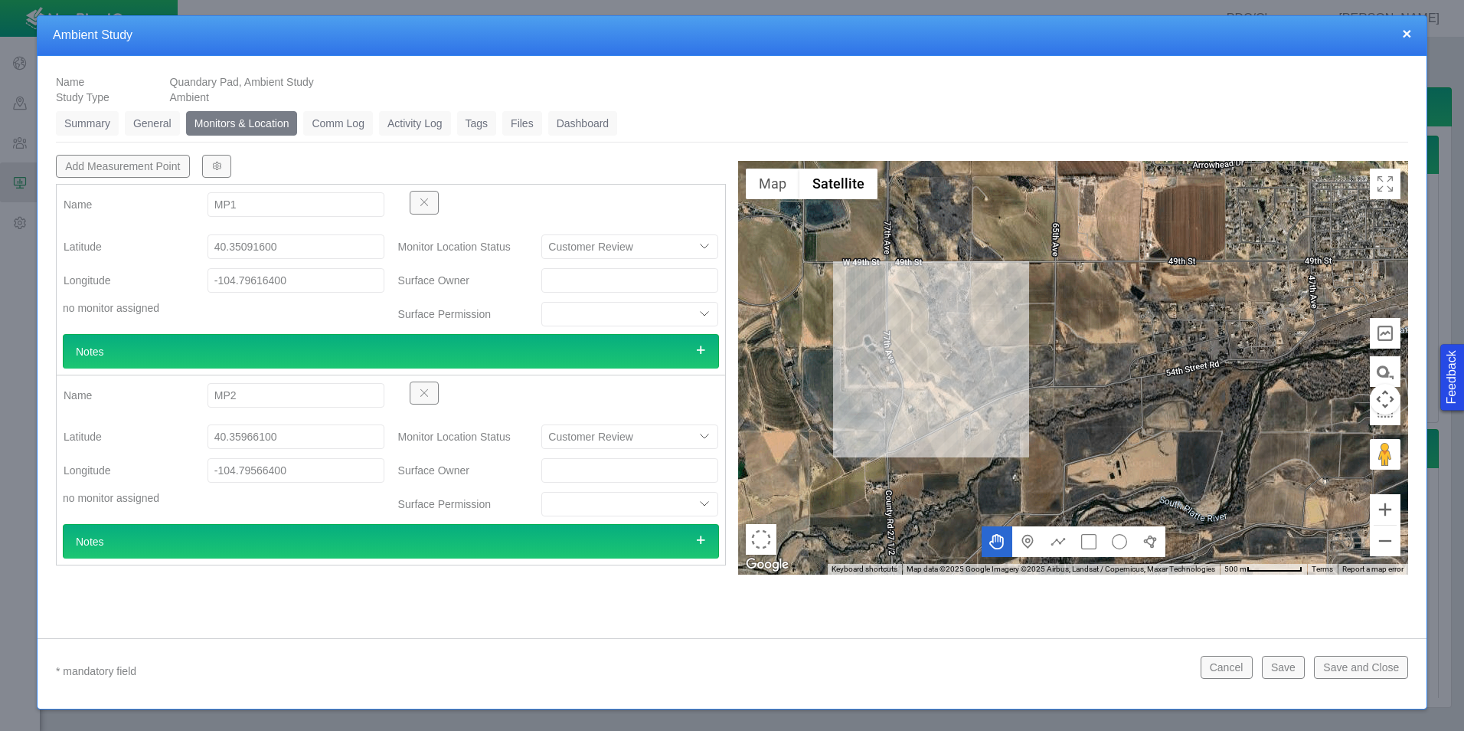
click at [1359, 663] on button "Save and Close" at bounding box center [1361, 667] width 94 height 23
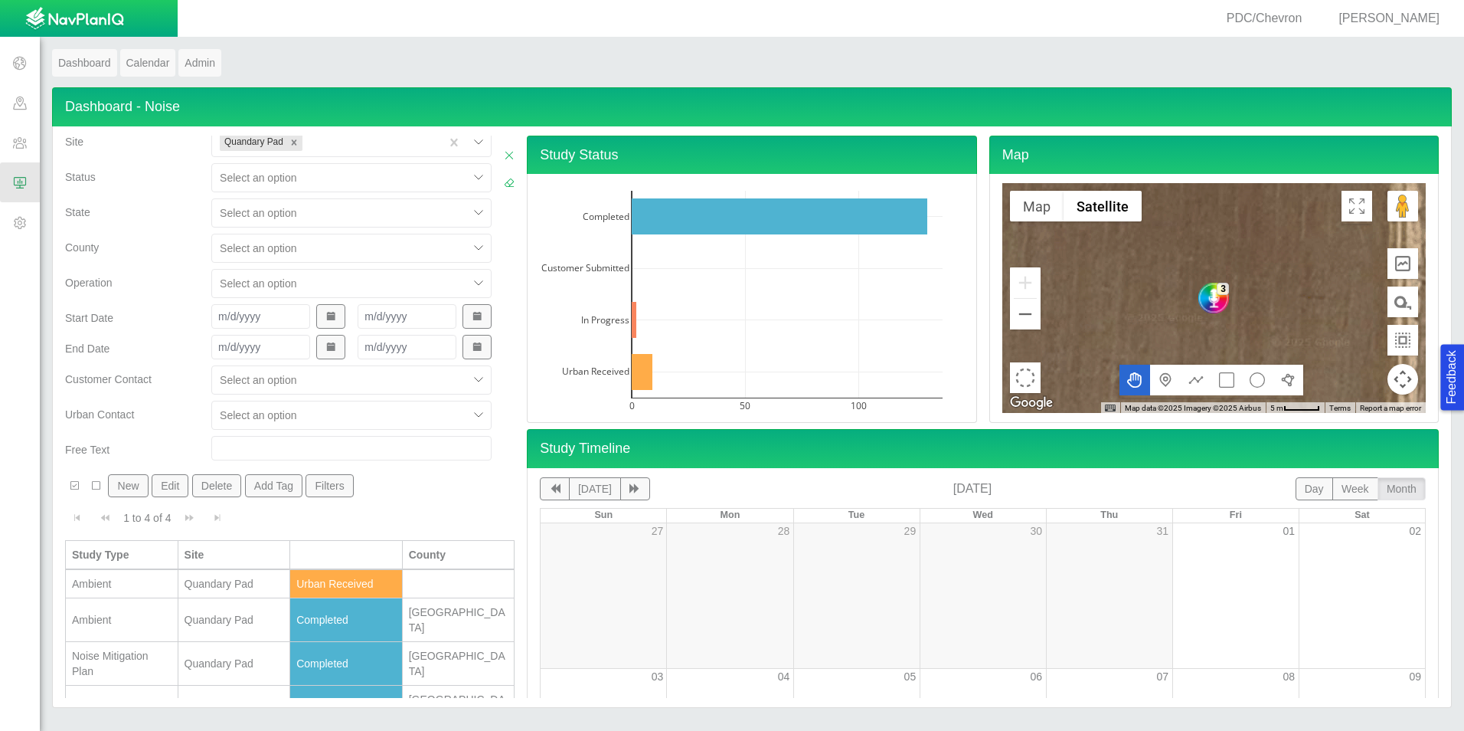
click at [280, 585] on td "Quandary Pad" at bounding box center [234, 584] width 113 height 28
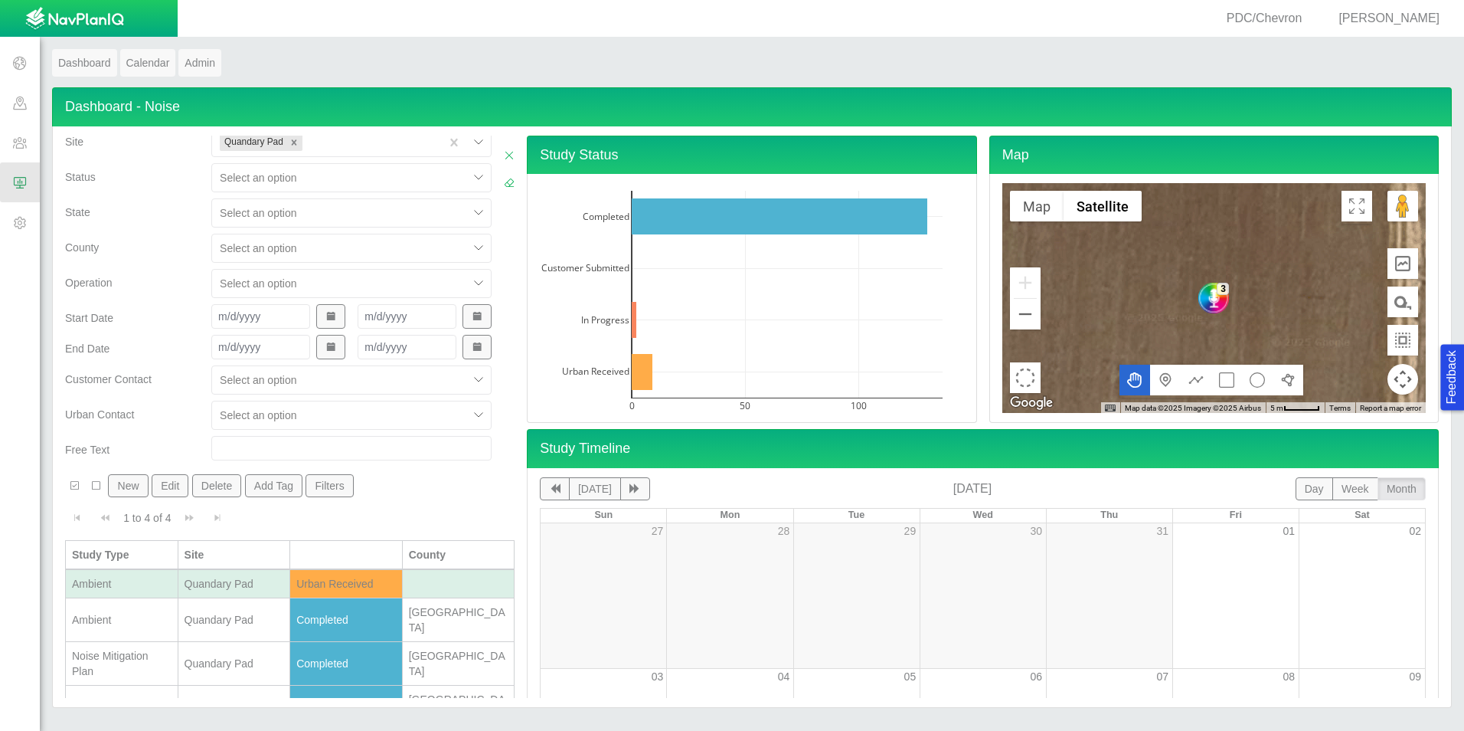
click at [280, 585] on td "Quandary Pad" at bounding box center [234, 584] width 113 height 28
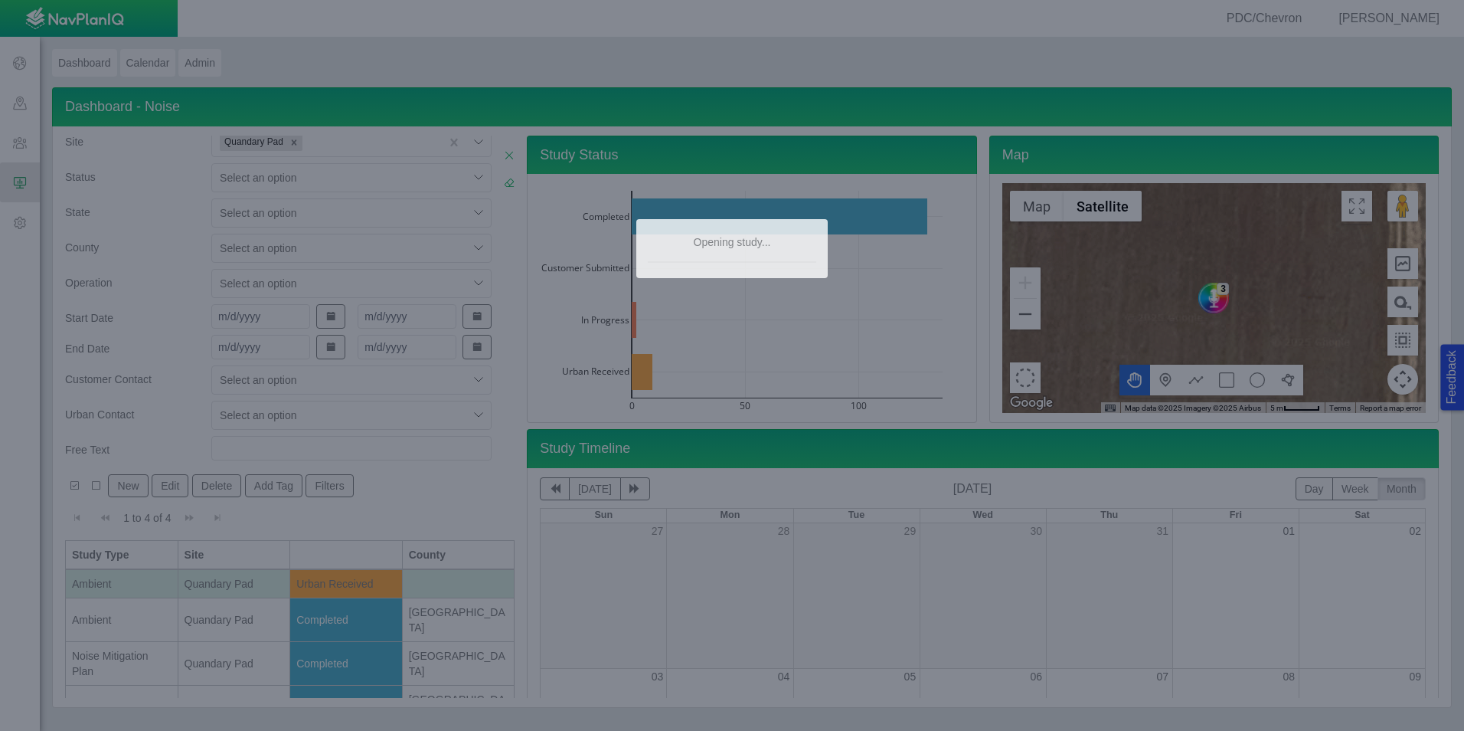
type textarea "x"
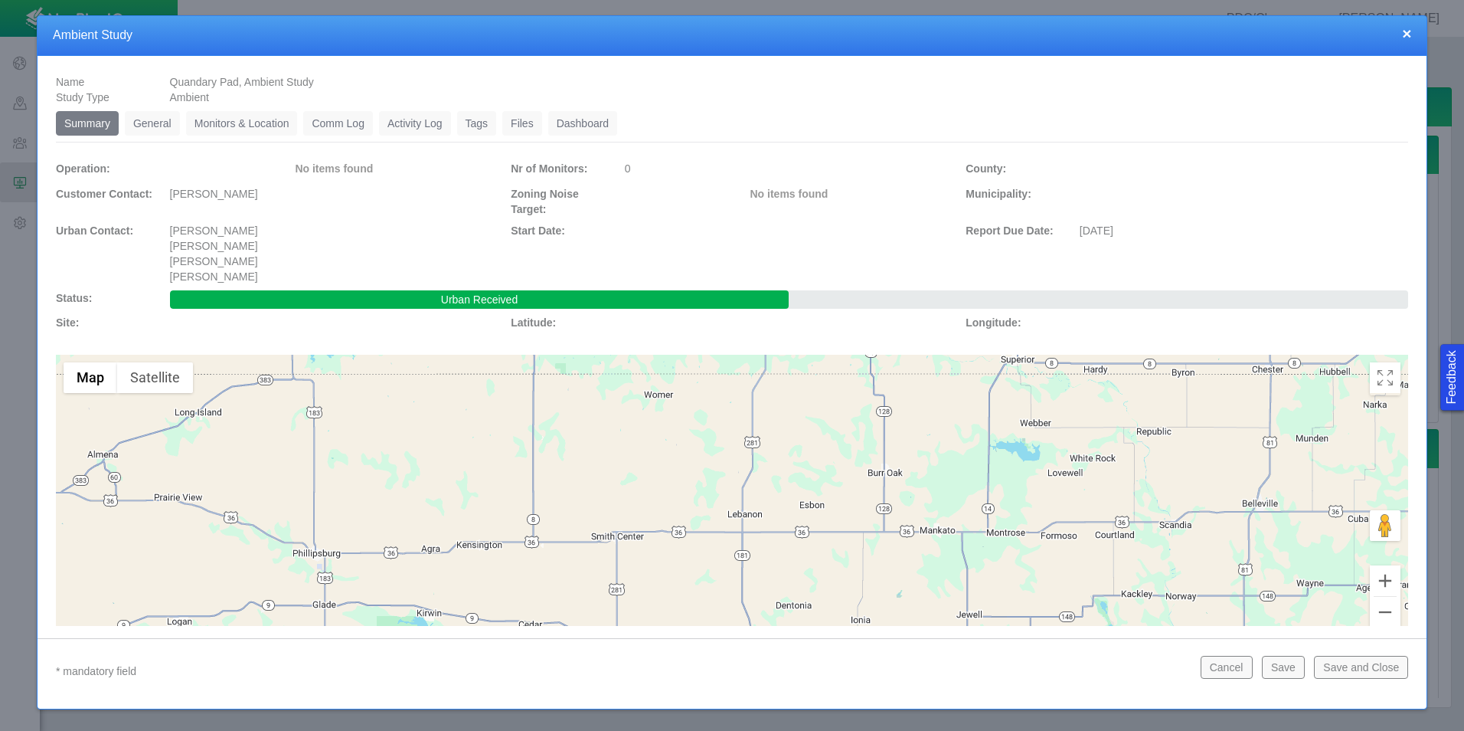
click at [522, 127] on link "Files" at bounding box center [522, 123] width 40 height 25
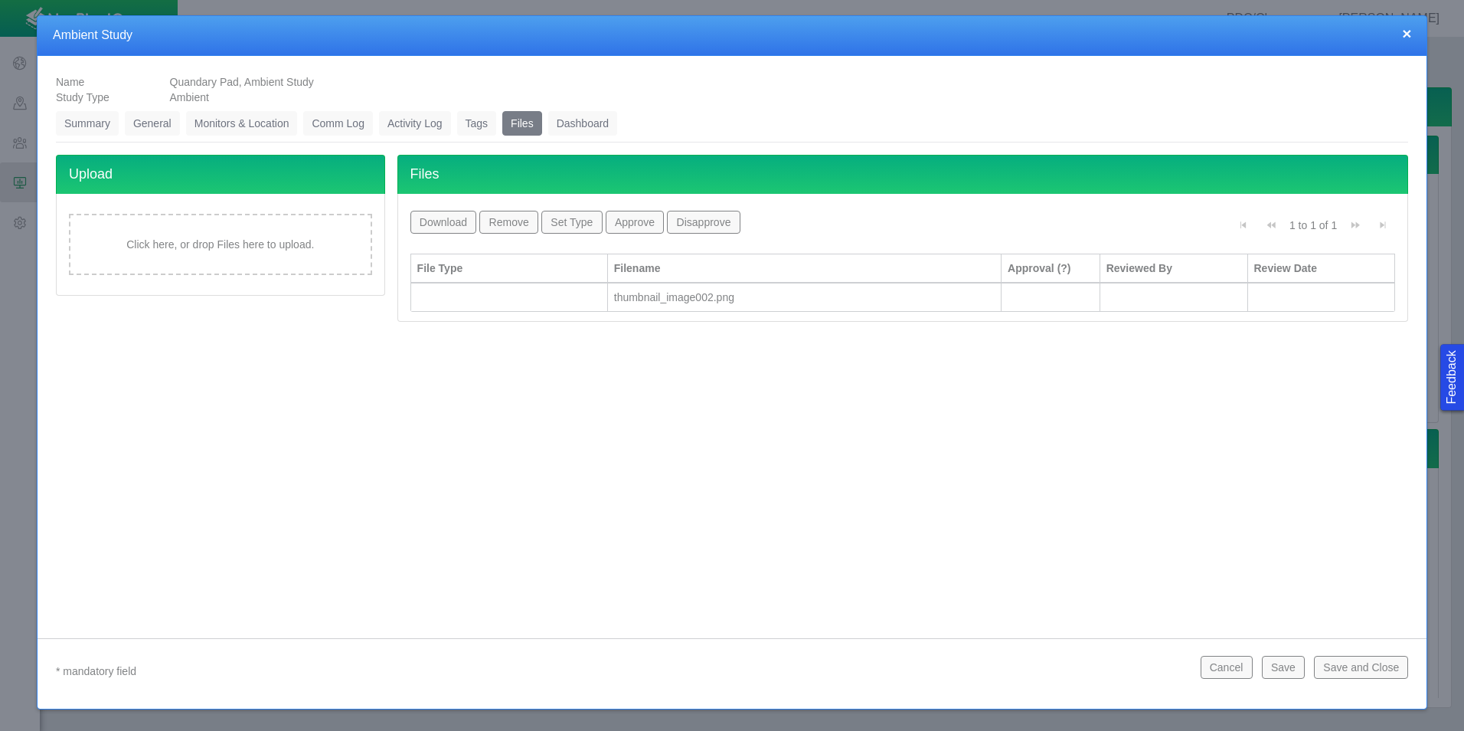
click at [667, 295] on div "thumbnail_image002.png" at bounding box center [804, 297] width 381 height 15
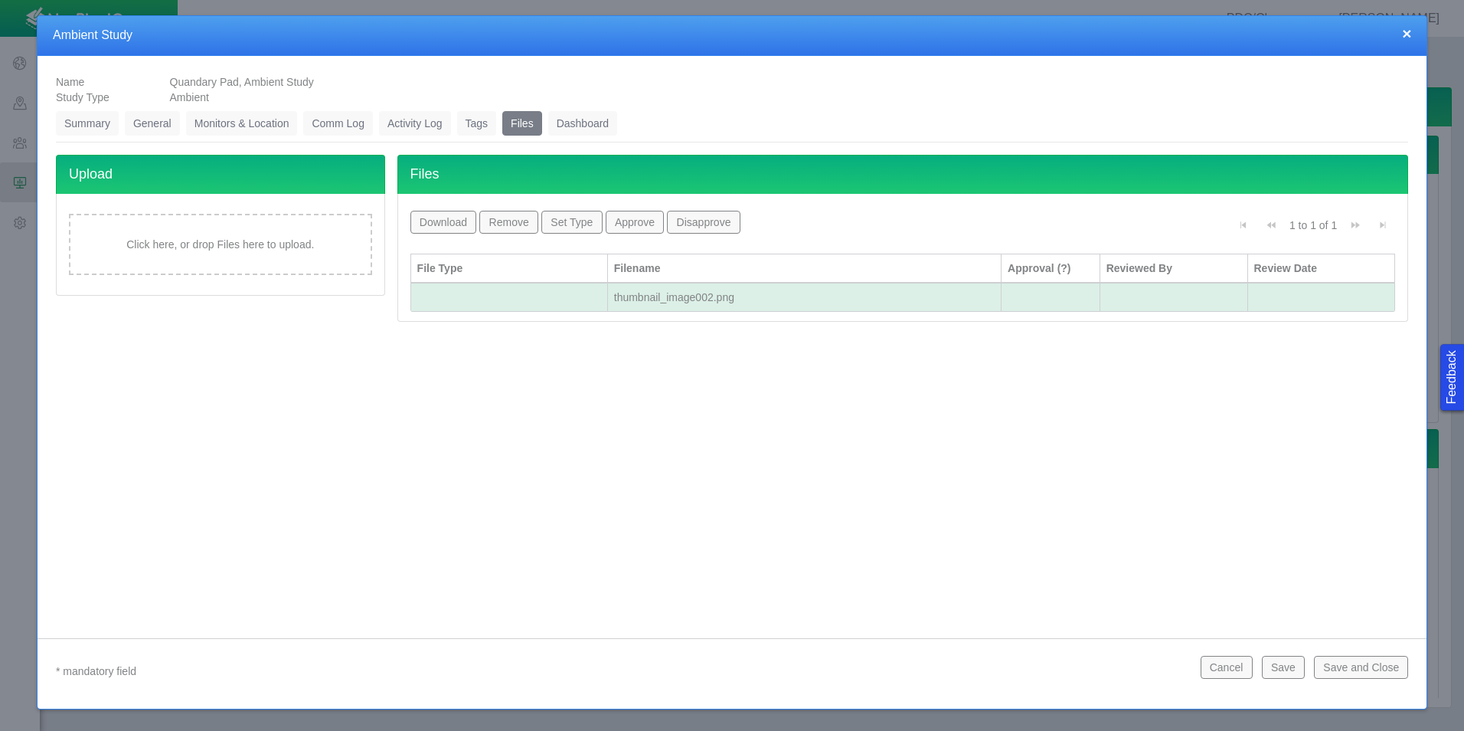
click at [525, 225] on button "Remove" at bounding box center [508, 222] width 59 height 23
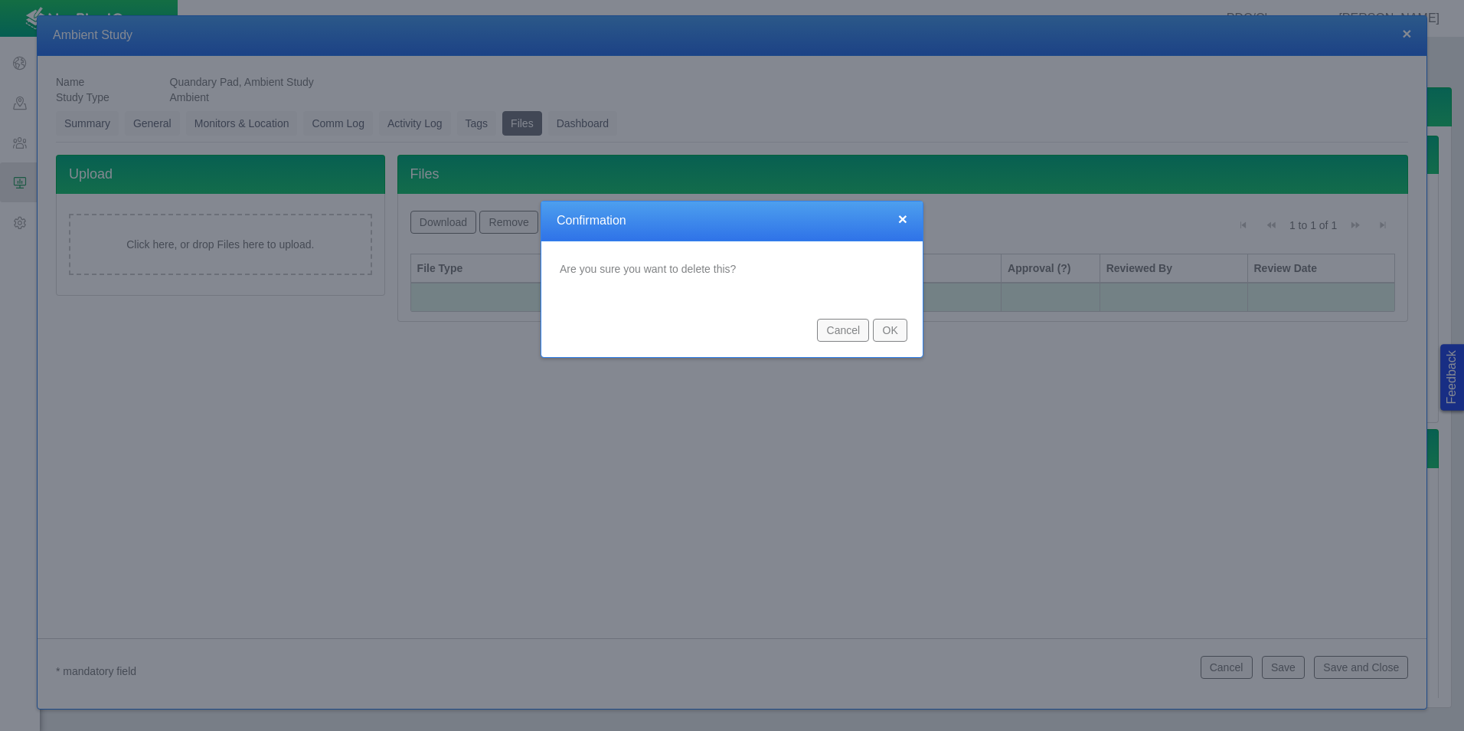
click at [887, 339] on button "OK" at bounding box center [890, 330] width 34 height 23
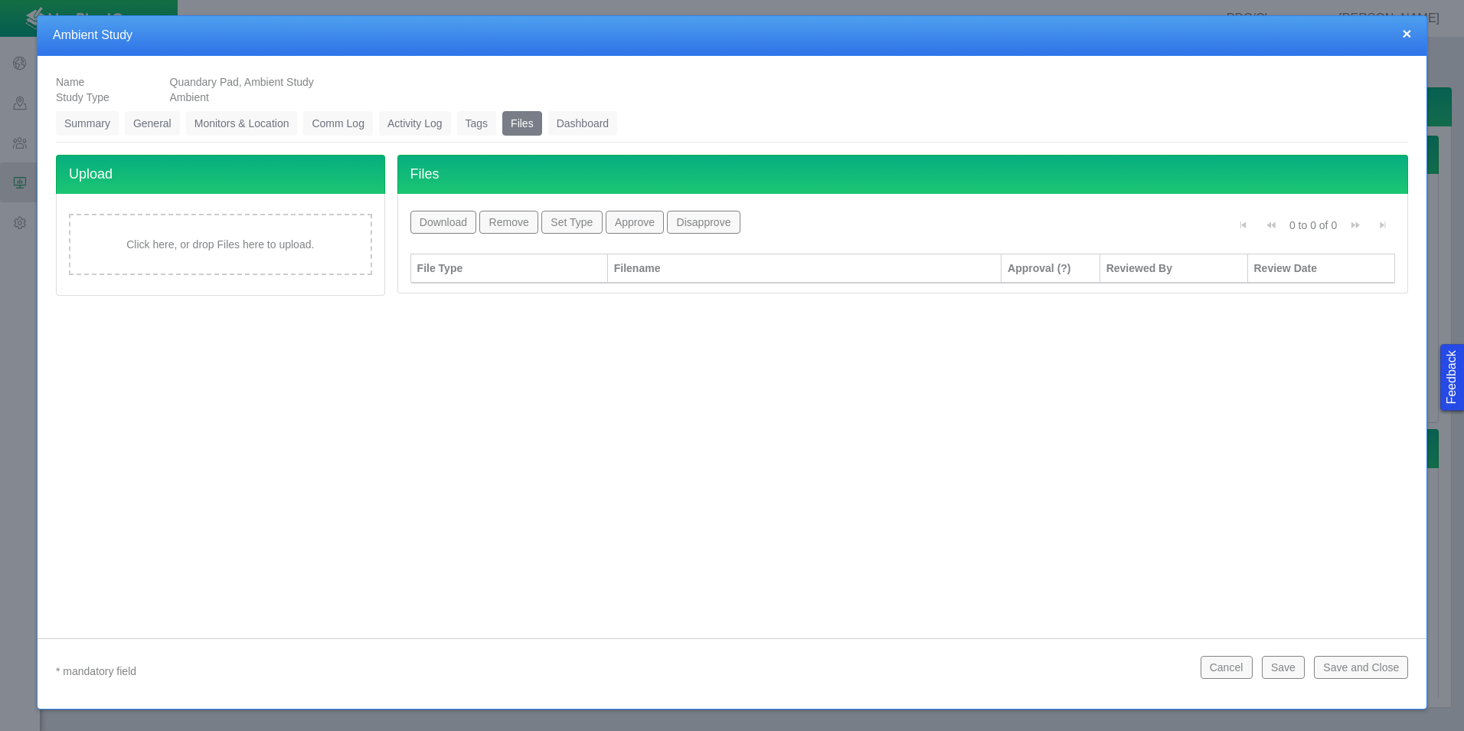
click at [1406, 36] on button "×" at bounding box center [1406, 33] width 9 height 16
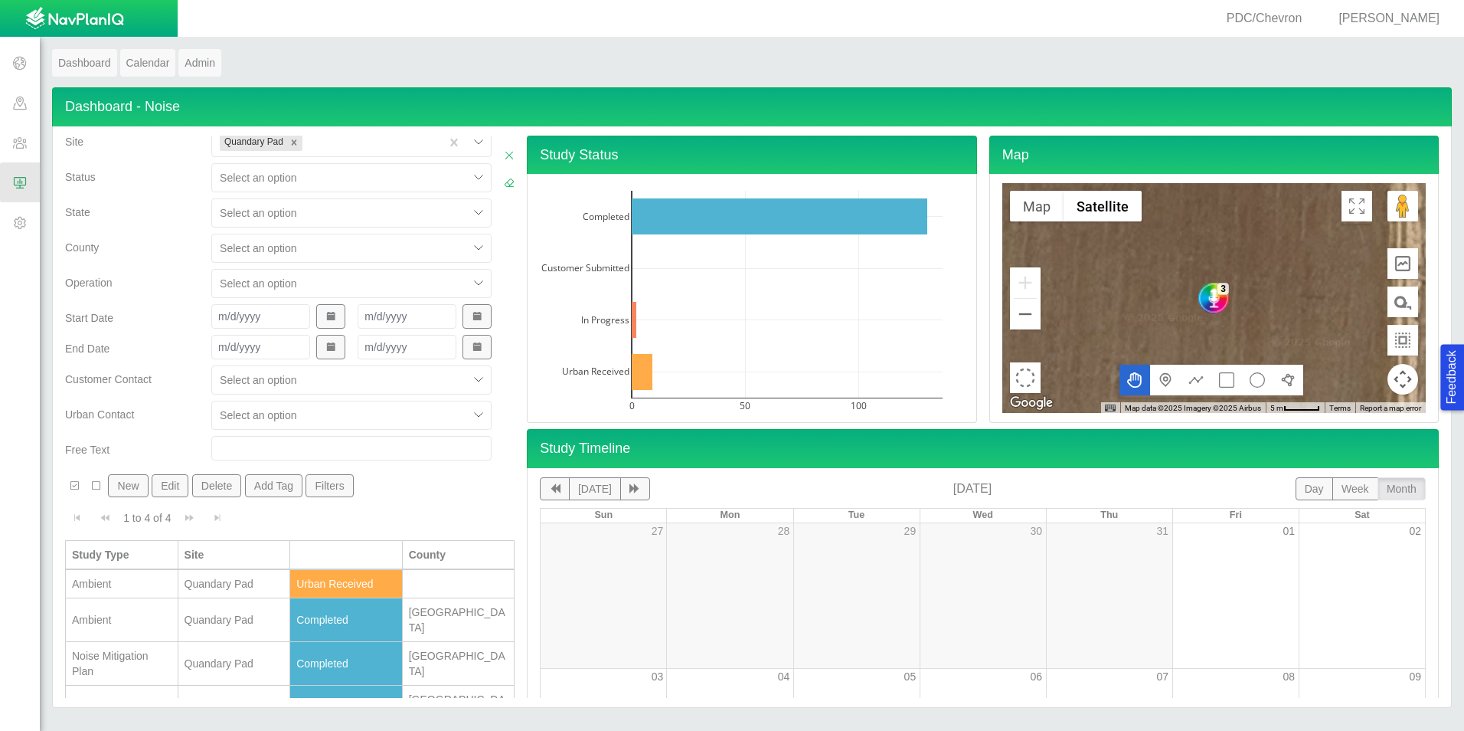
click at [61, 22] on img "button" at bounding box center [74, 19] width 99 height 25
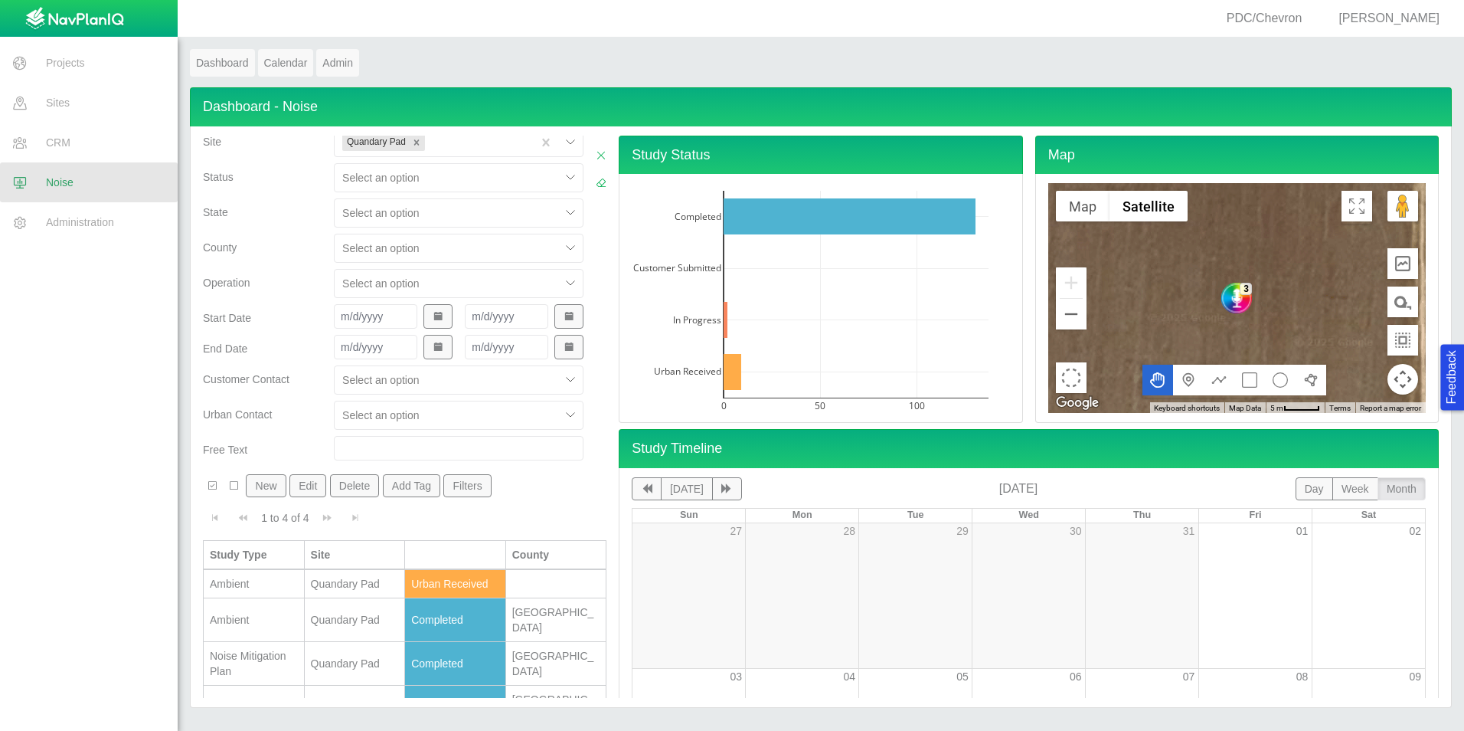
click at [62, 24] on img "button" at bounding box center [74, 19] width 99 height 25
